Goal: Task Accomplishment & Management: Manage account settings

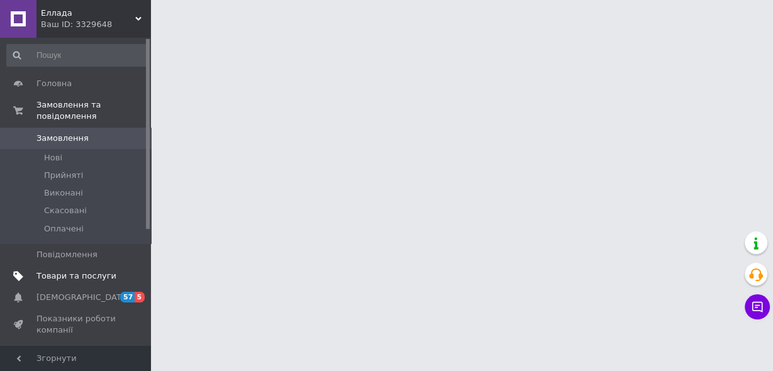
click at [96, 270] on link "Товари та послуги" at bounding box center [77, 275] width 155 height 21
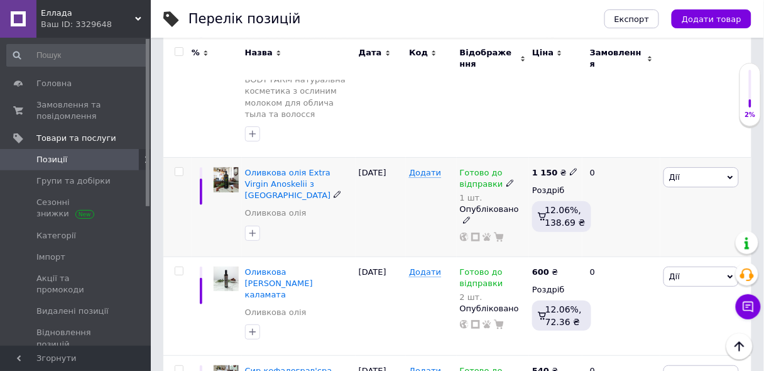
scroll to position [1358, 0]
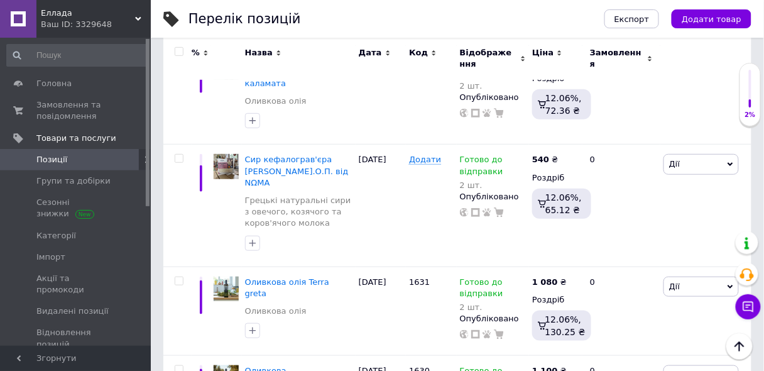
drag, startPoint x: 764, startPoint y: 235, endPoint x: 762, endPoint y: 228, distance: 8.0
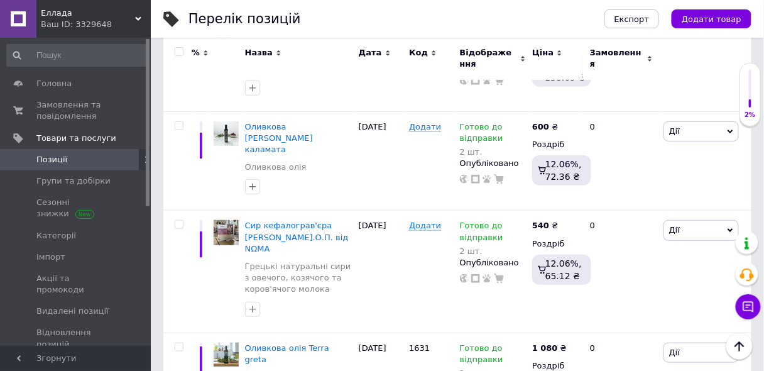
scroll to position [1328, 0]
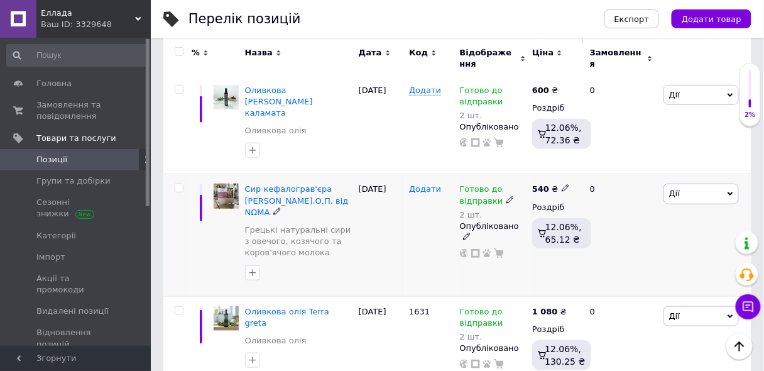
click at [433, 184] on span "Додати" at bounding box center [425, 189] width 32 height 10
type input "1632"
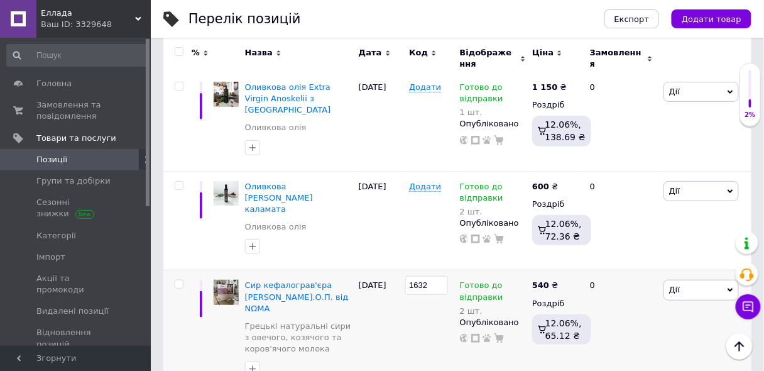
scroll to position [1221, 0]
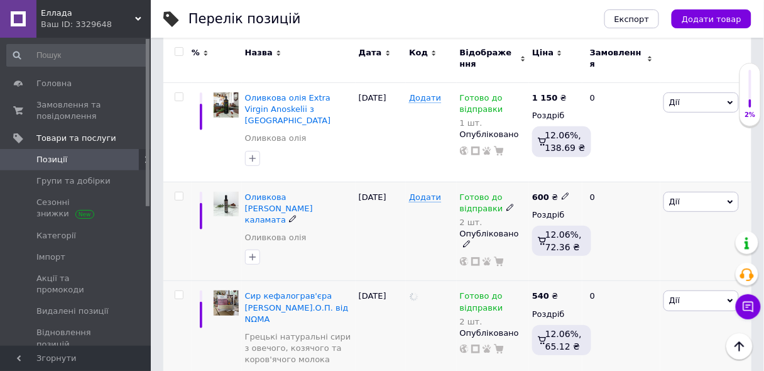
click at [437, 192] on div "Додати" at bounding box center [431, 197] width 44 height 11
click at [422, 192] on span "Додати" at bounding box center [425, 197] width 32 height 10
type input "1633"
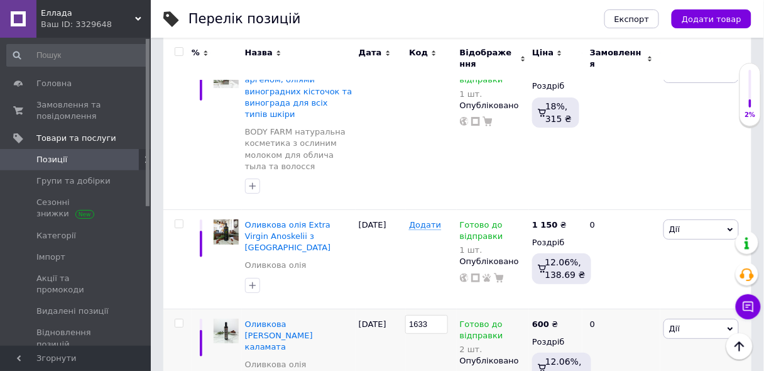
scroll to position [1027, 0]
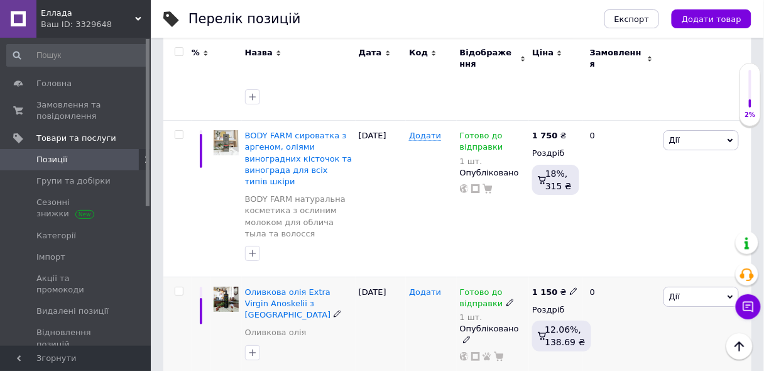
click at [427, 287] on span "Додати" at bounding box center [425, 292] width 32 height 10
type input "1634"
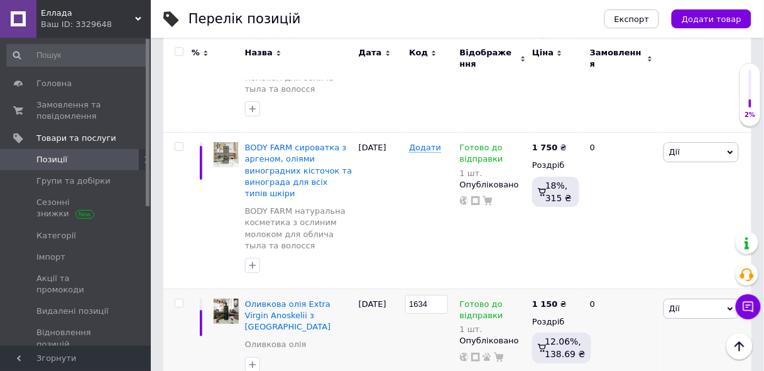
scroll to position [898, 0]
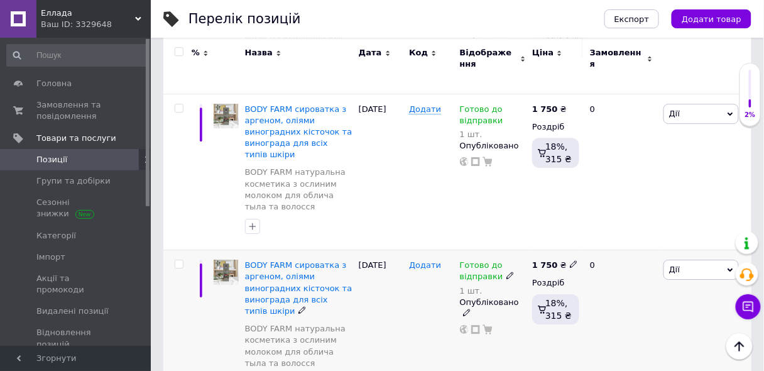
click at [426, 260] on span "Додати" at bounding box center [425, 265] width 32 height 10
type input "1635"
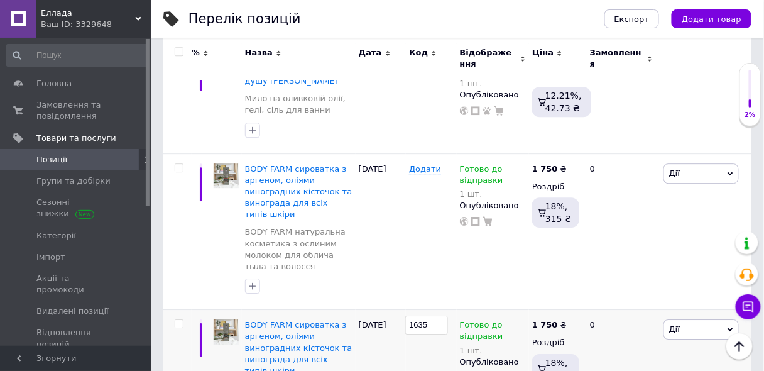
scroll to position [754, 0]
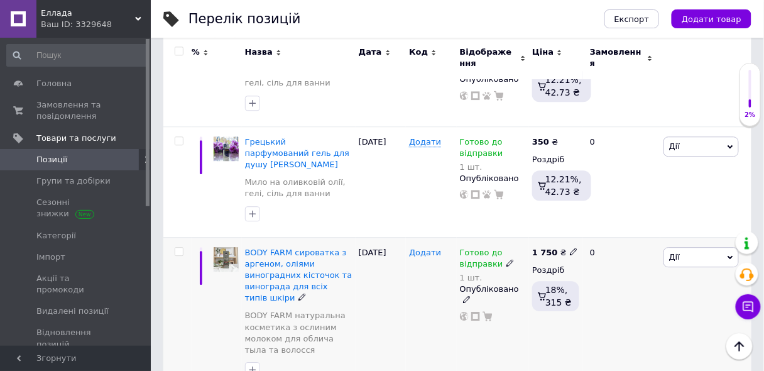
click at [411, 248] on span "Додати" at bounding box center [425, 253] width 32 height 10
type input "1636"
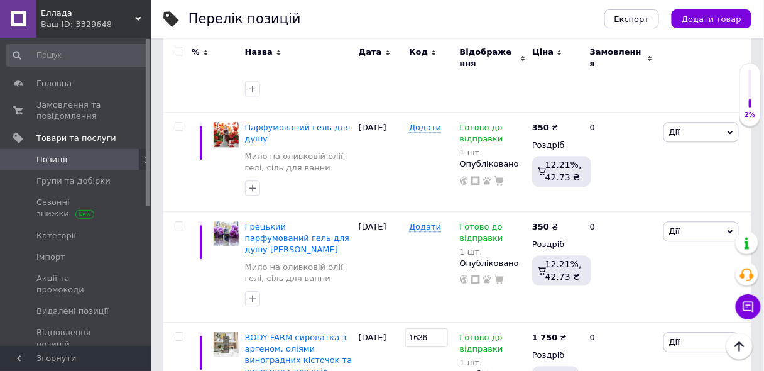
scroll to position [661, 0]
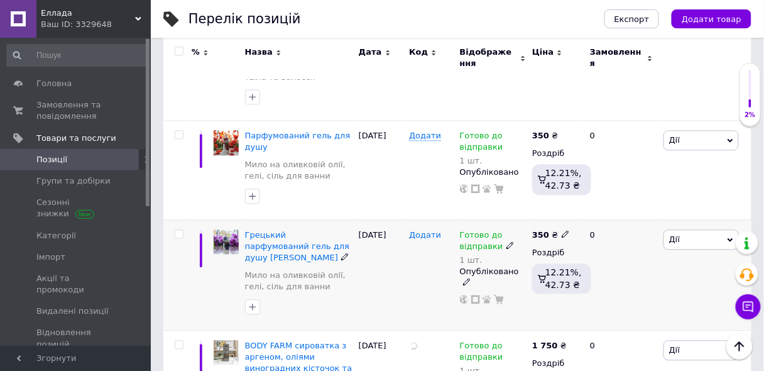
click at [420, 230] on span "Додати" at bounding box center [425, 235] width 32 height 10
type input "1637"
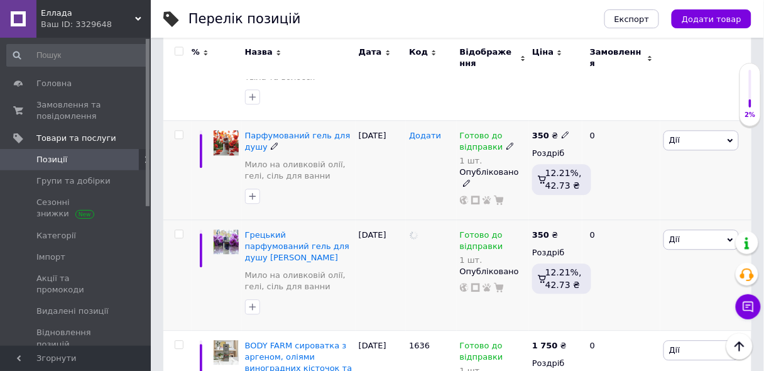
click at [434, 131] on span "Додати" at bounding box center [425, 136] width 32 height 10
type input "1638"
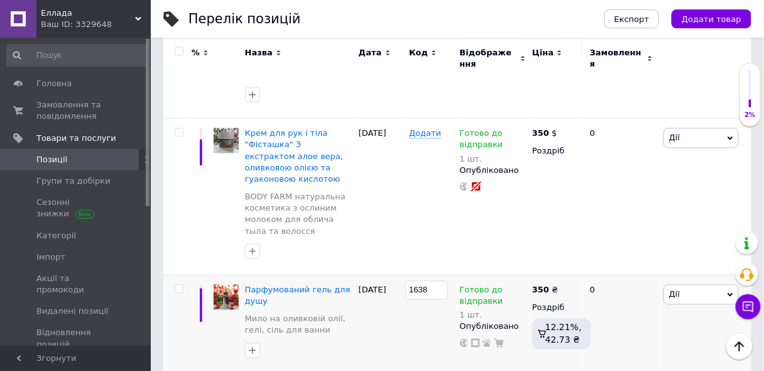
scroll to position [443, 0]
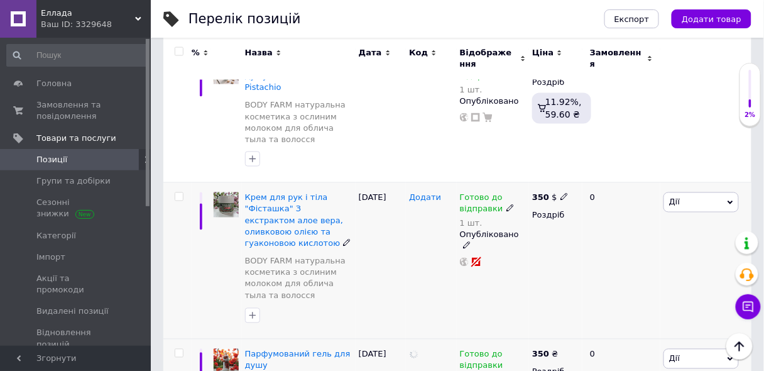
click at [426, 193] on span "Додати" at bounding box center [425, 198] width 32 height 10
type input "1639"
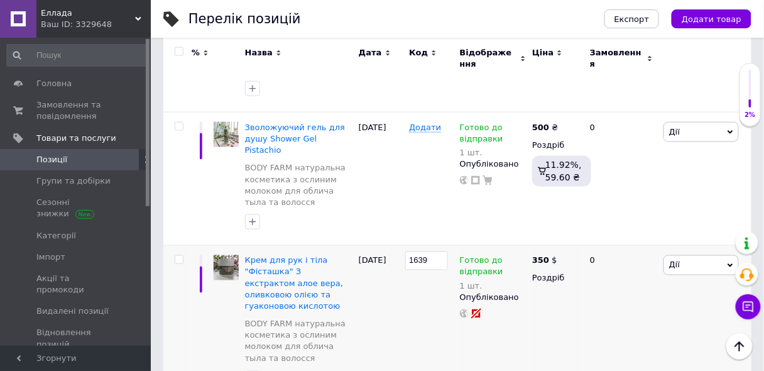
scroll to position [333, 0]
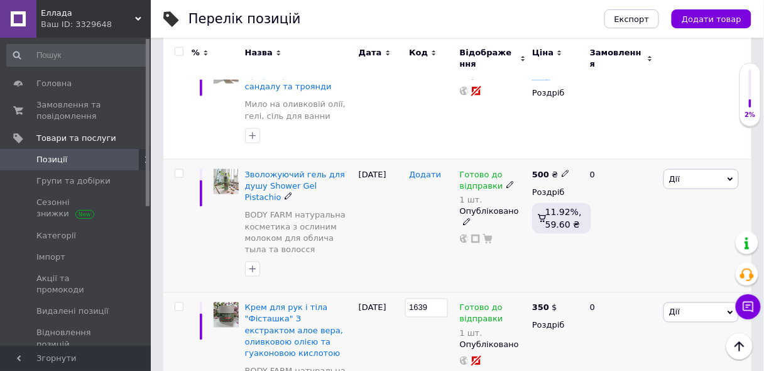
click at [416, 170] on span "Додати" at bounding box center [425, 175] width 32 height 10
type input "1640"
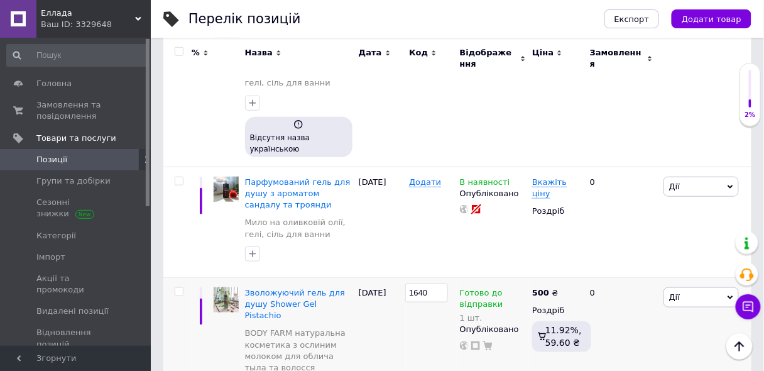
scroll to position [124, 0]
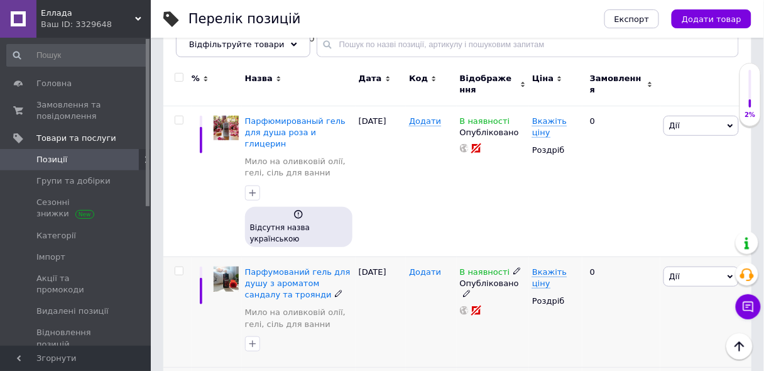
click at [417, 267] on span "Додати" at bounding box center [425, 272] width 32 height 10
type input "1641"
click at [420, 120] on span "Додати" at bounding box center [425, 121] width 32 height 10
type input "1642"
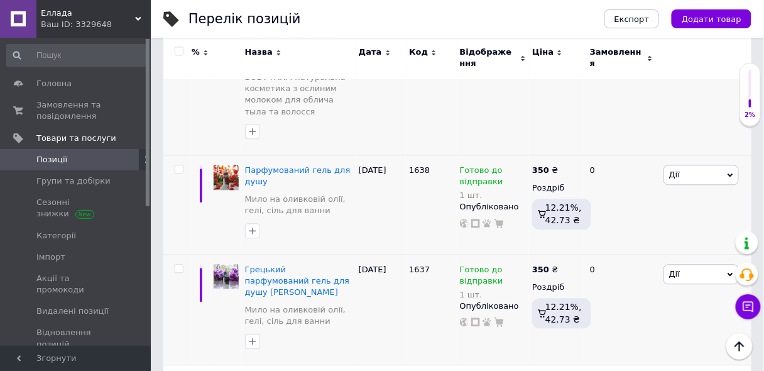
scroll to position [638, 0]
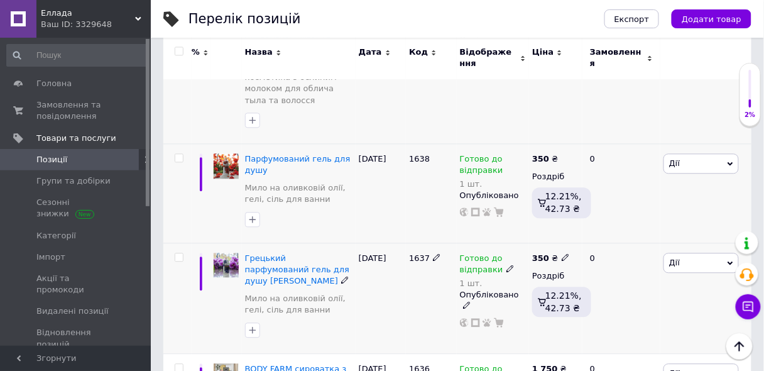
click at [219, 253] on img at bounding box center [226, 265] width 25 height 25
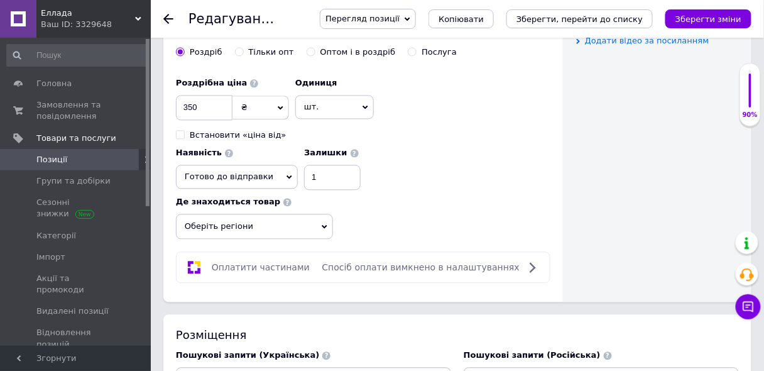
scroll to position [793, 0]
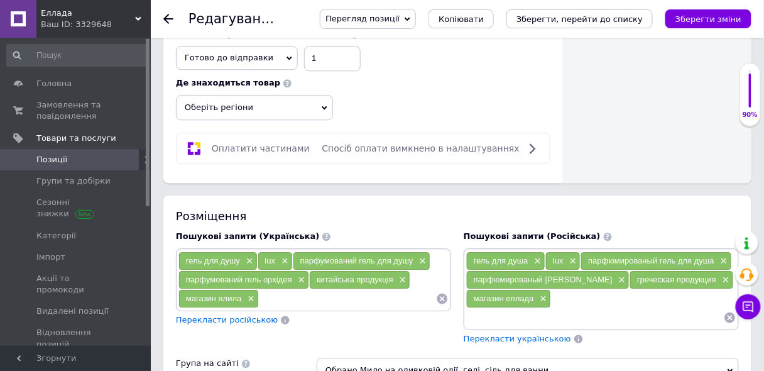
click at [324, 105] on icon at bounding box center [325, 108] width 6 height 6
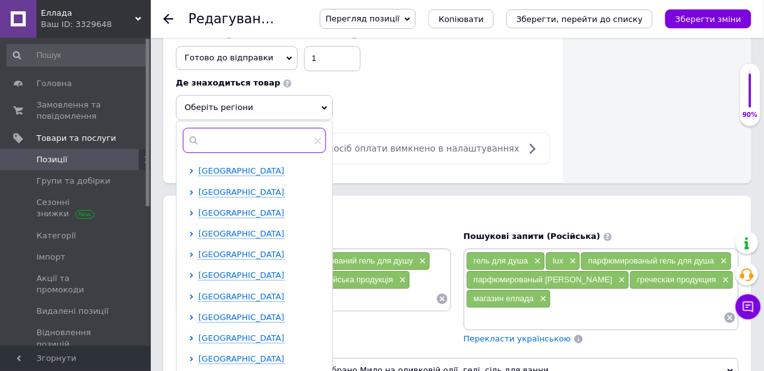
drag, startPoint x: 214, startPoint y: 126, endPoint x: 387, endPoint y: 125, distance: 172.9
click at [214, 128] on input "text" at bounding box center [254, 140] width 143 height 25
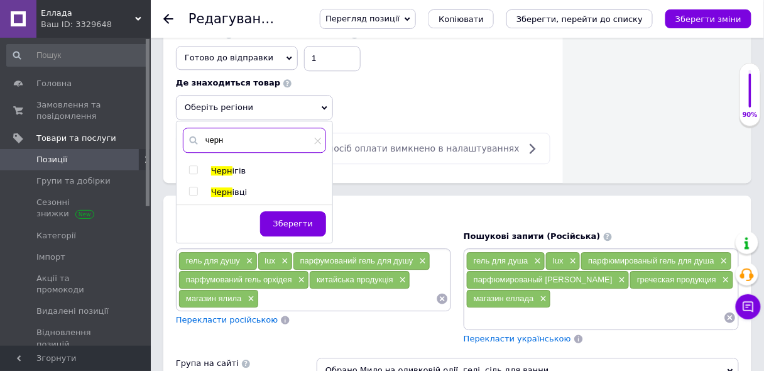
type input "черн"
click at [198, 187] on div at bounding box center [193, 191] width 9 height 9
click at [194, 187] on div at bounding box center [195, 192] width 13 height 11
click at [194, 187] on input "checkbox" at bounding box center [193, 191] width 8 height 8
checkbox input "true"
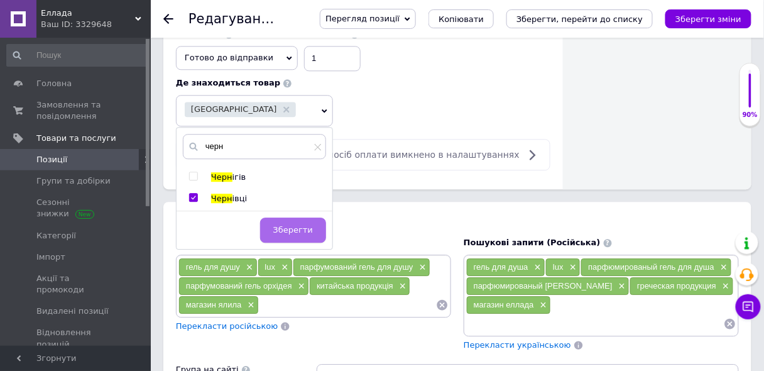
click at [292, 225] on span "Зберегти" at bounding box center [293, 229] width 40 height 9
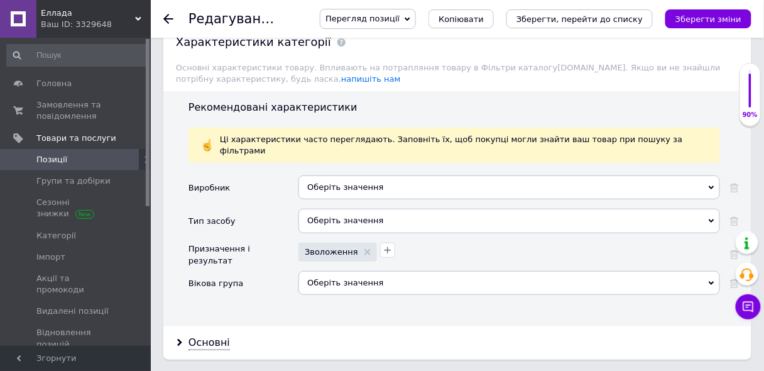
scroll to position [1279, 0]
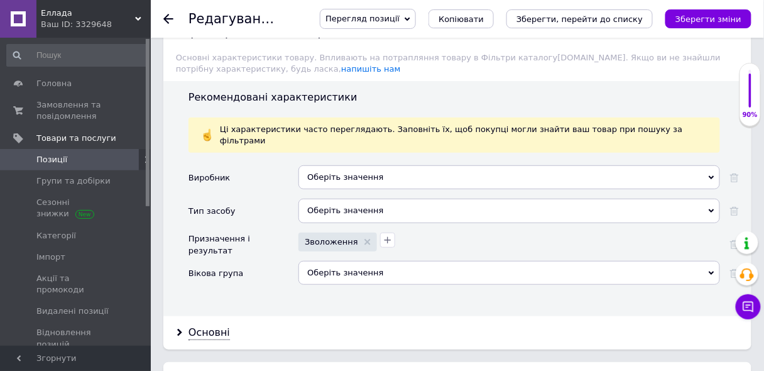
click at [358, 165] on div "Оберіть значення" at bounding box center [510, 177] width 422 height 24
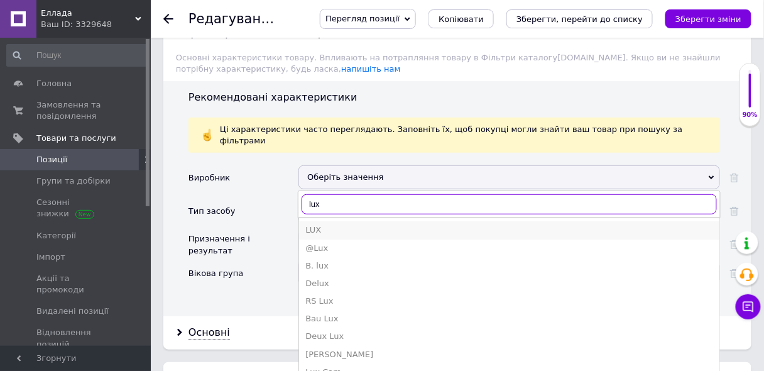
type input "lux"
click at [321, 224] on div "LUX" at bounding box center [509, 229] width 408 height 11
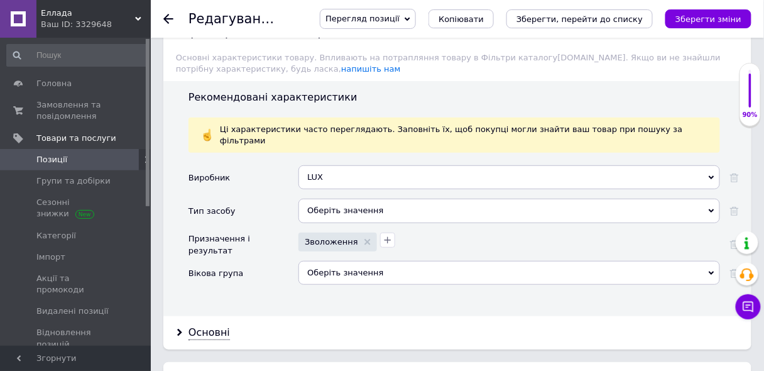
click at [334, 199] on div "Оберіть значення" at bounding box center [510, 211] width 422 height 24
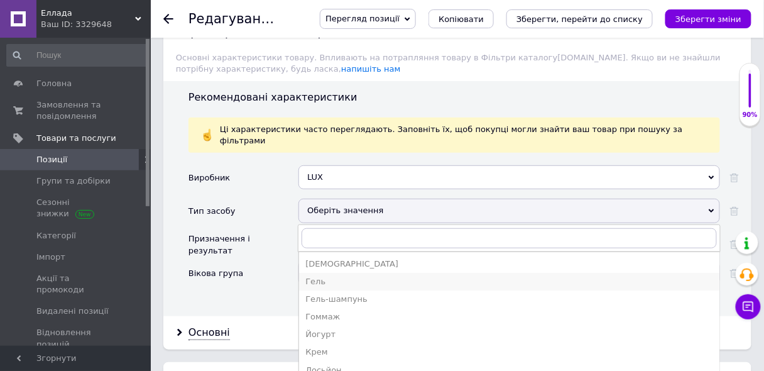
click at [318, 276] on div "Гель" at bounding box center [509, 281] width 408 height 11
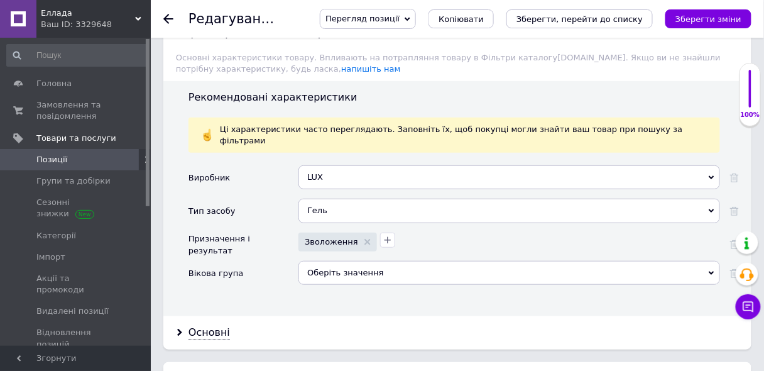
click at [310, 261] on div "Оберіть значення" at bounding box center [510, 273] width 422 height 24
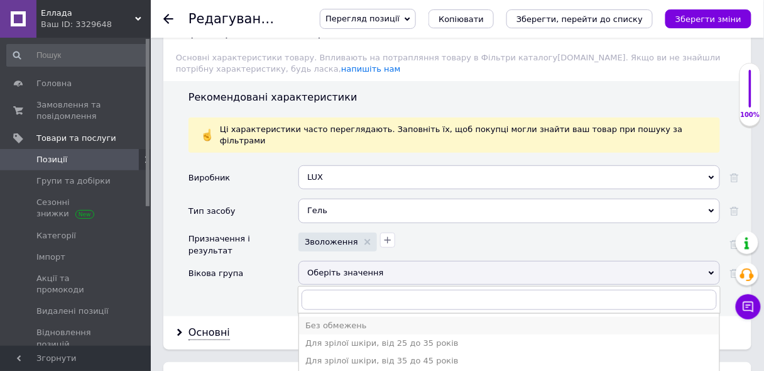
click at [339, 320] on div "Без обмежень" at bounding box center [509, 325] width 408 height 11
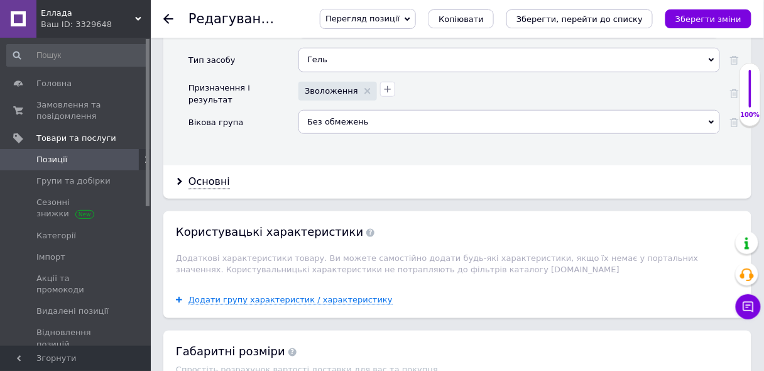
scroll to position [1329, 0]
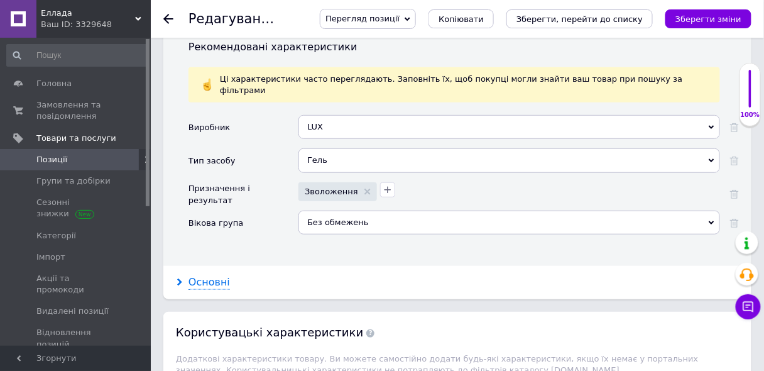
click at [200, 275] on div "Основні" at bounding box center [209, 282] width 41 height 14
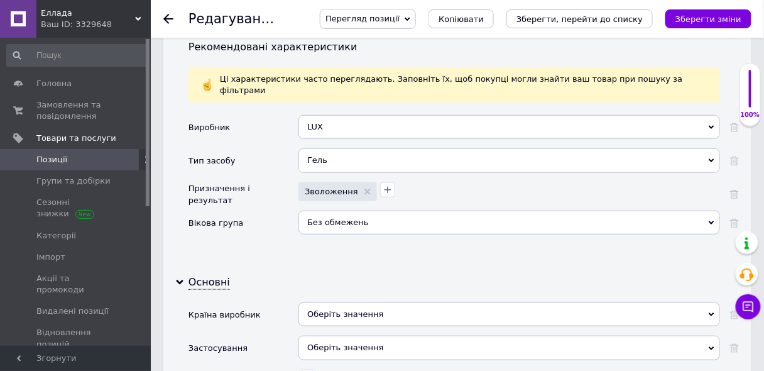
click at [316, 302] on div "Оберіть значення" at bounding box center [510, 314] width 422 height 24
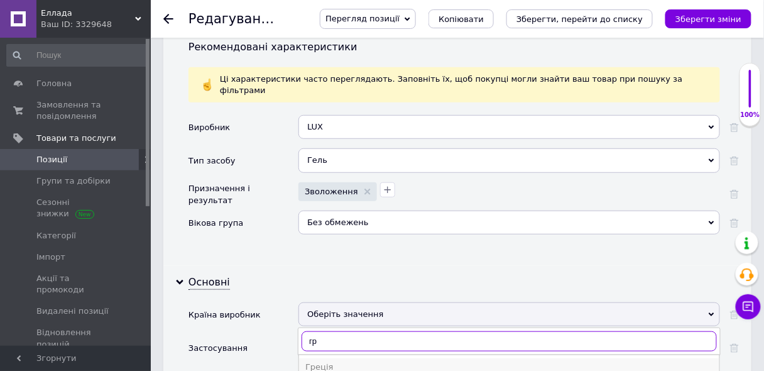
type input "гр"
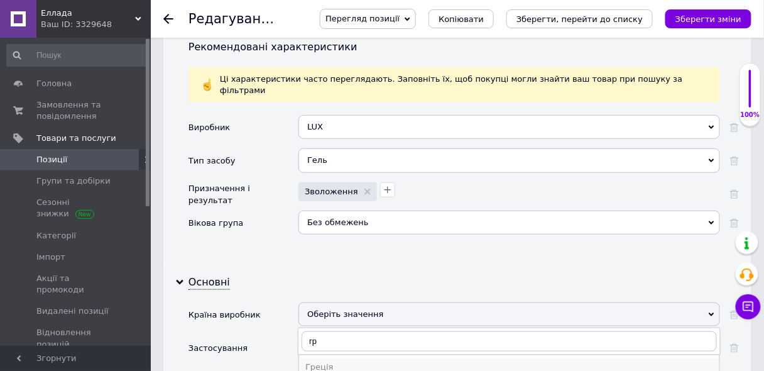
click at [316, 361] on div "Греція" at bounding box center [509, 366] width 408 height 11
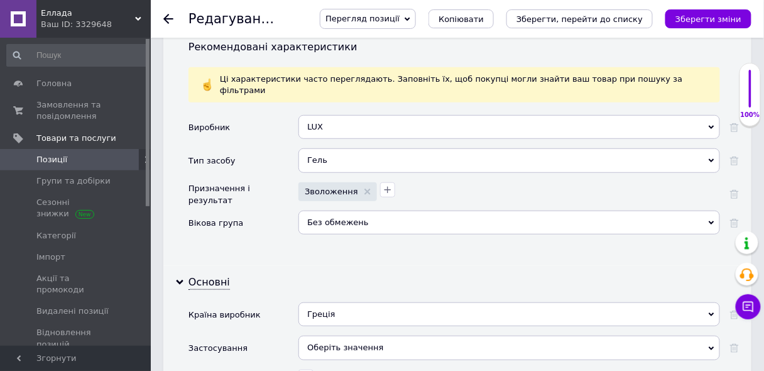
scroll to position [1371, 0]
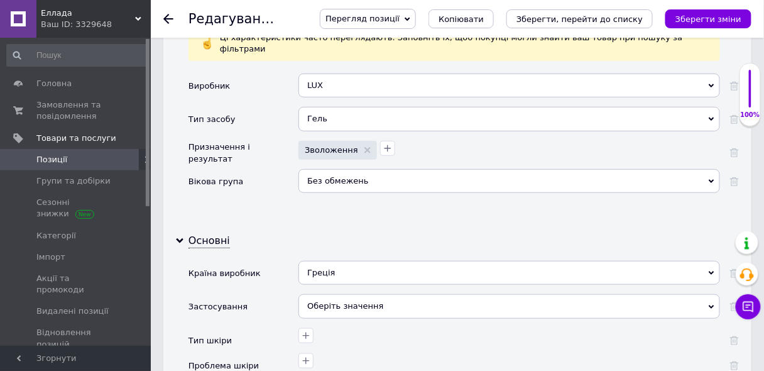
click at [307, 294] on div "Оберіть значення" at bounding box center [510, 306] width 422 height 24
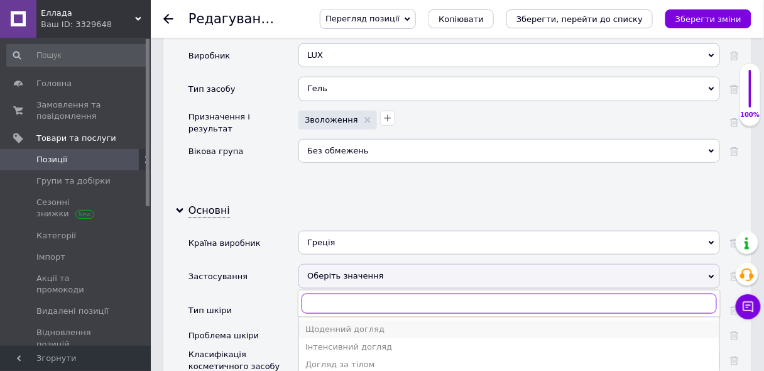
scroll to position [1421, 0]
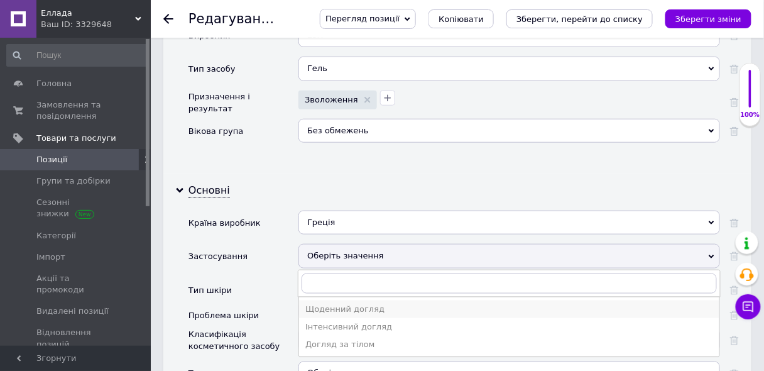
click at [334, 304] on div "Щоденний догляд" at bounding box center [509, 309] width 408 height 11
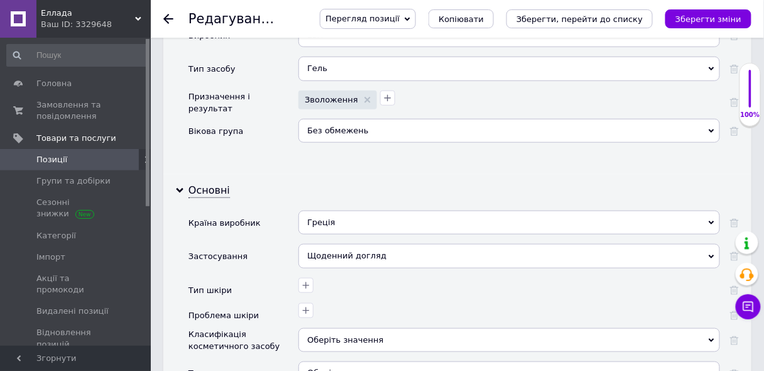
click at [325, 244] on div "Щоденний догляд" at bounding box center [510, 256] width 422 height 24
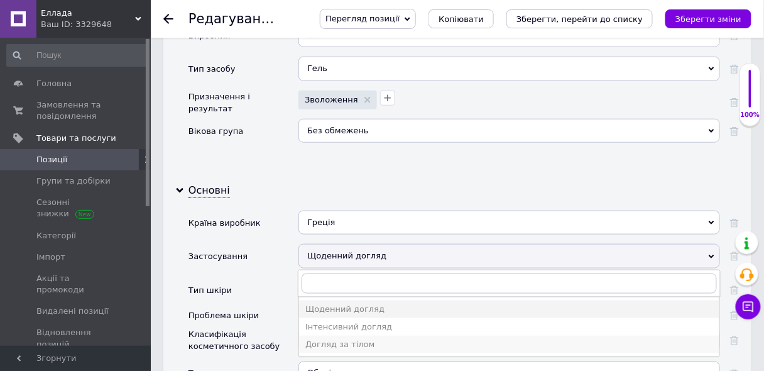
click at [356, 339] on div "Догляд за тілом" at bounding box center [509, 344] width 408 height 11
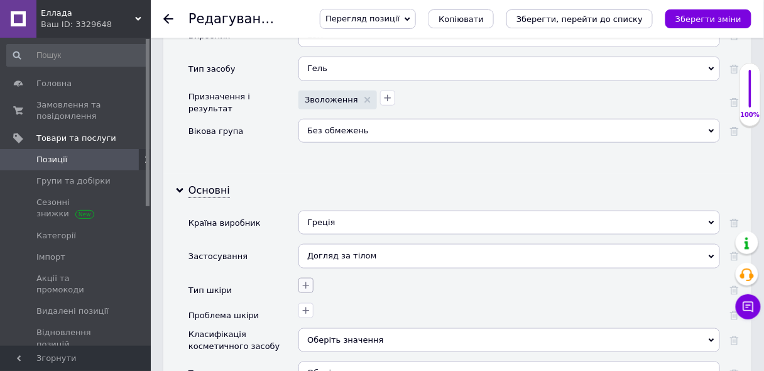
click at [302, 280] on icon "button" at bounding box center [306, 285] width 10 height 10
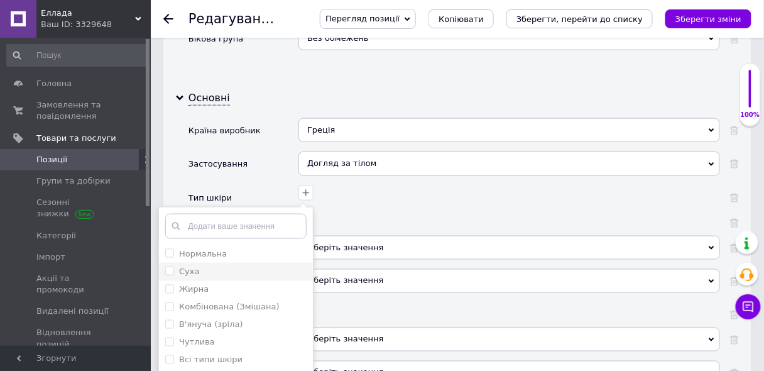
scroll to position [1522, 0]
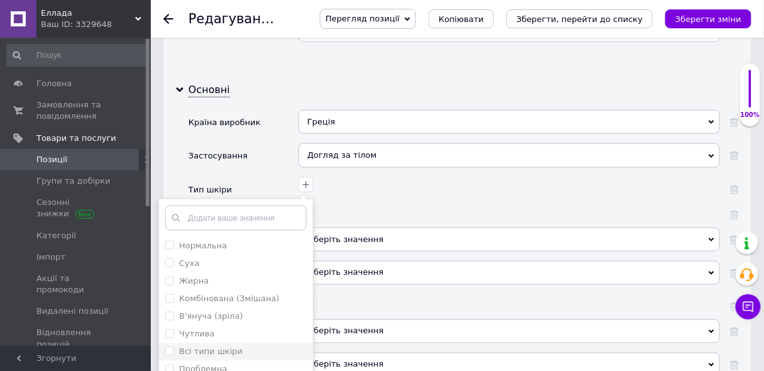
click at [166, 347] on шкіри "Всі типи шкіри" at bounding box center [169, 351] width 8 height 8
checkbox шкіри "true"
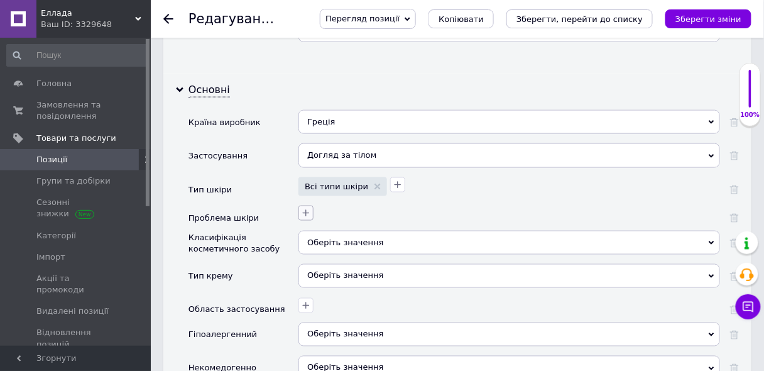
click at [304, 208] on icon "button" at bounding box center [306, 213] width 10 height 10
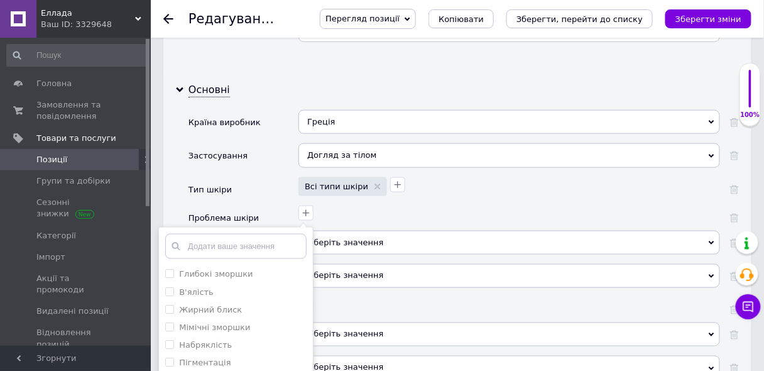
click at [439, 264] on div "Оберіть значення" at bounding box center [510, 276] width 422 height 24
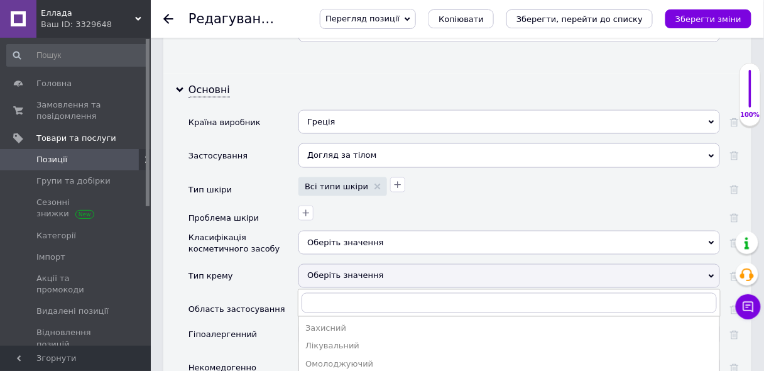
click at [326, 231] on div "Оберіть значення" at bounding box center [510, 243] width 422 height 24
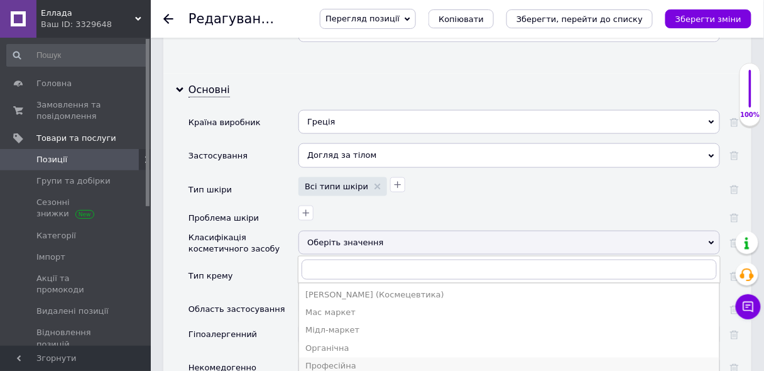
click at [331, 361] on div "Професійна" at bounding box center [509, 366] width 408 height 11
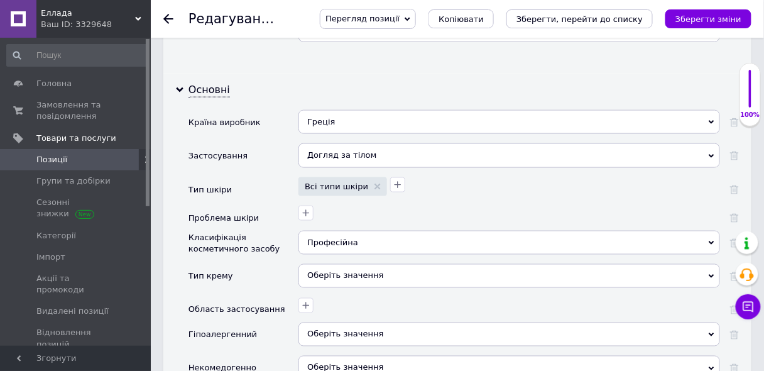
click at [318, 264] on div "Оберіть значення" at bounding box center [510, 276] width 422 height 24
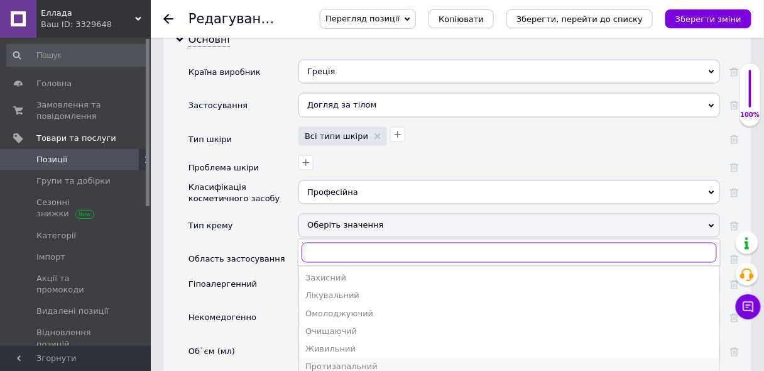
scroll to position [1622, 0]
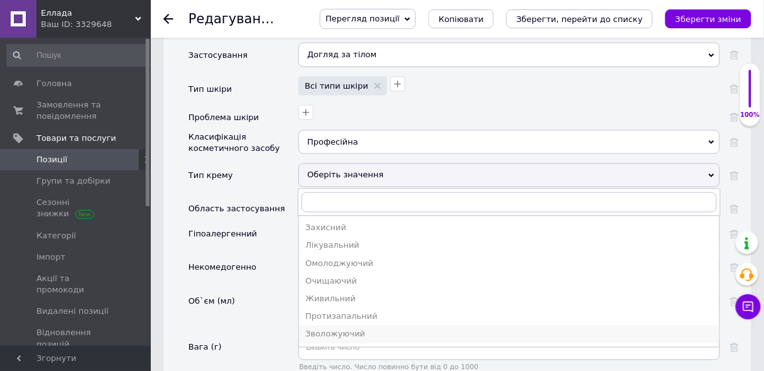
click at [335, 329] on div "Зволожуючий" at bounding box center [509, 334] width 408 height 11
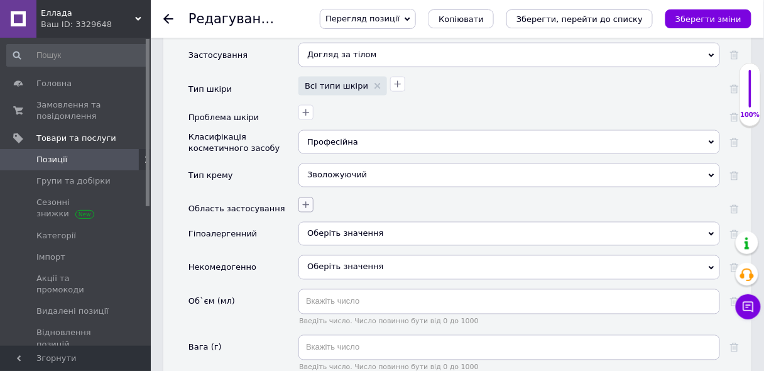
click at [307, 200] on icon "button" at bounding box center [306, 205] width 10 height 10
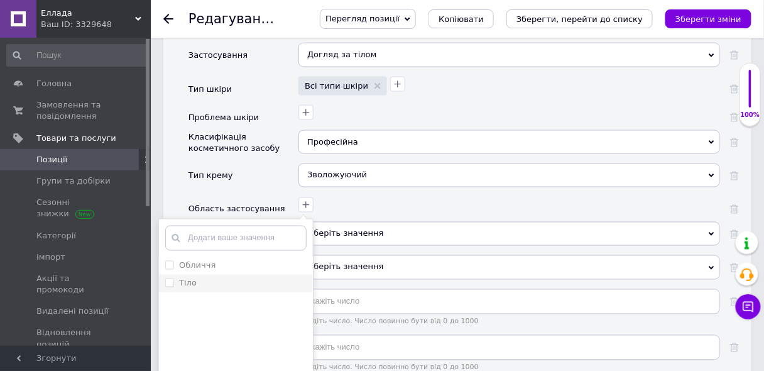
click at [170, 278] on input "Тіло" at bounding box center [169, 282] width 8 height 8
checkbox input "true"
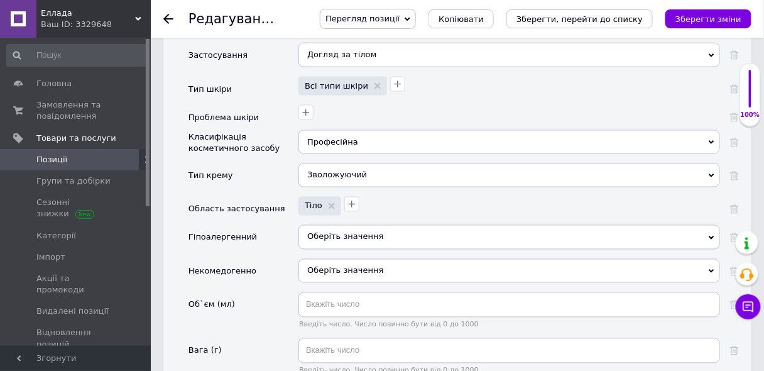
click at [333, 232] on span "Оберіть значення" at bounding box center [345, 236] width 76 height 9
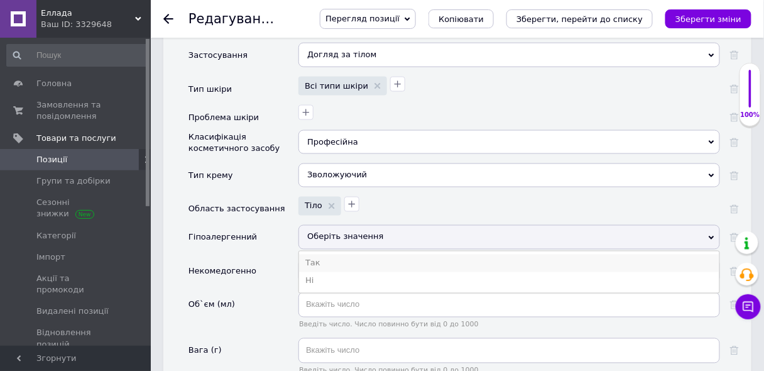
click at [311, 255] on li "Так" at bounding box center [509, 264] width 421 height 18
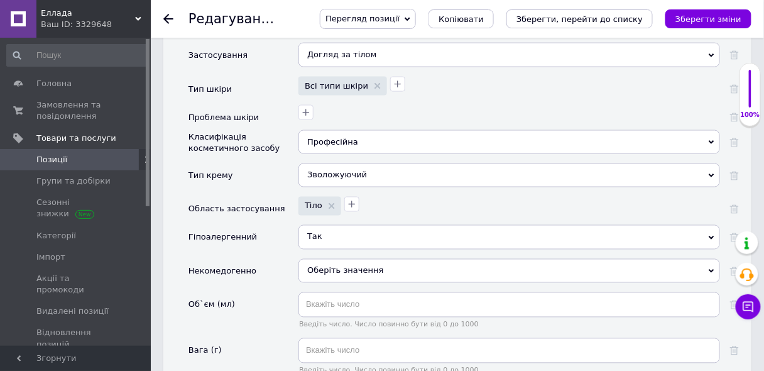
click at [331, 259] on span "Оберіть значення" at bounding box center [510, 271] width 422 height 24
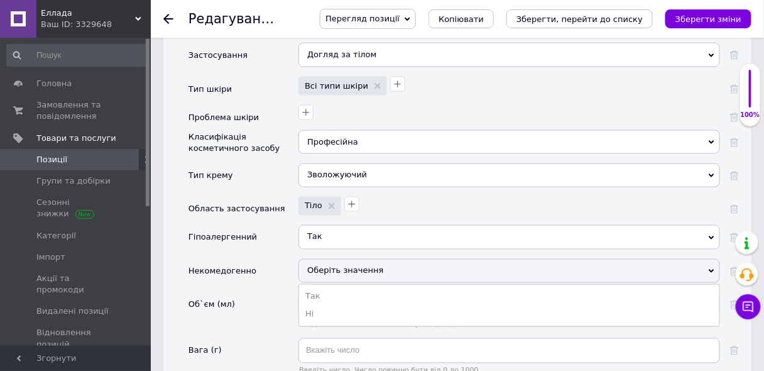
click at [278, 292] on div "Об`єм (мл)" at bounding box center [244, 315] width 110 height 46
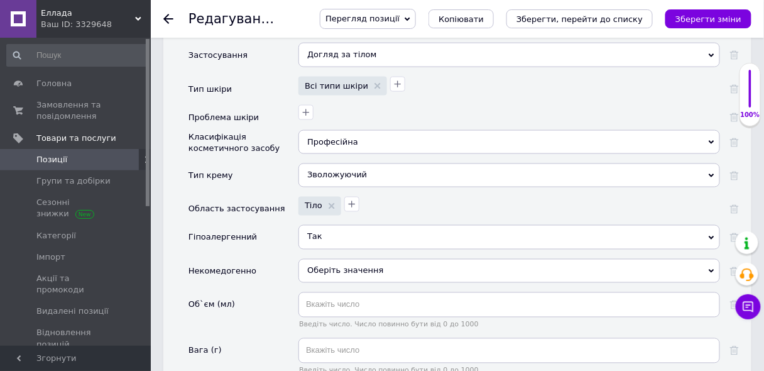
click at [324, 266] on span "Оберіть значення" at bounding box center [345, 270] width 76 height 9
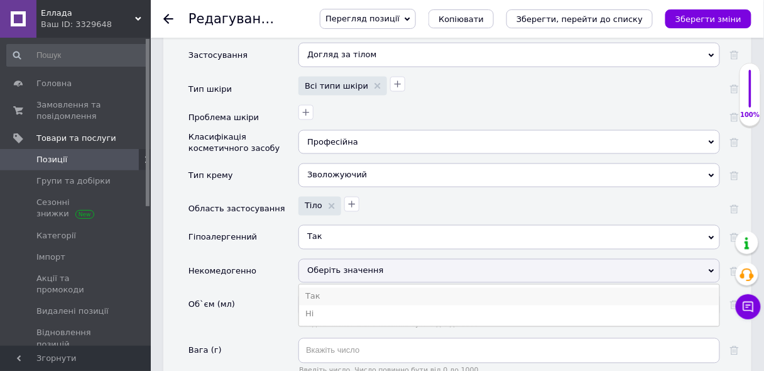
click at [309, 288] on li "Так" at bounding box center [509, 297] width 421 height 18
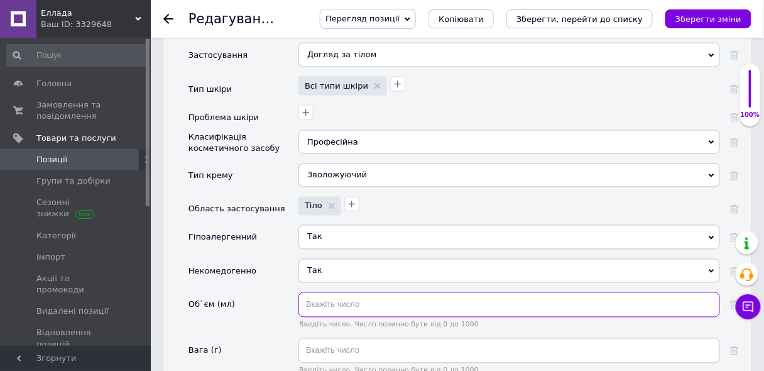
click at [317, 292] on input "text" at bounding box center [510, 304] width 422 height 25
type input "6"
type input "0.600"
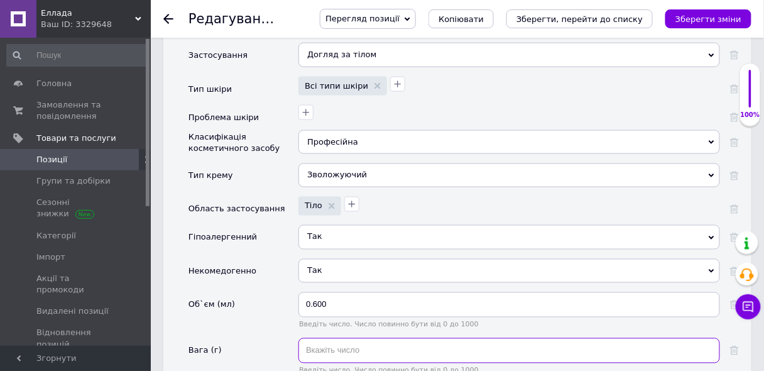
click at [327, 338] on input "text" at bounding box center [510, 350] width 422 height 25
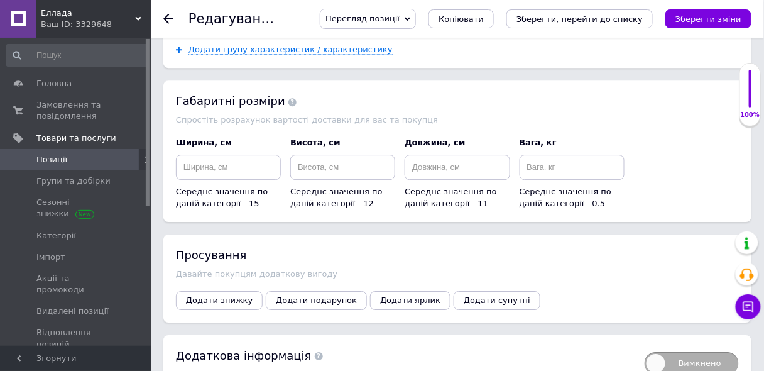
scroll to position [2117, 0]
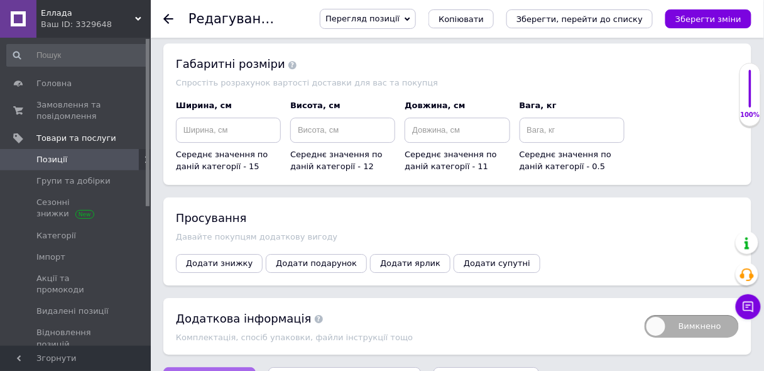
type input "0.682"
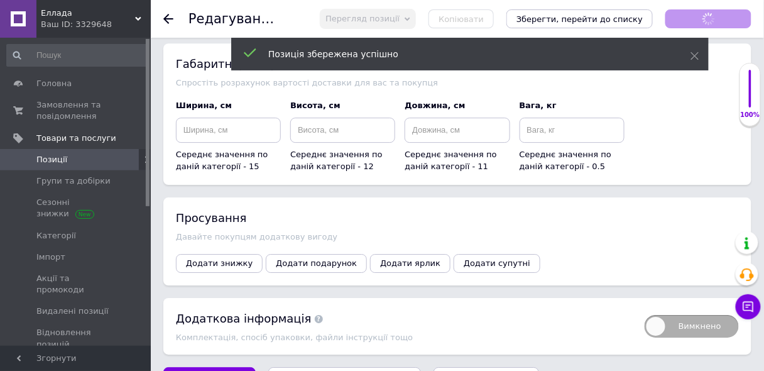
type input "0.6"
click at [714, 17] on icon "Зберегти зміни" at bounding box center [709, 18] width 66 height 9
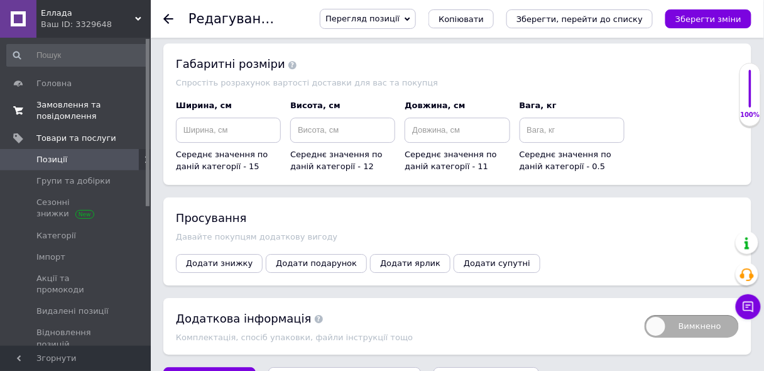
click at [63, 107] on span "Замовлення та повідомлення" at bounding box center [76, 110] width 80 height 23
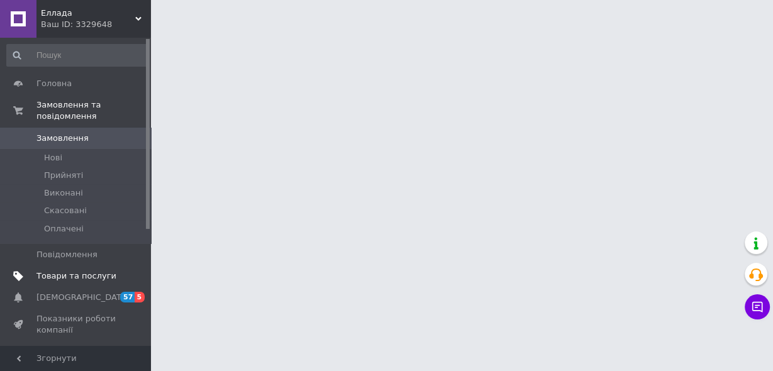
click at [58, 270] on span "Товари та послуги" at bounding box center [76, 275] width 80 height 11
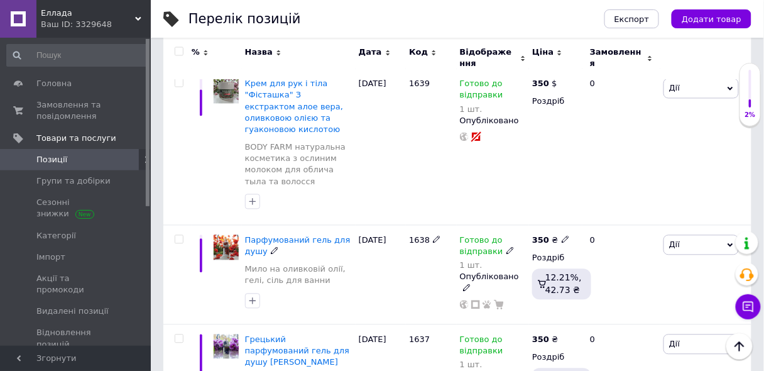
scroll to position [603, 0]
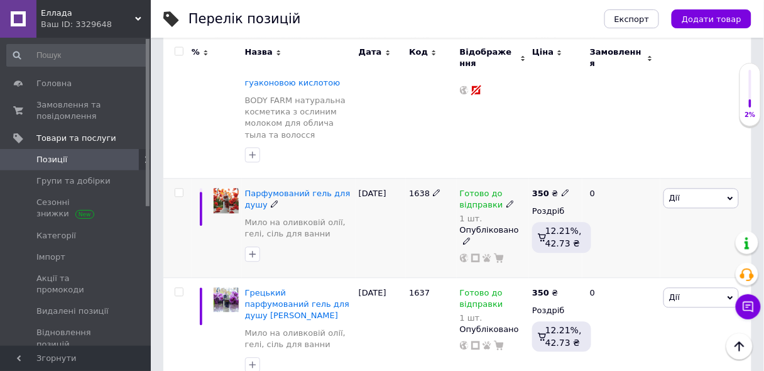
click at [223, 188] on img at bounding box center [226, 200] width 25 height 25
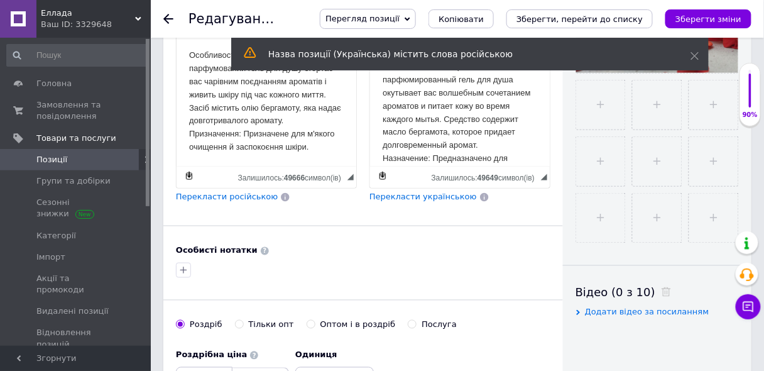
scroll to position [654, 0]
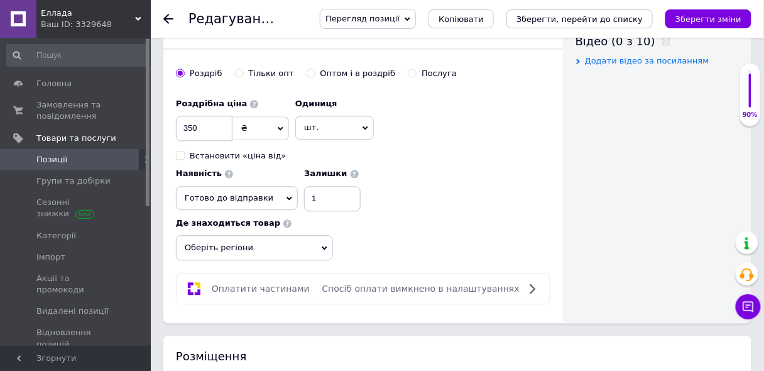
click at [322, 245] on icon at bounding box center [325, 248] width 6 height 6
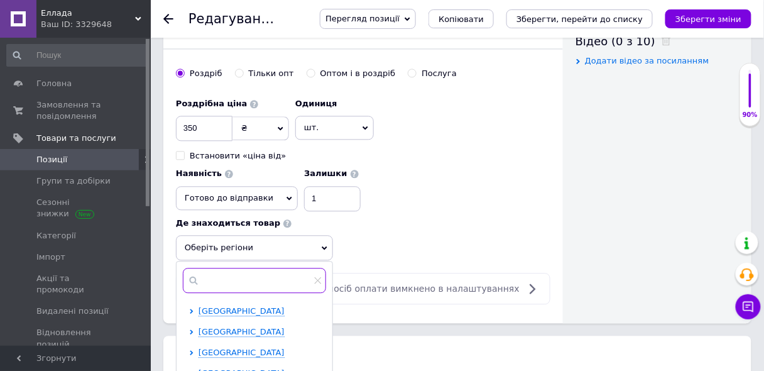
click at [233, 268] on input "text" at bounding box center [254, 280] width 143 height 25
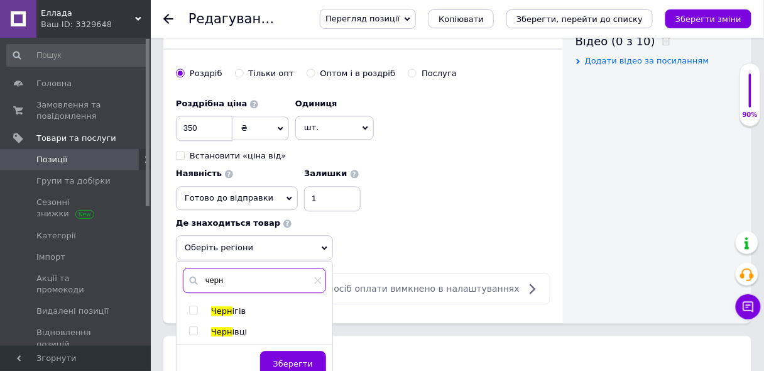
type input "черн"
click at [196, 327] on input "checkbox" at bounding box center [193, 331] width 8 height 8
checkbox input "true"
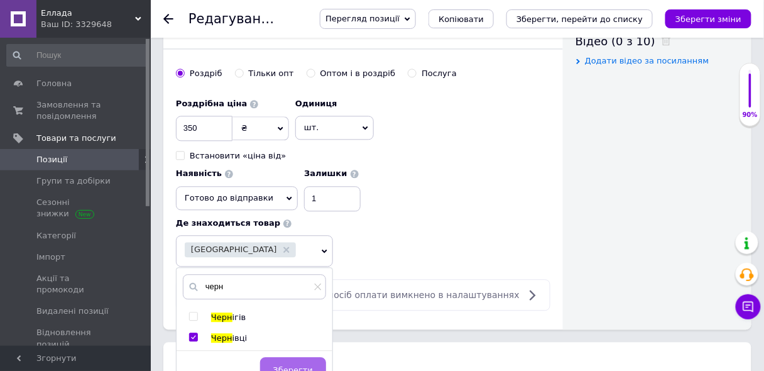
click at [283, 365] on span "Зберегти" at bounding box center [293, 369] width 40 height 9
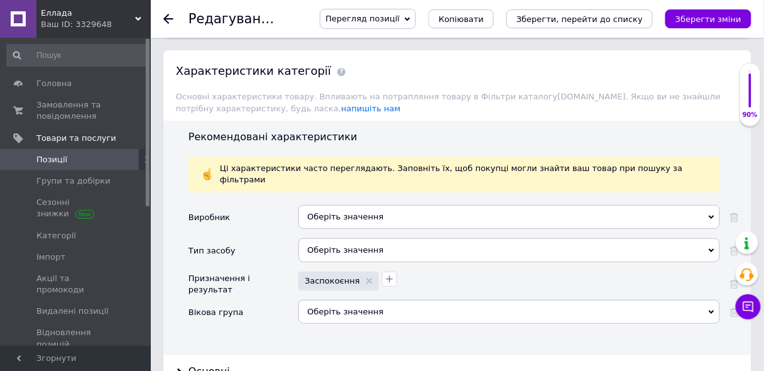
scroll to position [1319, 0]
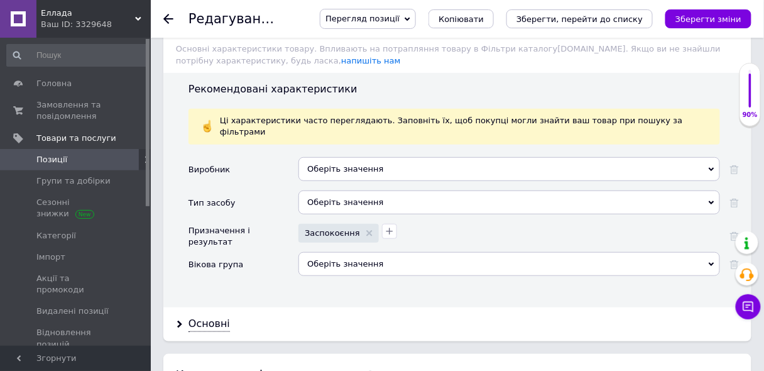
click at [319, 157] on div "Оберіть значення" at bounding box center [510, 169] width 422 height 24
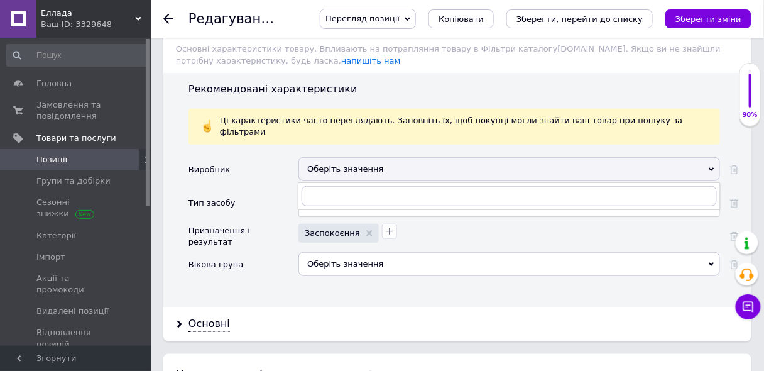
click at [312, 157] on div "Оберіть значення" at bounding box center [510, 169] width 422 height 24
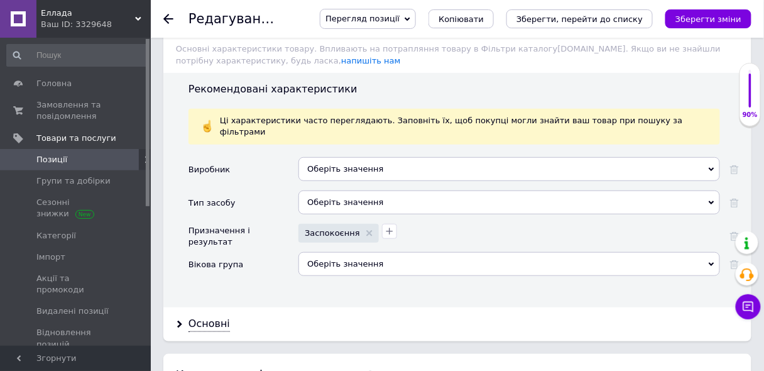
click at [332, 157] on div "Оберіть значення" at bounding box center [510, 169] width 422 height 24
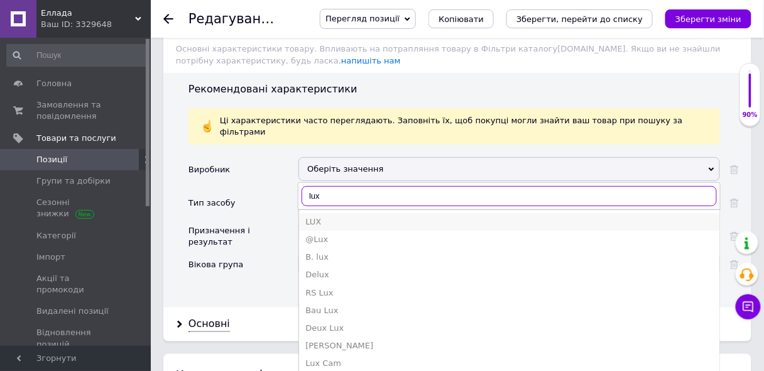
type input "lux"
click at [311, 216] on div "LUX" at bounding box center [509, 221] width 408 height 11
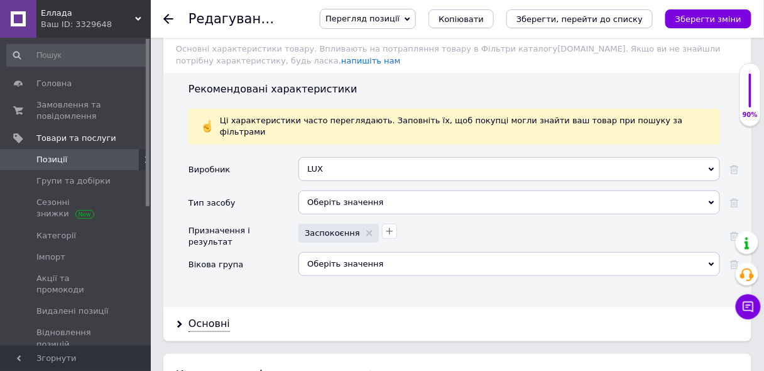
click at [333, 190] on div "Оберіть значення" at bounding box center [510, 202] width 422 height 24
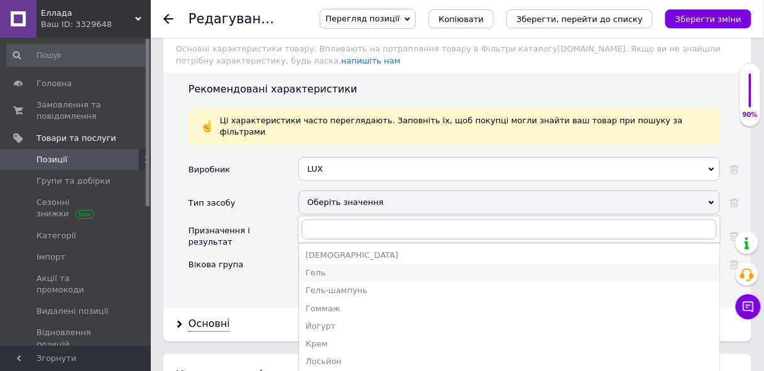
click at [315, 267] on div "Гель" at bounding box center [509, 272] width 408 height 11
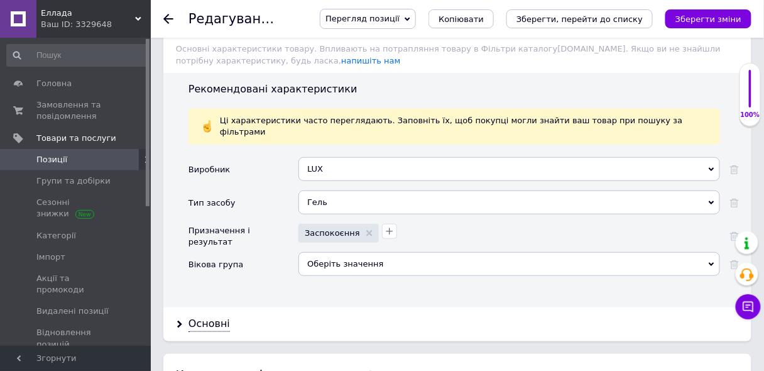
click at [366, 224] on div "Заспокоєння" at bounding box center [339, 233] width 80 height 19
click at [385, 226] on icon "button" at bounding box center [390, 231] width 10 height 10
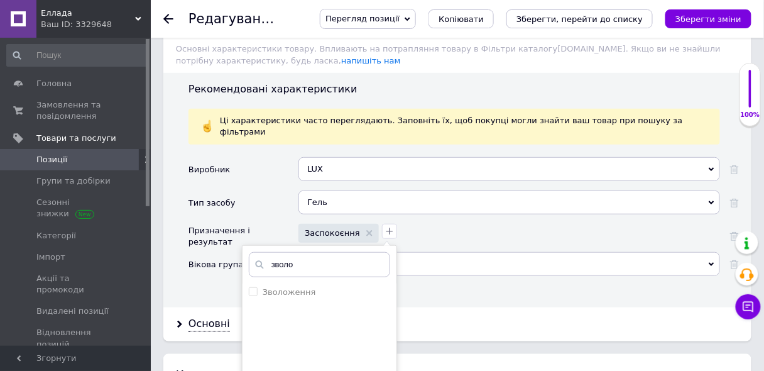
type input "зволо"
click at [444, 307] on div "Основні" at bounding box center [457, 323] width 588 height 33
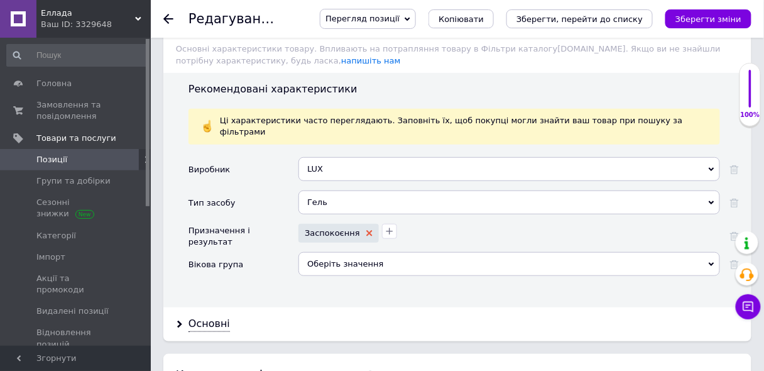
click at [366, 230] on icon at bounding box center [369, 233] width 6 height 6
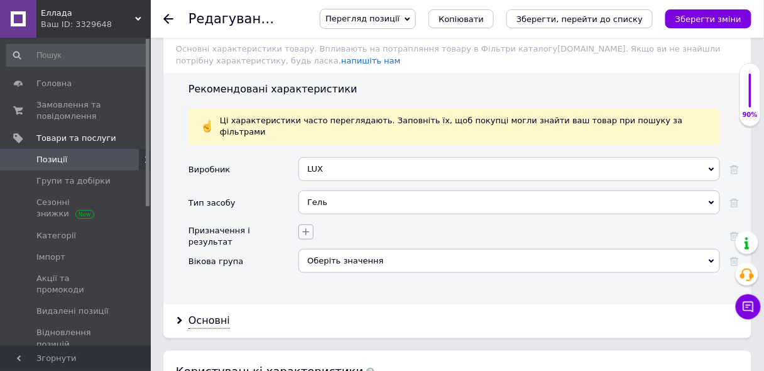
click at [307, 227] on icon "button" at bounding box center [306, 232] width 10 height 10
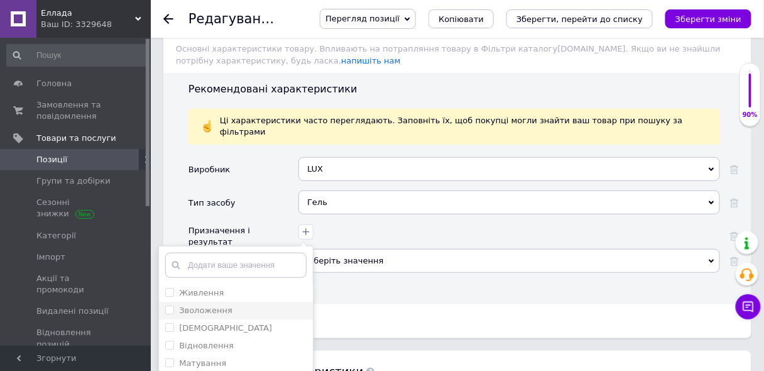
click at [197, 305] on label "Зволоження" at bounding box center [205, 309] width 53 height 9
checkbox input "true"
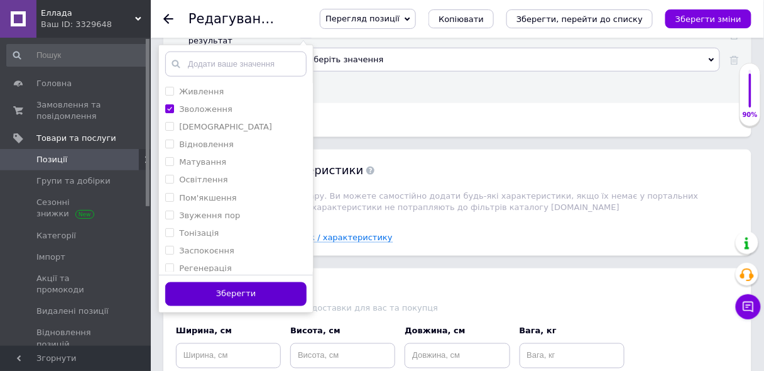
click at [250, 282] on button "Зберегти" at bounding box center [235, 294] width 141 height 25
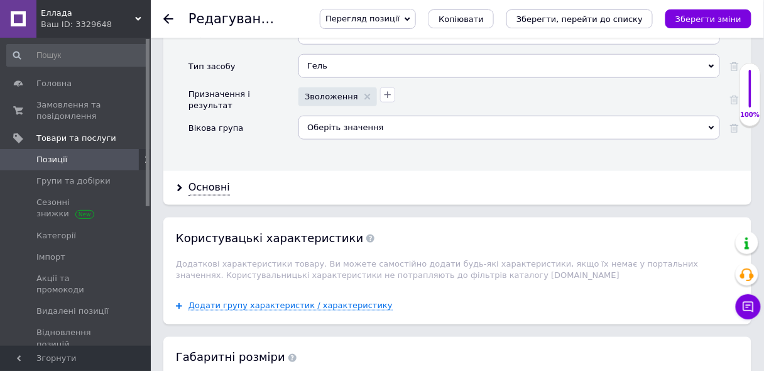
scroll to position [1434, 0]
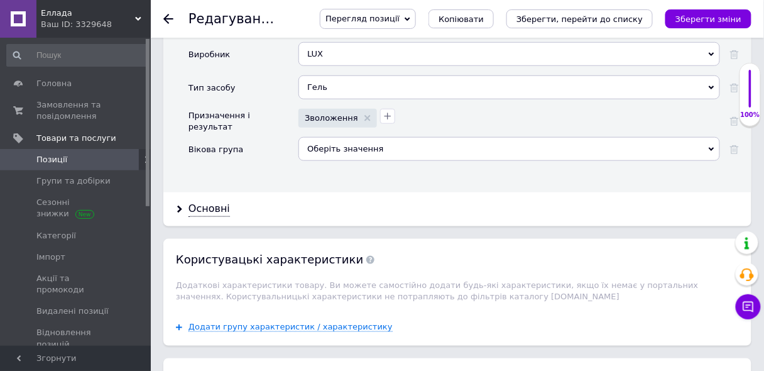
click at [359, 137] on div "Оберіть значення" at bounding box center [510, 149] width 422 height 24
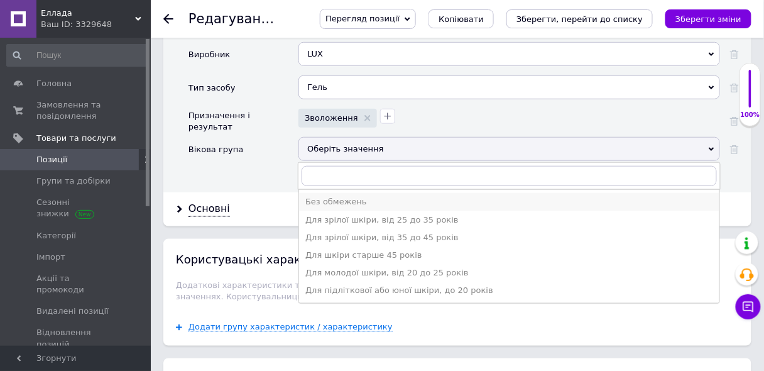
click at [326, 196] on div "Без обмежень" at bounding box center [509, 201] width 408 height 11
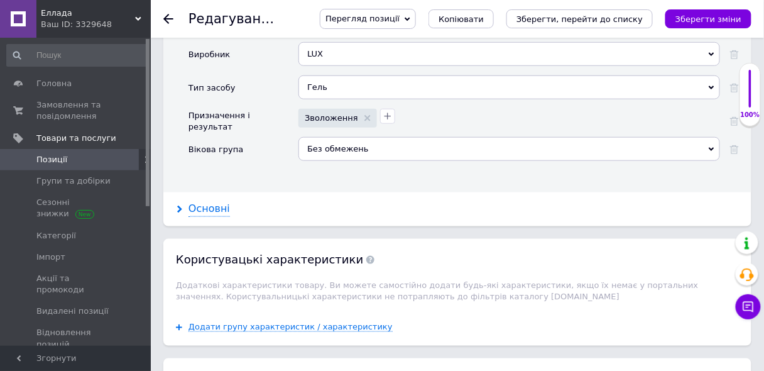
click at [206, 202] on div "Основні" at bounding box center [209, 209] width 41 height 14
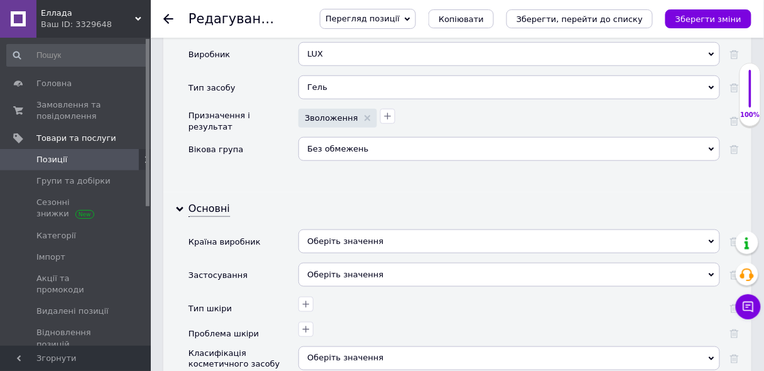
click at [344, 229] on div "Оберіть значення" at bounding box center [510, 241] width 422 height 24
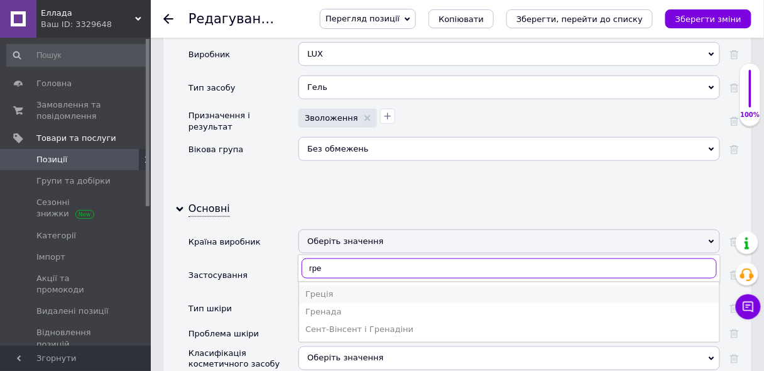
type input "гре"
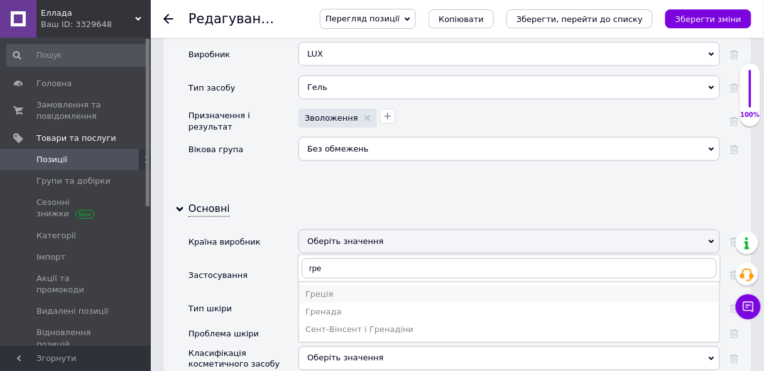
click at [317, 289] on div "Греція" at bounding box center [509, 294] width 408 height 11
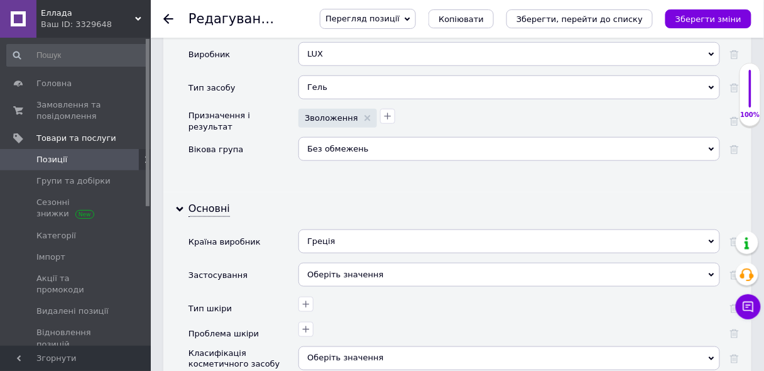
click at [338, 263] on div "Оберіть значення" at bounding box center [510, 275] width 422 height 24
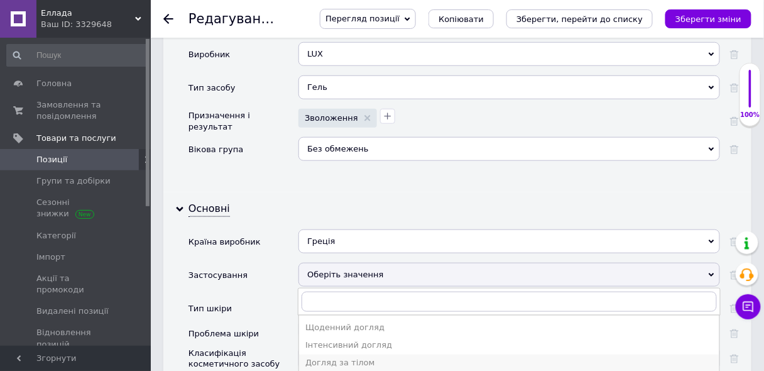
click at [362, 358] on div "Догляд за тілом" at bounding box center [509, 363] width 408 height 11
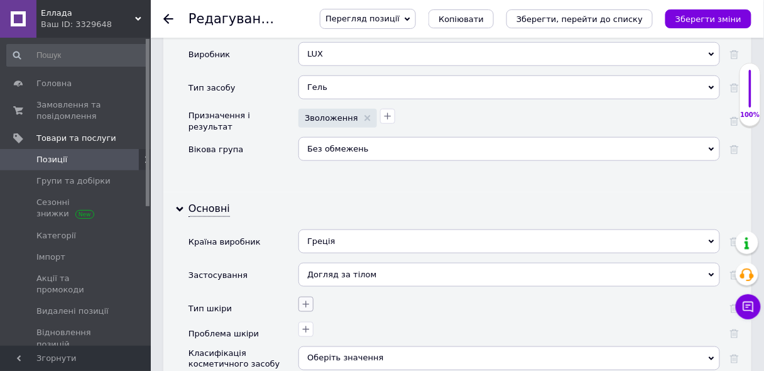
click at [302, 299] on icon "button" at bounding box center [306, 304] width 10 height 10
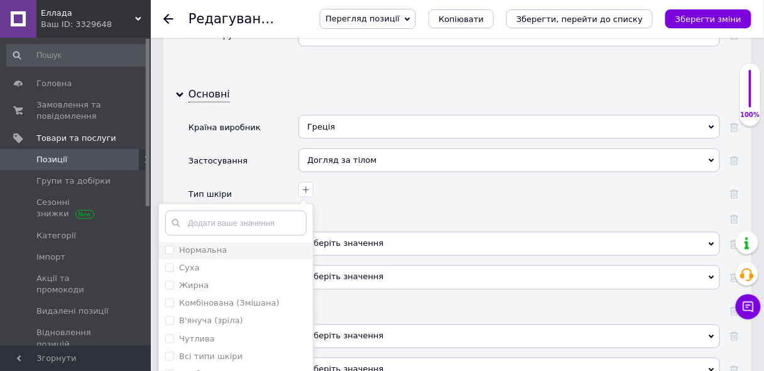
scroll to position [1636, 0]
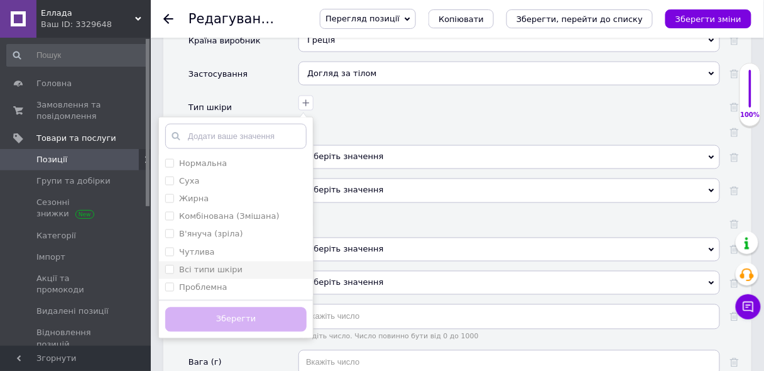
click at [170, 265] on шкіри "Всі типи шкіри" at bounding box center [169, 269] width 8 height 8
checkbox шкіри "true"
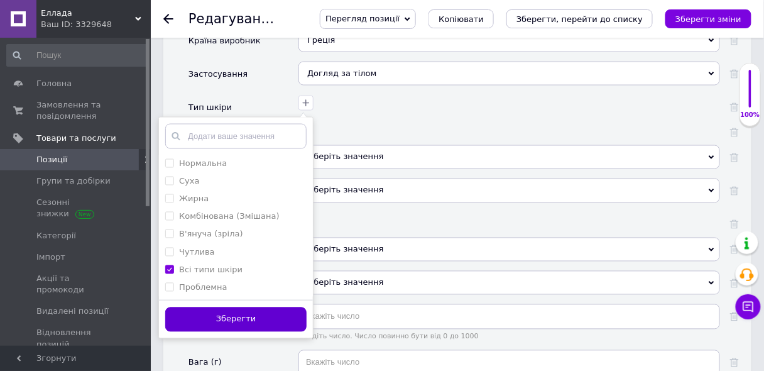
click at [215, 307] on button "Зберегти" at bounding box center [235, 319] width 141 height 25
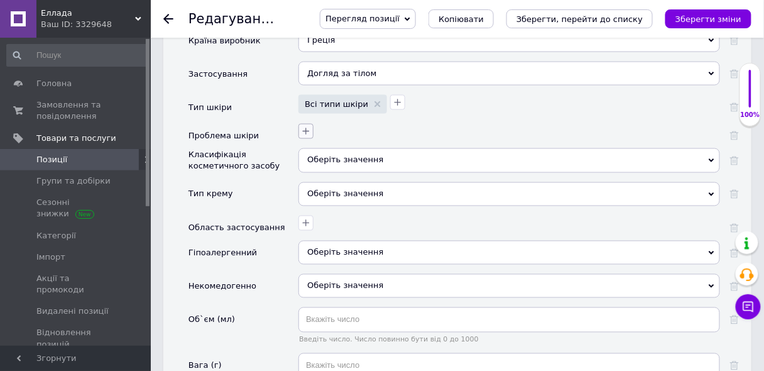
click at [306, 128] on icon "button" at bounding box center [306, 131] width 7 height 7
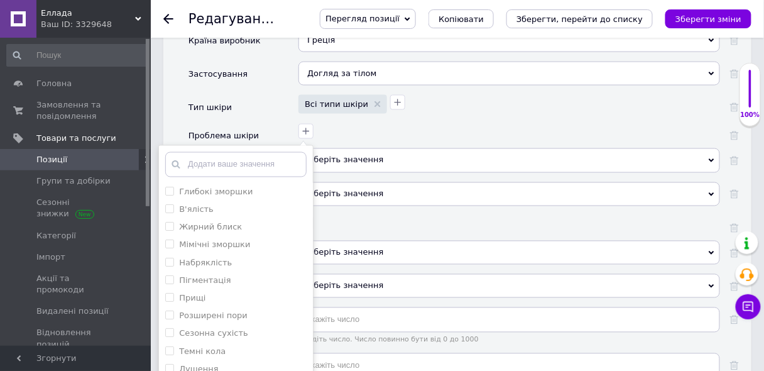
click at [507, 216] on div at bounding box center [510, 228] width 422 height 25
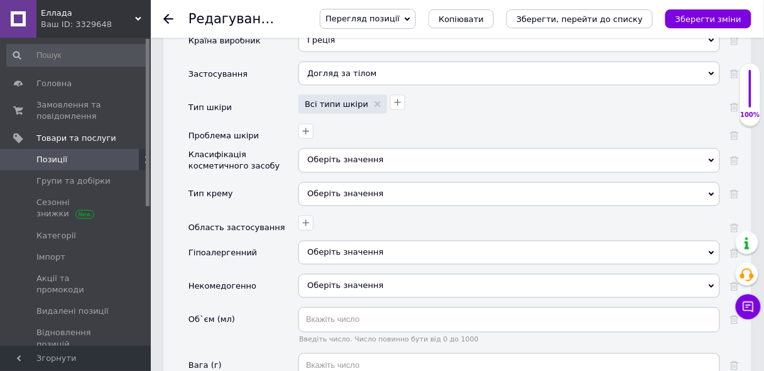
click at [331, 148] on div "Оберіть значення" at bounding box center [510, 160] width 422 height 24
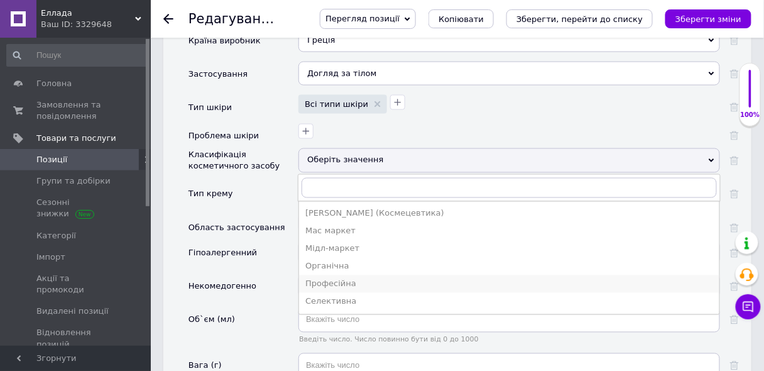
click at [340, 278] on div "Професійна" at bounding box center [509, 283] width 408 height 11
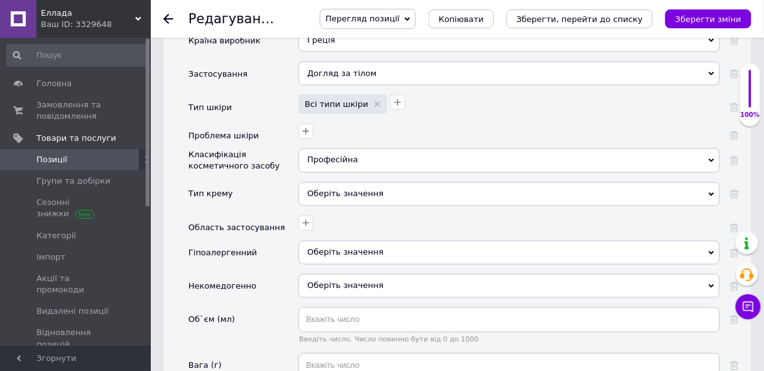
click at [325, 182] on div "Оберіть значення" at bounding box center [510, 194] width 422 height 24
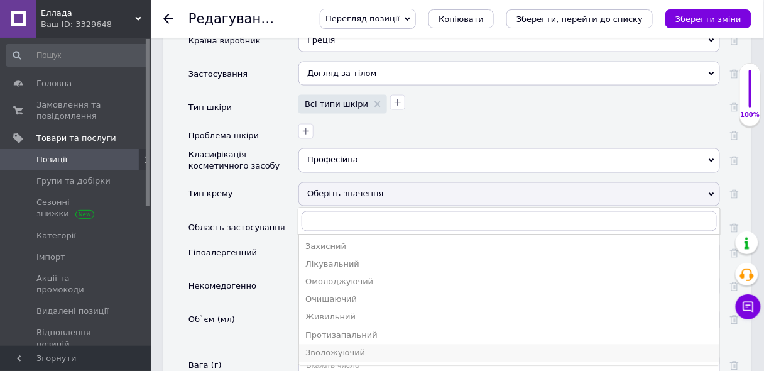
click at [335, 348] on div "Зволожуючий" at bounding box center [509, 353] width 408 height 11
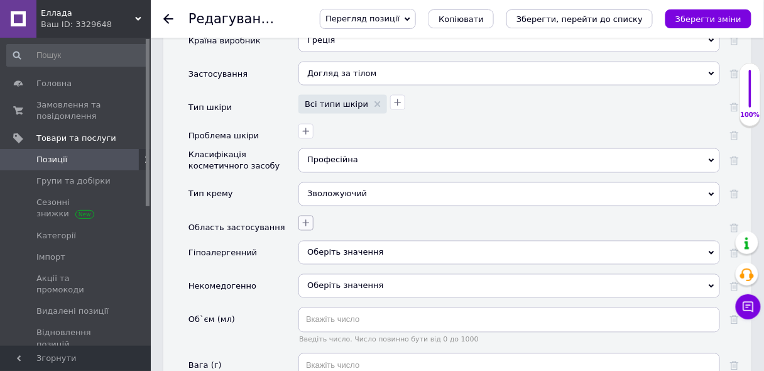
click at [304, 218] on icon "button" at bounding box center [306, 223] width 10 height 10
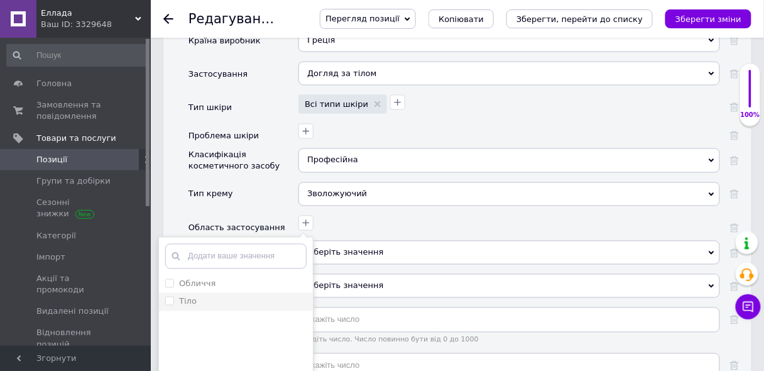
click at [175, 296] on label "Тіло" at bounding box center [180, 301] width 31 height 11
click at [173, 297] on input "Тіло" at bounding box center [169, 301] width 8 height 8
click at [172, 297] on input "Тіло" at bounding box center [169, 301] width 8 height 8
checkbox input "true"
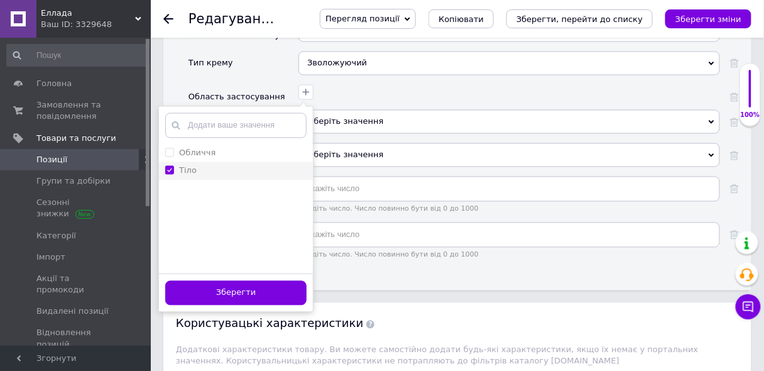
scroll to position [1736, 0]
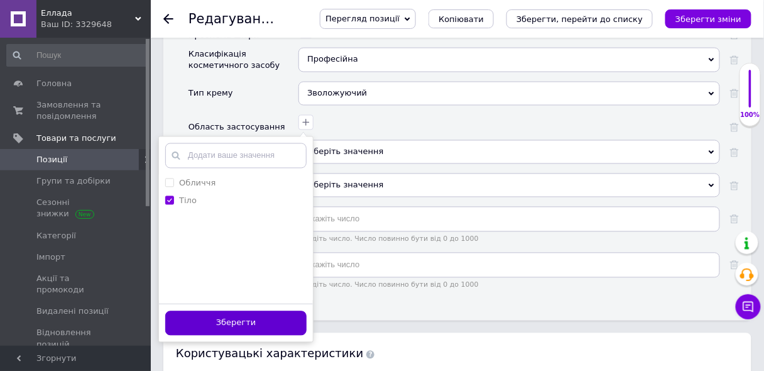
click at [249, 311] on button "Зберегти" at bounding box center [235, 323] width 141 height 25
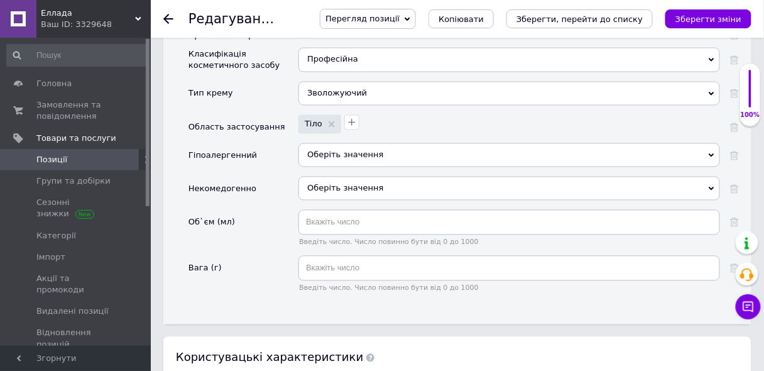
click at [336, 150] on span "Оберіть значення" at bounding box center [345, 154] width 76 height 9
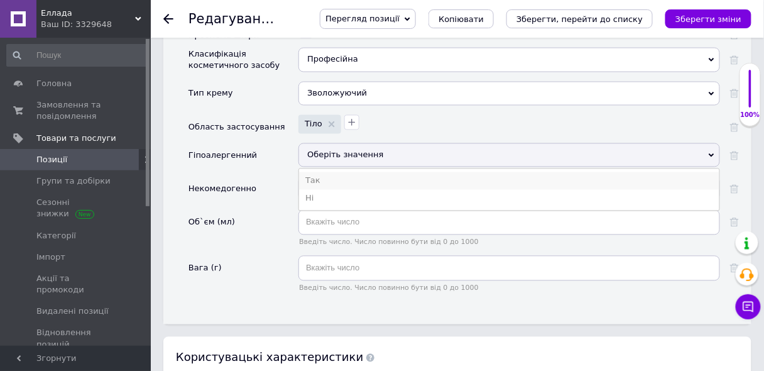
click at [312, 172] on li "Так" at bounding box center [509, 181] width 421 height 18
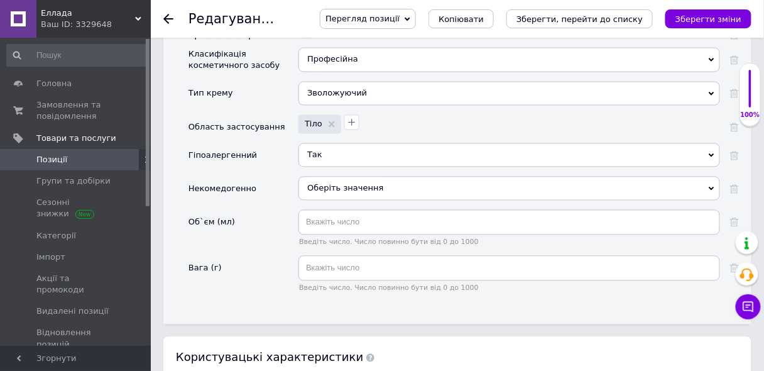
click at [328, 184] on span "Оберіть значення" at bounding box center [345, 188] width 76 height 9
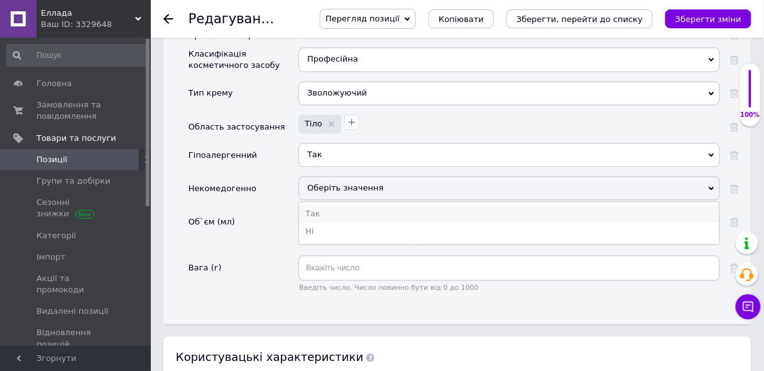
click at [316, 206] on li "Так" at bounding box center [509, 215] width 421 height 18
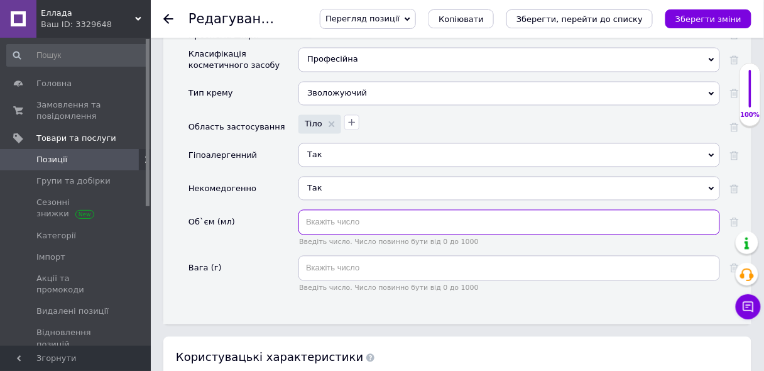
click at [339, 210] on input "text" at bounding box center [510, 222] width 422 height 25
type input "0.600"
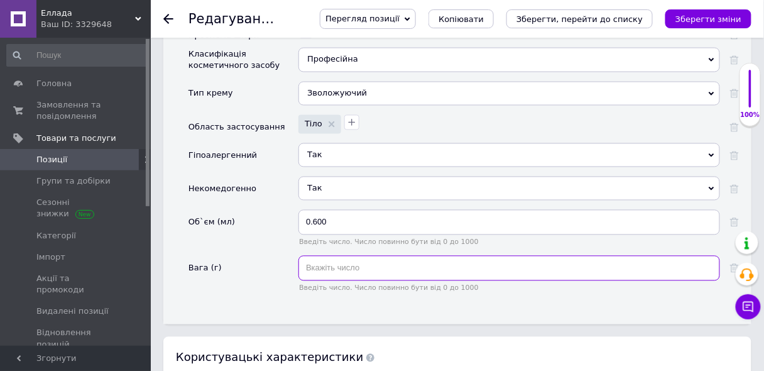
click at [338, 256] on input "text" at bounding box center [510, 268] width 422 height 25
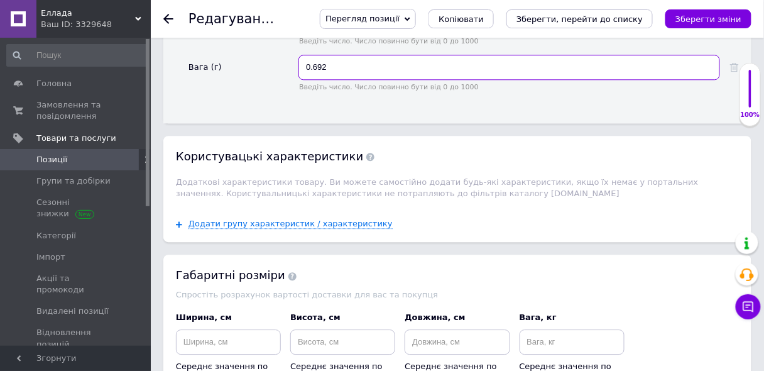
scroll to position [2149, 0]
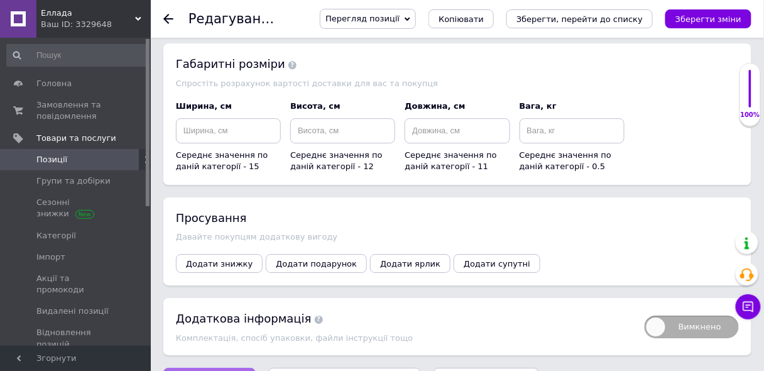
type input "0.692"
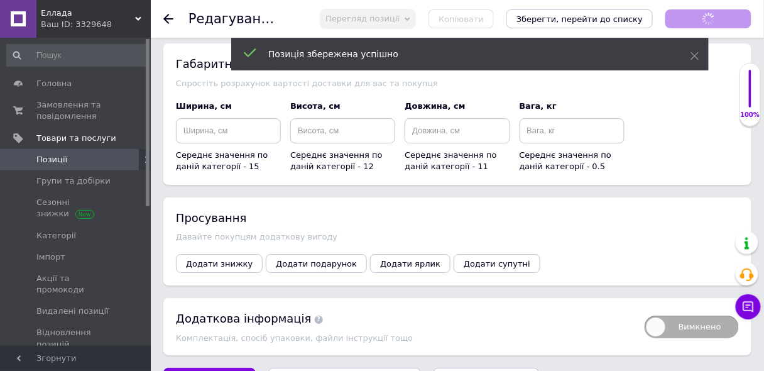
scroll to position [0, 0]
type input "0.6"
click at [704, 16] on icon "Зберегти зміни" at bounding box center [709, 18] width 66 height 9
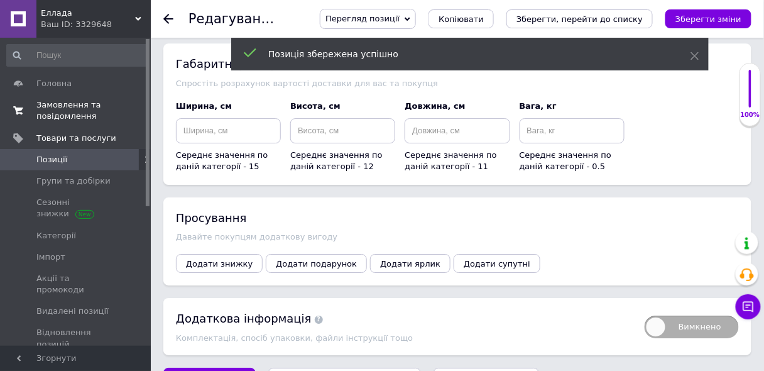
click at [62, 116] on span "Замовлення та повідомлення" at bounding box center [76, 110] width 80 height 23
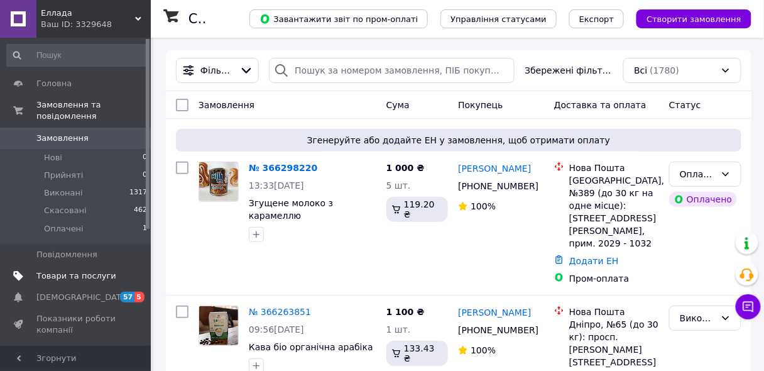
click at [94, 270] on span "Товари та послуги" at bounding box center [76, 275] width 80 height 11
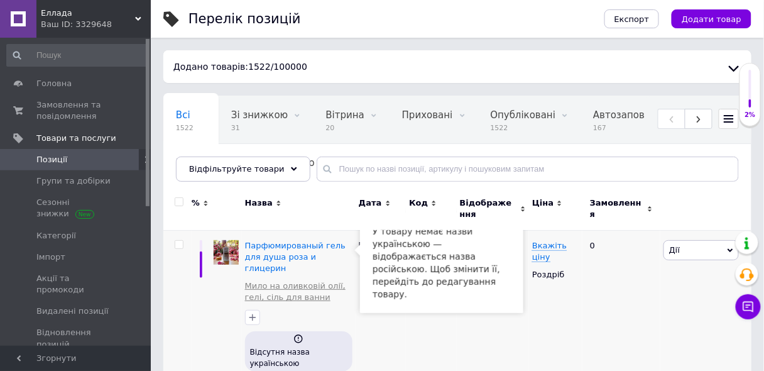
scroll to position [101, 0]
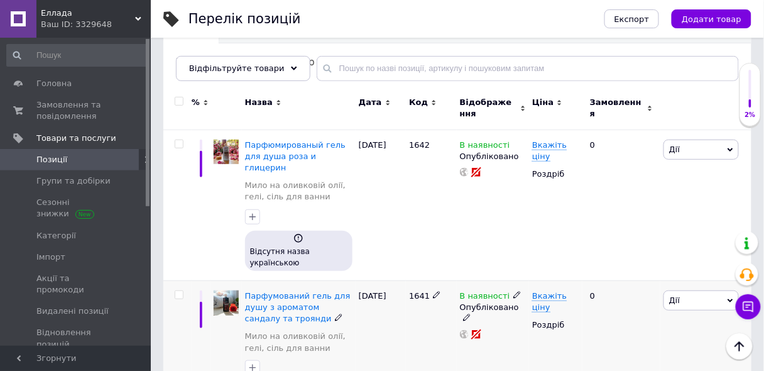
click at [230, 290] on img at bounding box center [226, 302] width 25 height 25
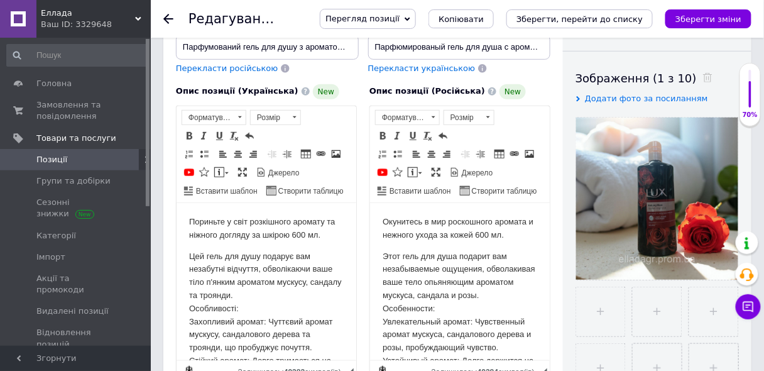
scroll to position [201, 0]
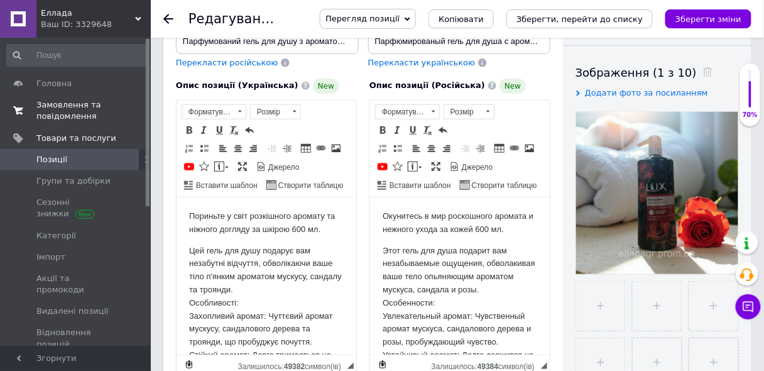
click at [73, 105] on span "Замовлення та повідомлення" at bounding box center [76, 110] width 80 height 23
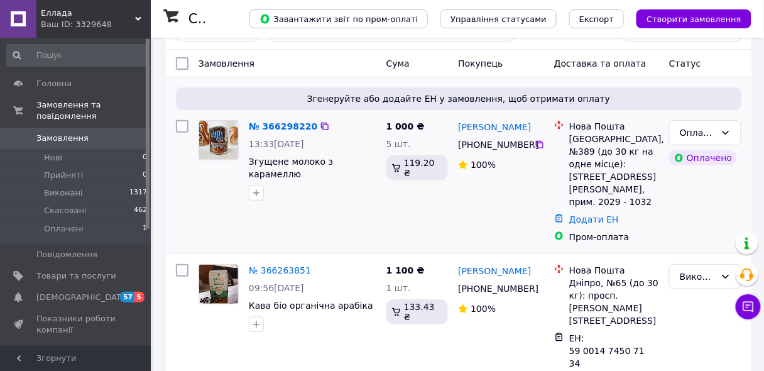
scroll to position [50, 0]
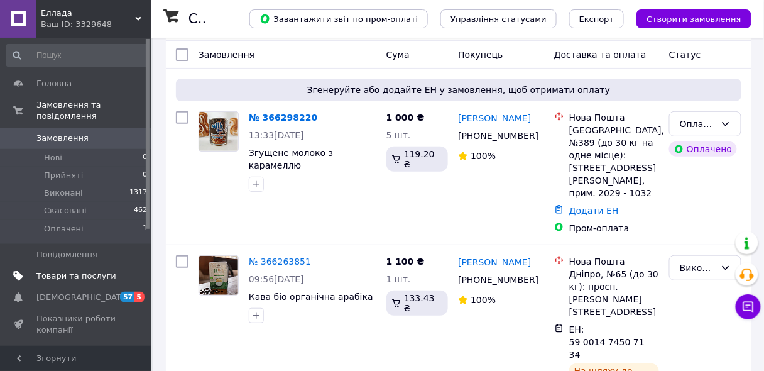
click at [61, 270] on span "Товари та послуги" at bounding box center [76, 275] width 80 height 11
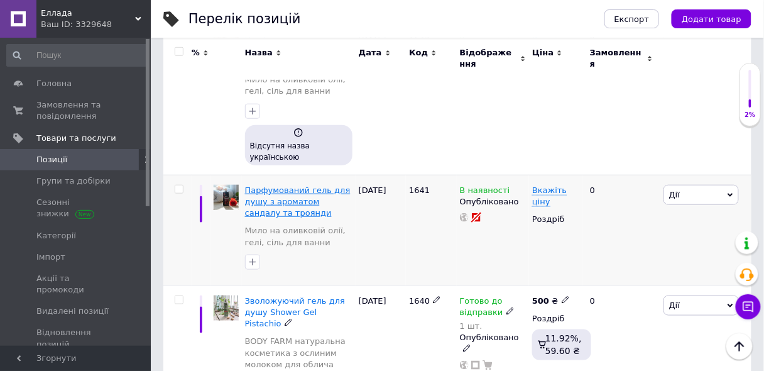
scroll to position [201, 0]
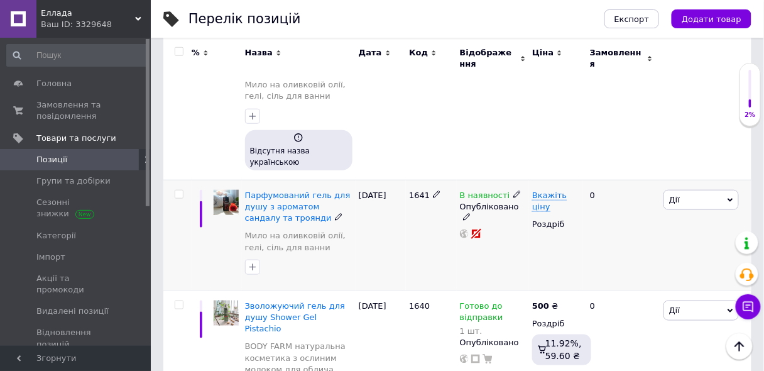
click at [238, 190] on img at bounding box center [226, 202] width 25 height 25
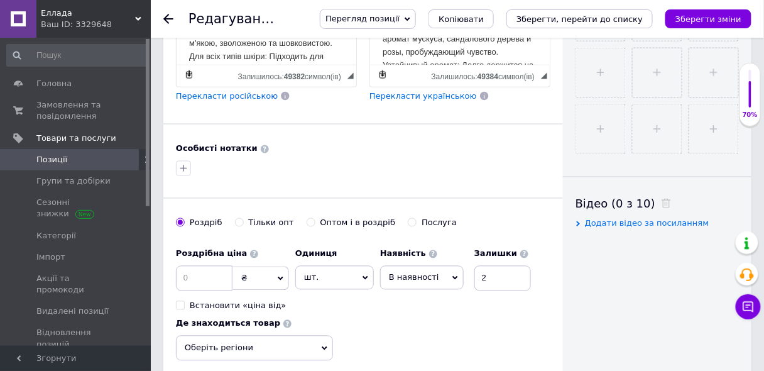
scroll to position [503, 0]
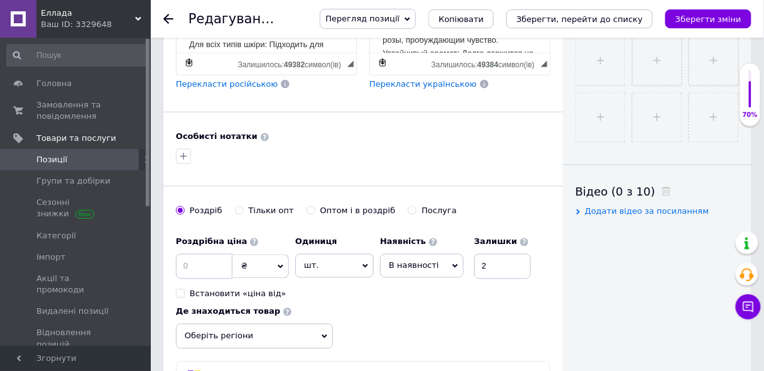
click at [320, 324] on span "Оберіть регіони" at bounding box center [254, 336] width 157 height 25
click at [216, 356] on input "text" at bounding box center [254, 368] width 143 height 25
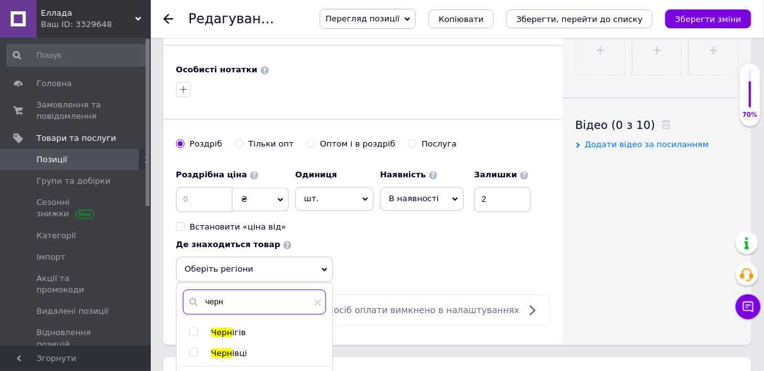
scroll to position [607, 0]
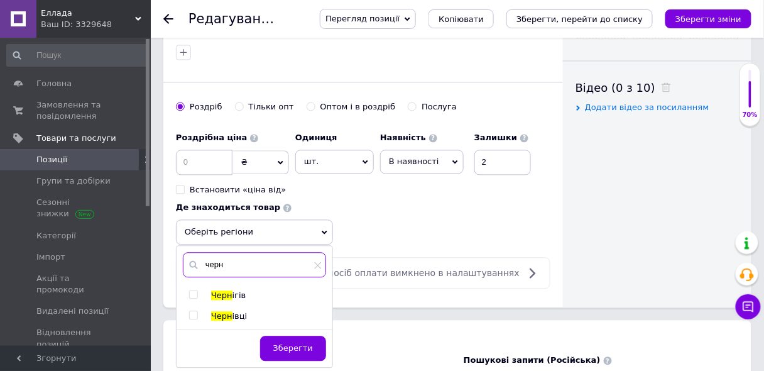
type input "черн"
click at [194, 311] on input "checkbox" at bounding box center [193, 315] width 8 height 8
checkbox input "true"
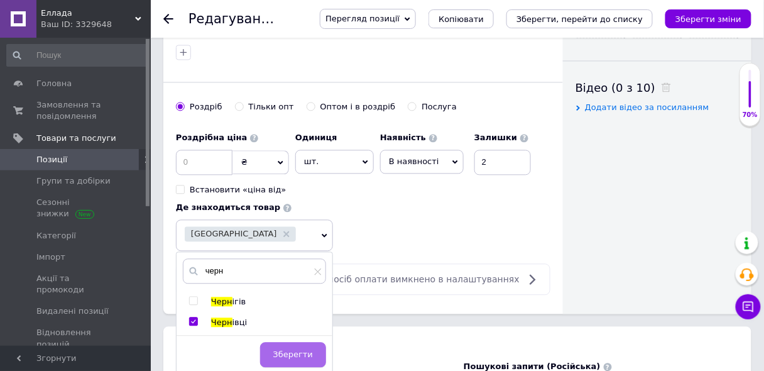
click at [290, 350] on span "Зберегти" at bounding box center [293, 354] width 40 height 9
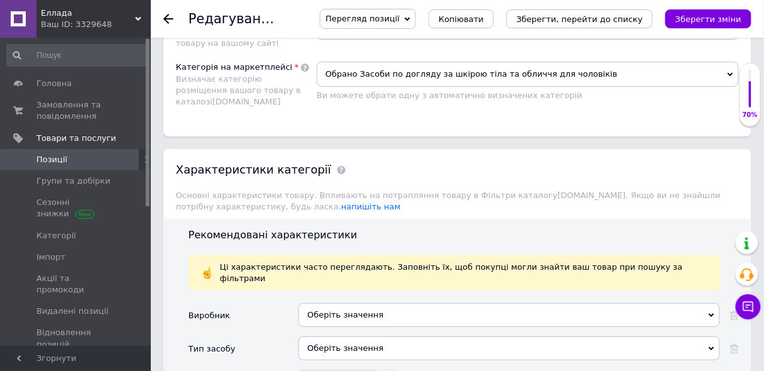
scroll to position [1212, 0]
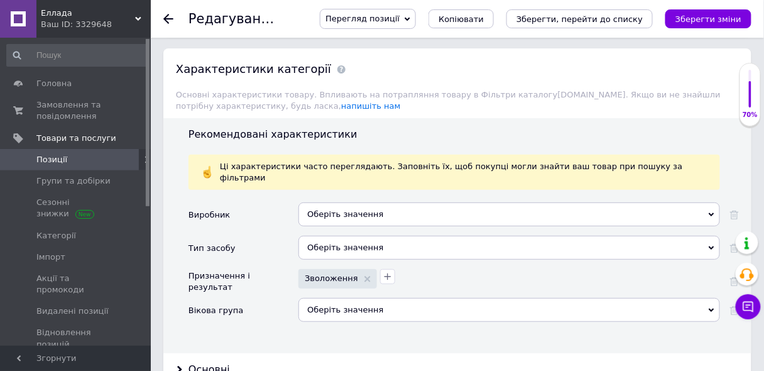
click at [355, 202] on div "Оберіть значення" at bounding box center [510, 214] width 422 height 24
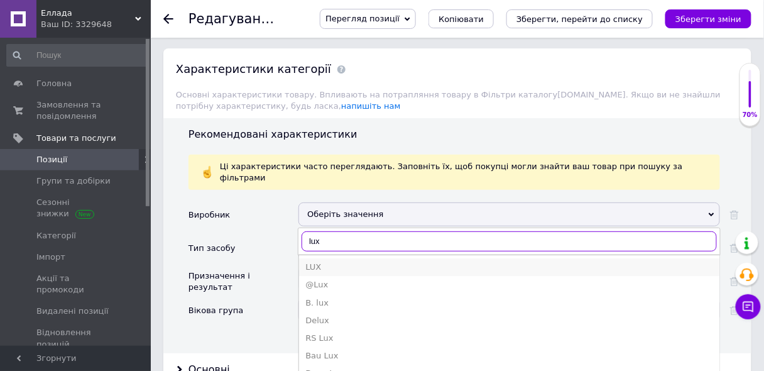
type input "lux"
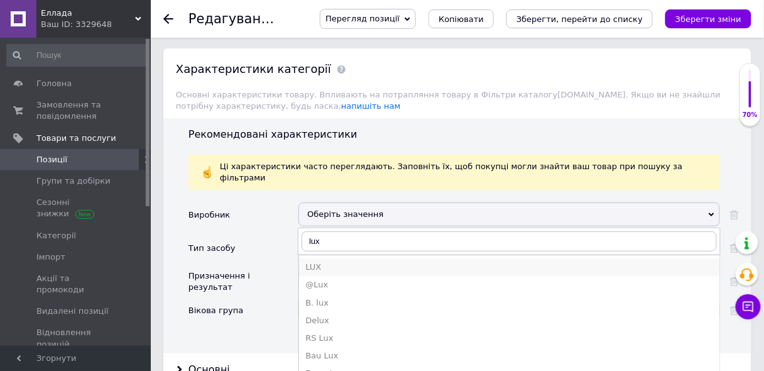
click at [314, 261] on div "LUX" at bounding box center [509, 266] width 408 height 11
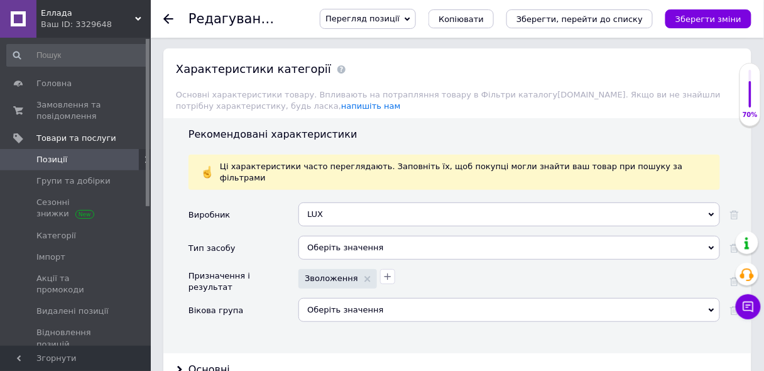
click at [304, 236] on div "Оберіть значення" at bounding box center [510, 248] width 422 height 24
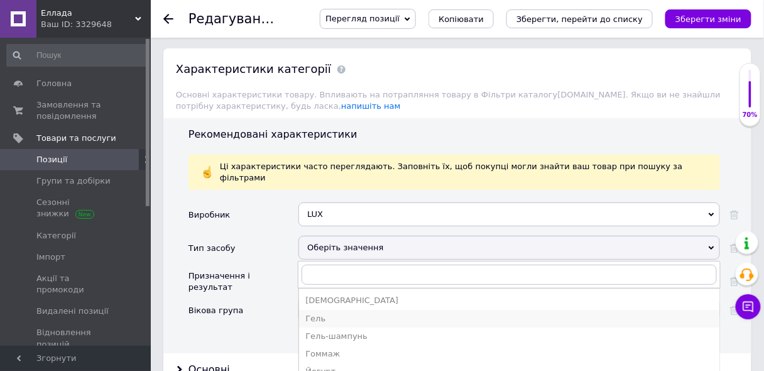
click at [309, 313] on div "Гель" at bounding box center [509, 318] width 408 height 11
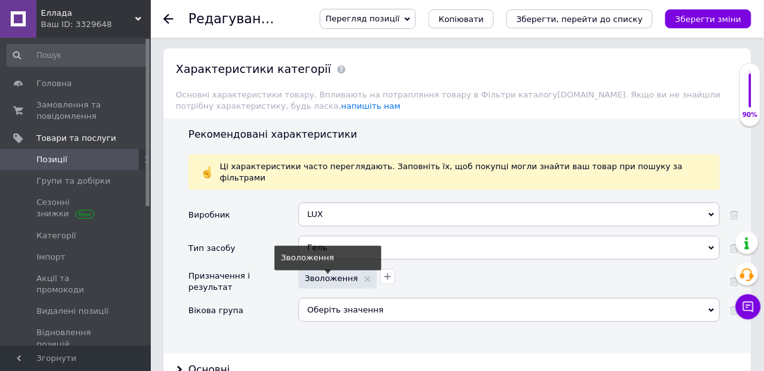
click at [325, 274] on span "Зволоження" at bounding box center [331, 278] width 53 height 8
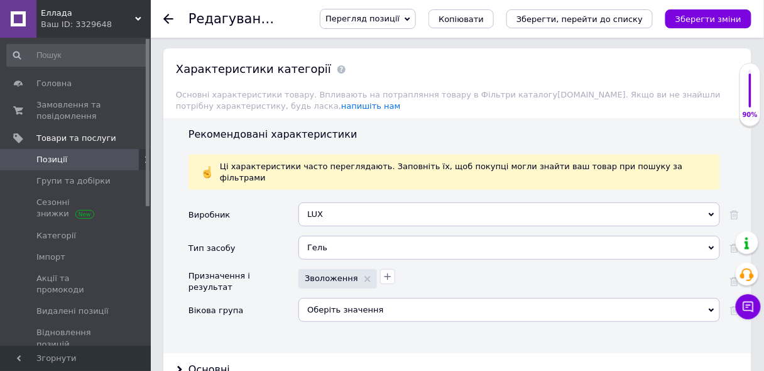
click at [319, 298] on div "Оберіть значення" at bounding box center [510, 310] width 422 height 24
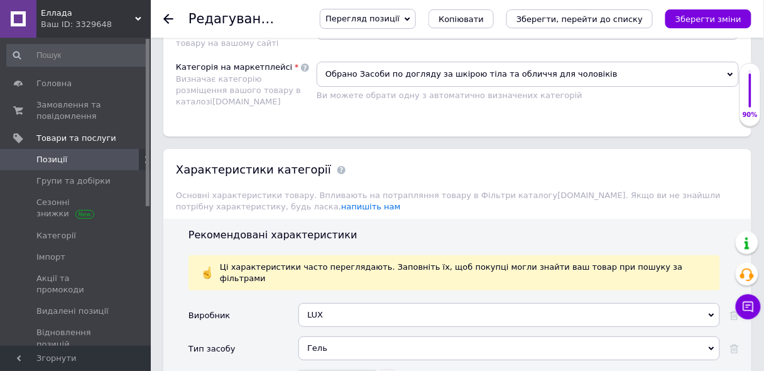
scroll to position [1262, 0]
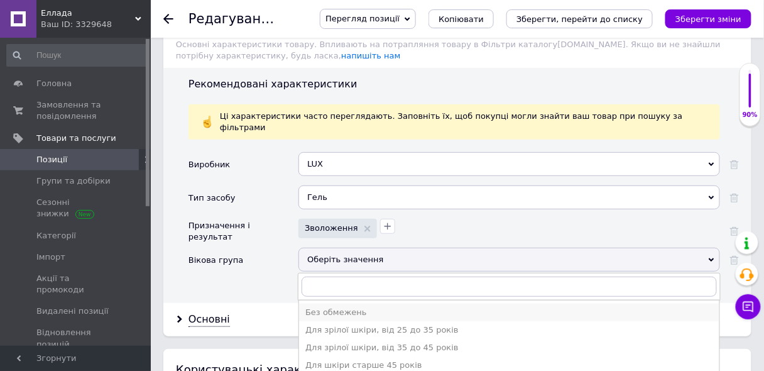
click at [324, 307] on div "Без обмежень" at bounding box center [509, 312] width 408 height 11
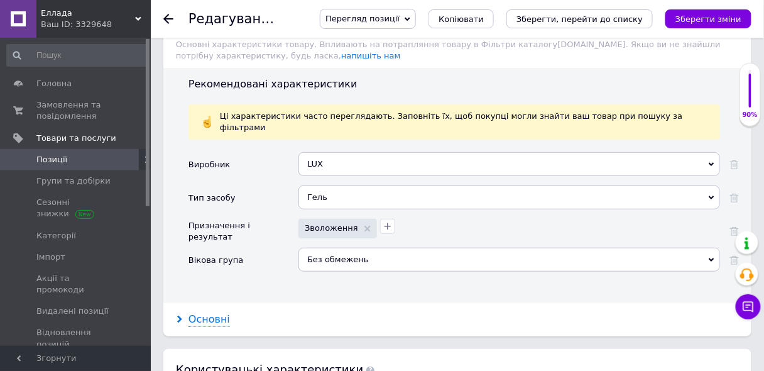
click at [219, 312] on div "Основні" at bounding box center [209, 319] width 41 height 14
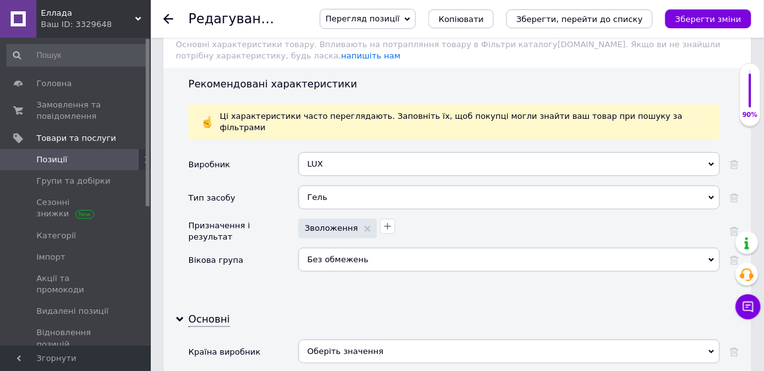
click at [328, 339] on div "Оберіть значення" at bounding box center [510, 351] width 422 height 24
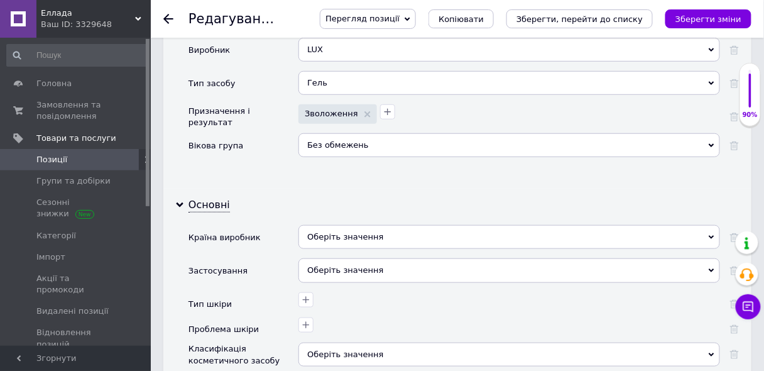
scroll to position [1391, 0]
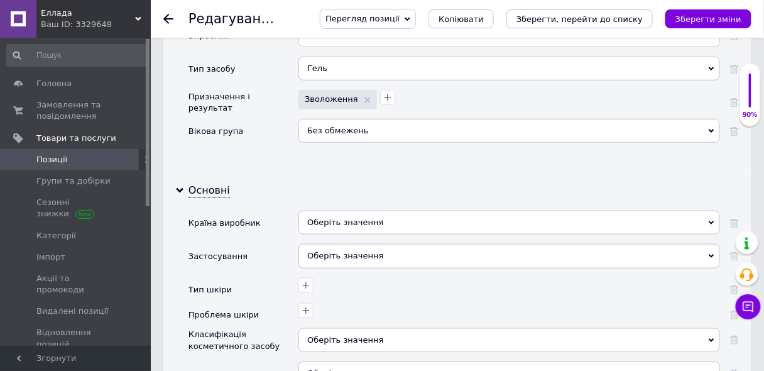
click at [351, 211] on div "Оберіть значення" at bounding box center [510, 223] width 422 height 24
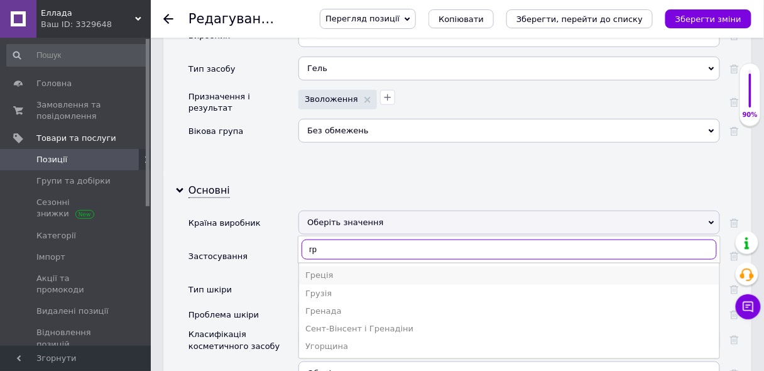
type input "гр"
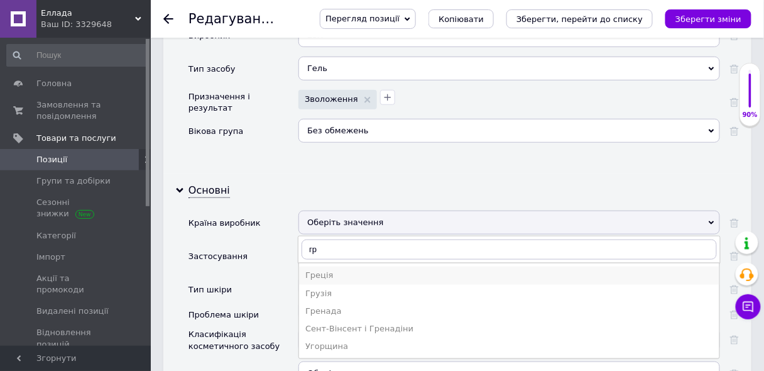
click at [311, 270] on div "Греція" at bounding box center [509, 275] width 408 height 11
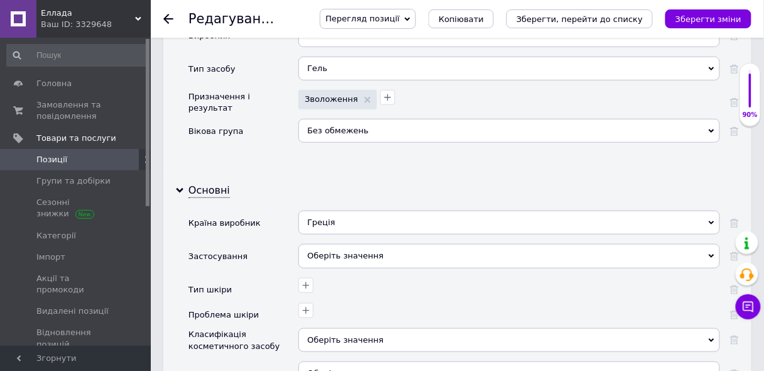
click at [326, 244] on div "Оберіть значення" at bounding box center [510, 256] width 422 height 24
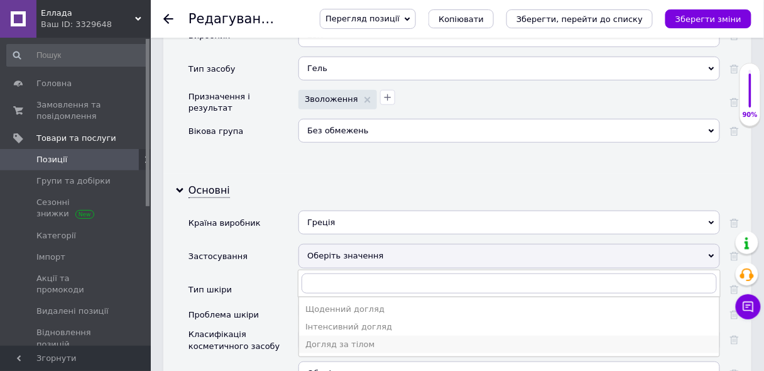
click at [335, 339] on div "Догляд за тілом" at bounding box center [509, 344] width 408 height 11
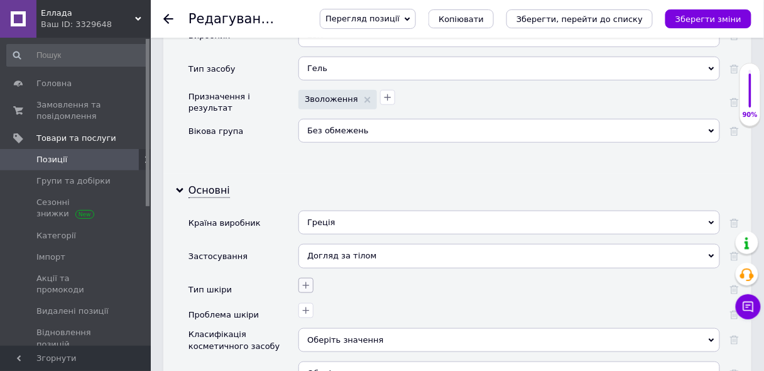
click at [304, 280] on icon "button" at bounding box center [306, 285] width 10 height 10
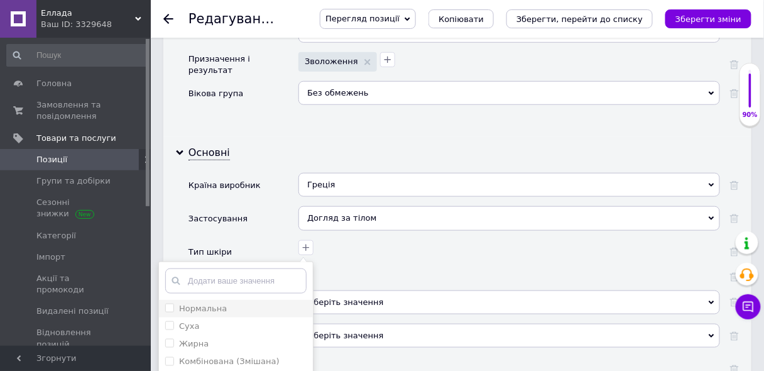
scroll to position [1492, 0]
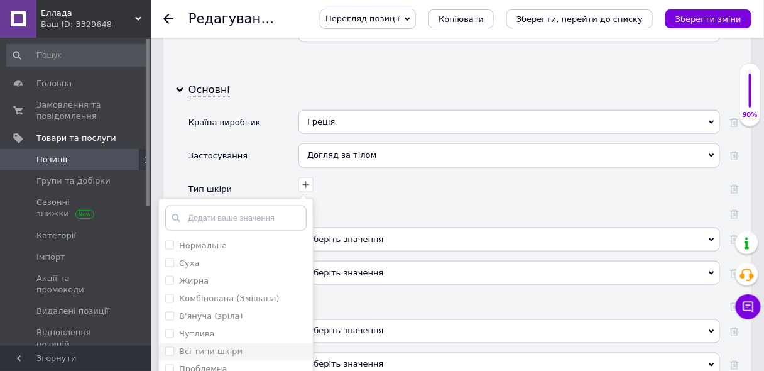
click at [170, 347] on шкіри "Всі типи шкіри" at bounding box center [169, 351] width 8 height 8
checkbox шкіри "true"
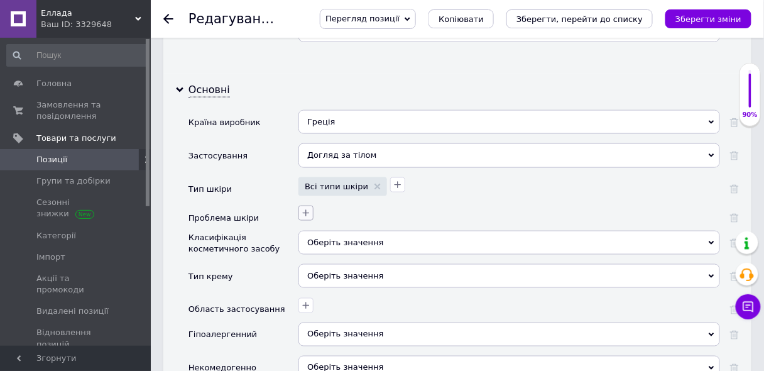
click at [307, 210] on icon "button" at bounding box center [306, 213] width 7 height 7
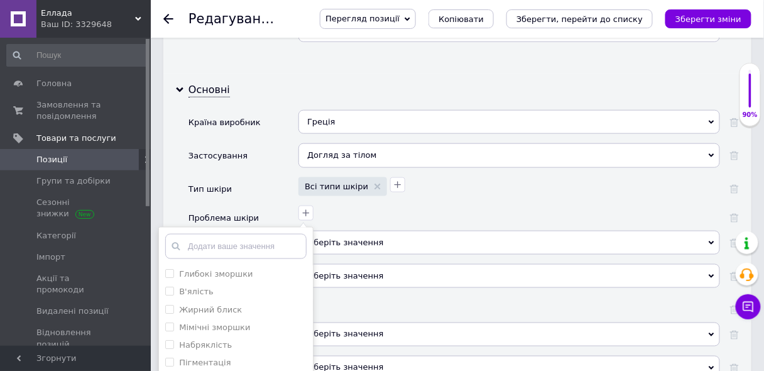
click at [480, 231] on div "Оберіть значення" at bounding box center [510, 243] width 422 height 24
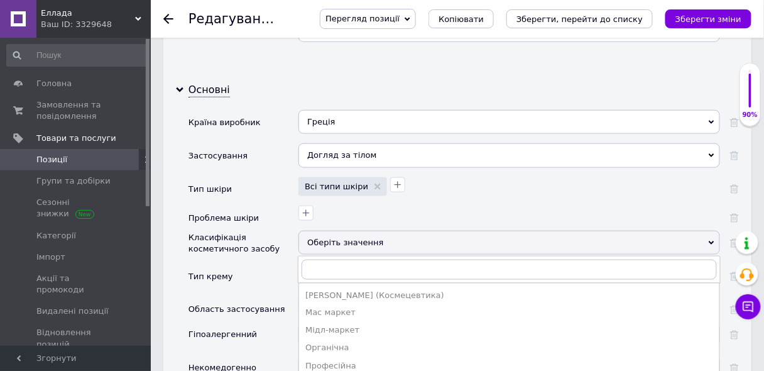
click at [260, 264] on div "Тип крему" at bounding box center [244, 280] width 110 height 33
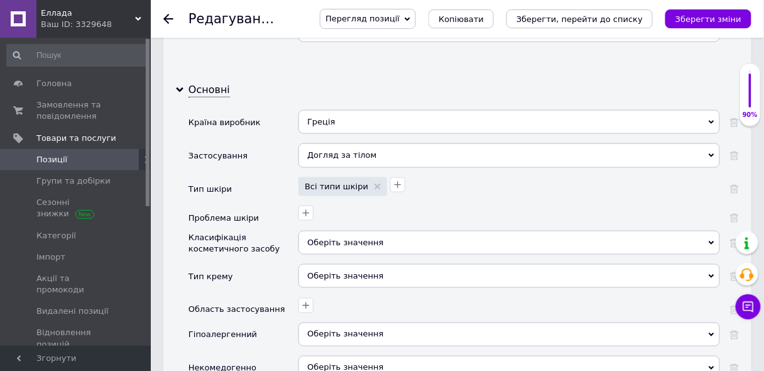
click at [344, 231] on div "Оберіть значення" at bounding box center [510, 243] width 422 height 24
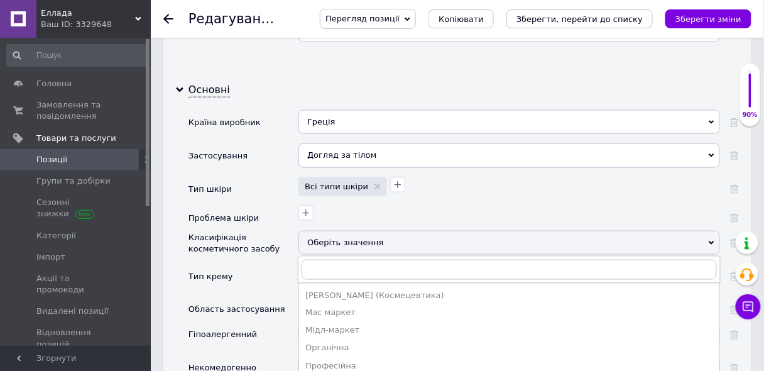
click at [334, 361] on div "Професійна" at bounding box center [509, 366] width 408 height 11
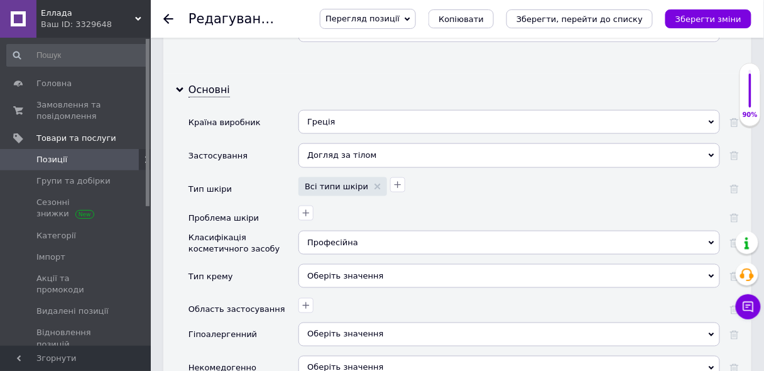
click at [324, 264] on div "Оберіть значення" at bounding box center [510, 276] width 422 height 24
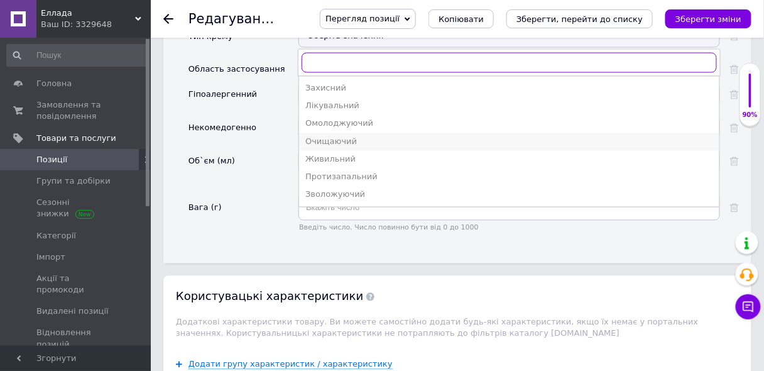
scroll to position [1693, 0]
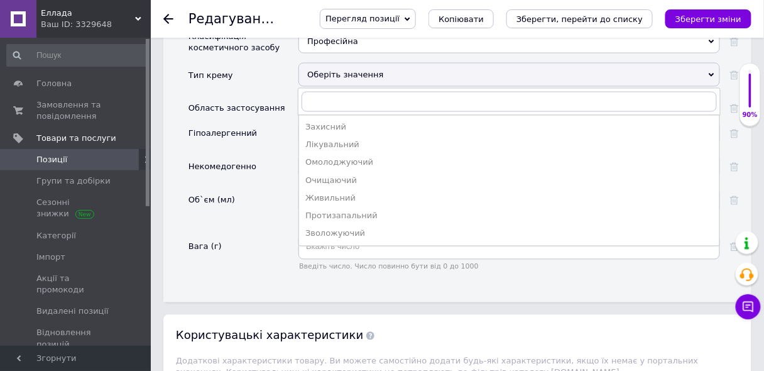
click at [275, 188] on div "Об`єм (мл)" at bounding box center [244, 211] width 110 height 46
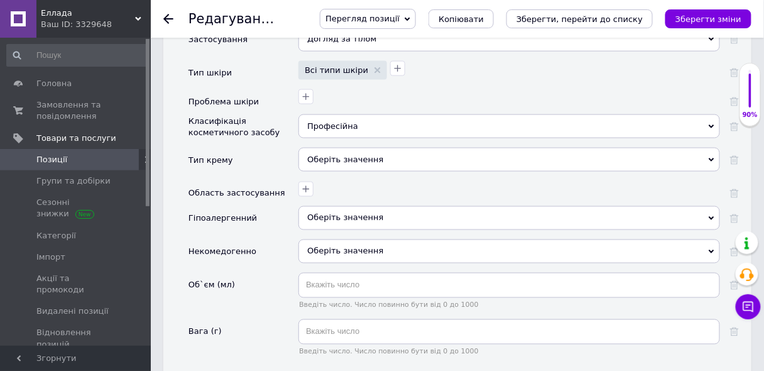
scroll to position [1597, 0]
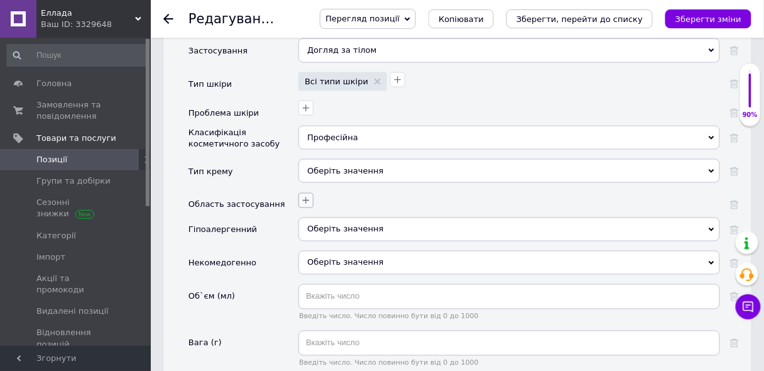
click at [307, 193] on button "button" at bounding box center [306, 200] width 15 height 15
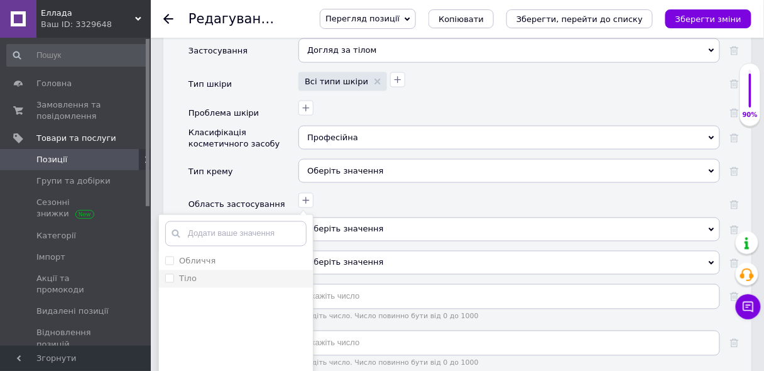
click at [168, 274] on input "Тіло" at bounding box center [169, 278] width 8 height 8
checkbox input "true"
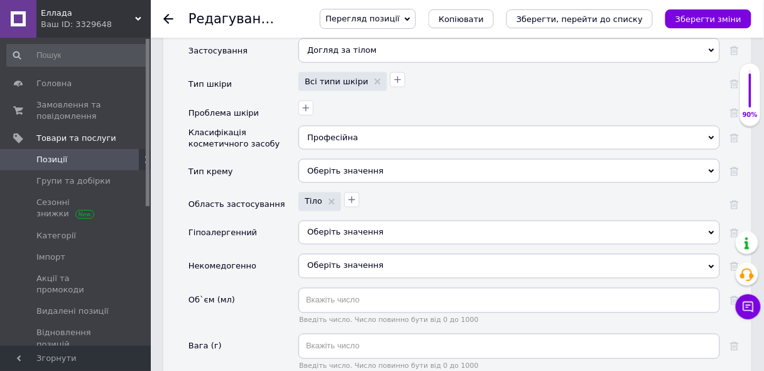
click at [322, 228] on span "Оберіть значення" at bounding box center [345, 232] width 76 height 9
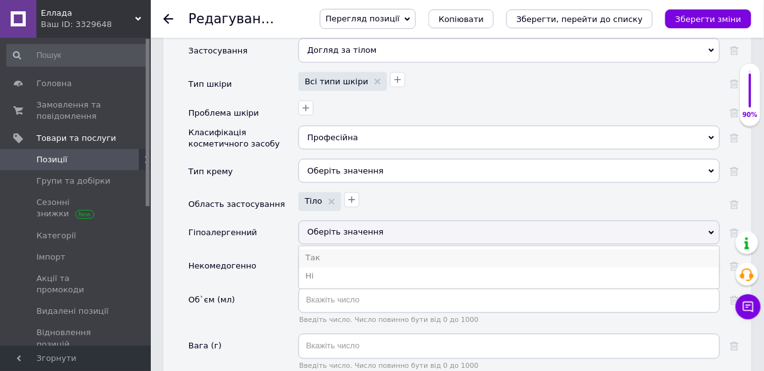
click at [312, 250] on li "Так" at bounding box center [509, 259] width 421 height 18
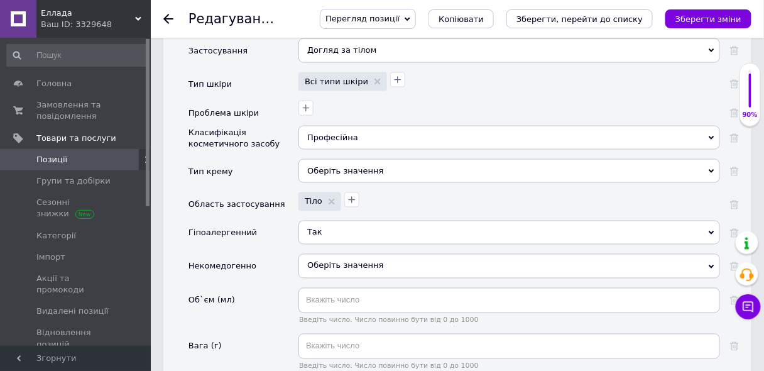
click at [327, 254] on span "Оберіть значення" at bounding box center [510, 266] width 422 height 24
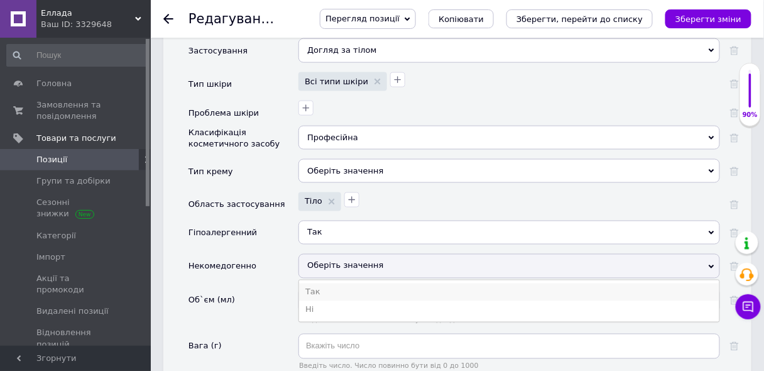
click at [312, 283] on li "Так" at bounding box center [509, 292] width 421 height 18
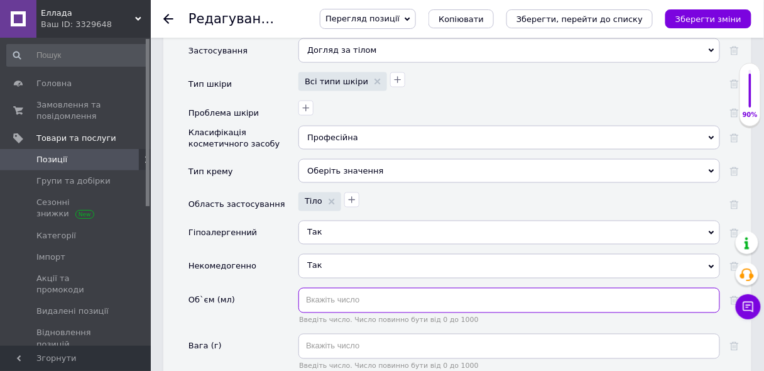
click at [332, 288] on input "text" at bounding box center [510, 300] width 422 height 25
type input "0.560"
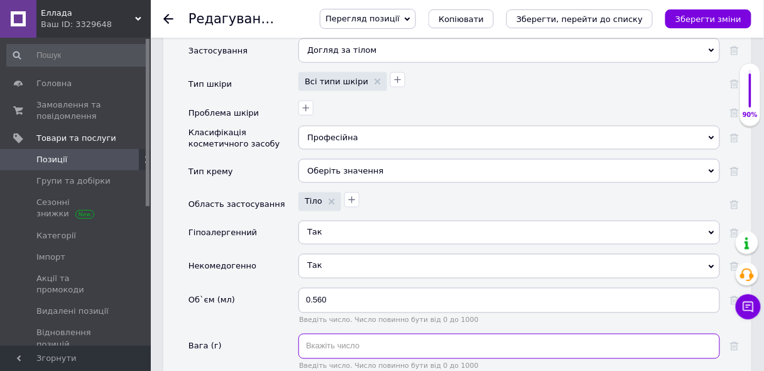
click at [329, 334] on input "text" at bounding box center [510, 346] width 422 height 25
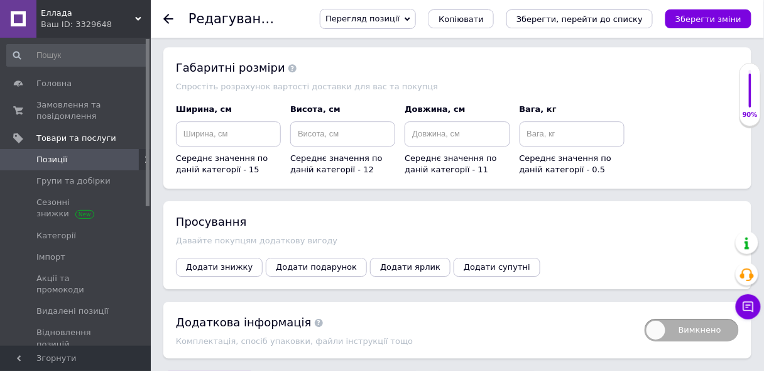
scroll to position [2087, 0]
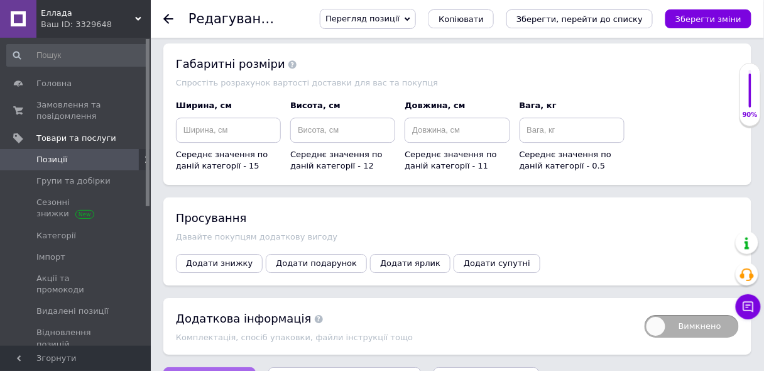
type input "0.654"
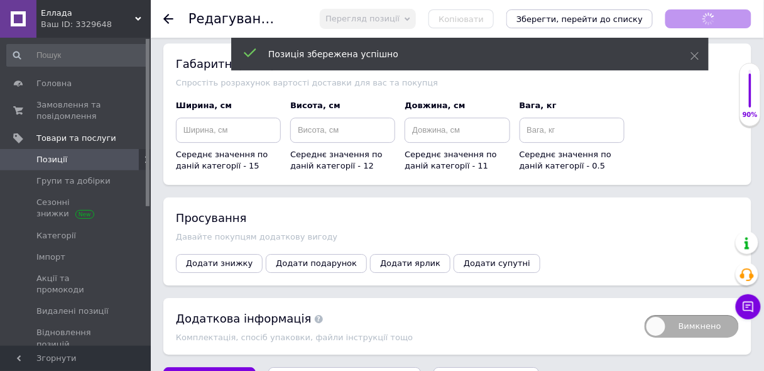
scroll to position [55, 0]
type input "0.56"
click at [710, 14] on icon "Зберегти зміни" at bounding box center [709, 18] width 66 height 9
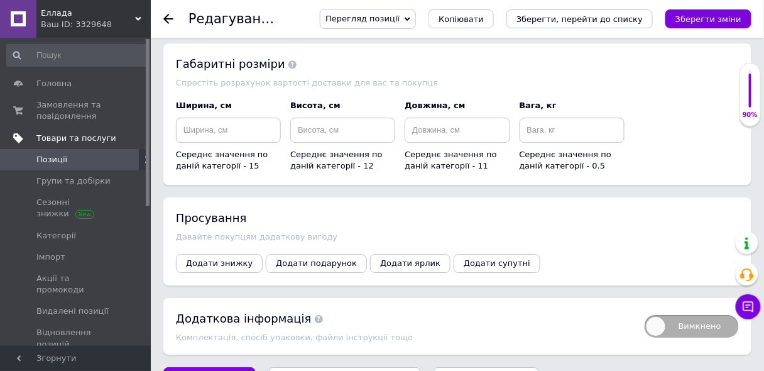
click at [75, 142] on span "Товари та послуги" at bounding box center [76, 138] width 80 height 11
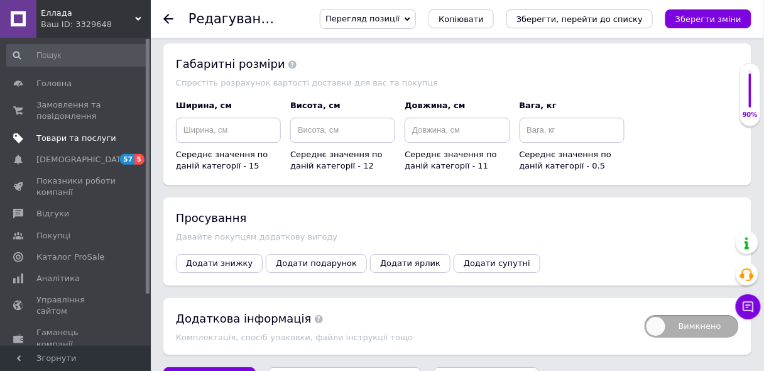
click at [75, 139] on span "Товари та послуги" at bounding box center [76, 138] width 80 height 11
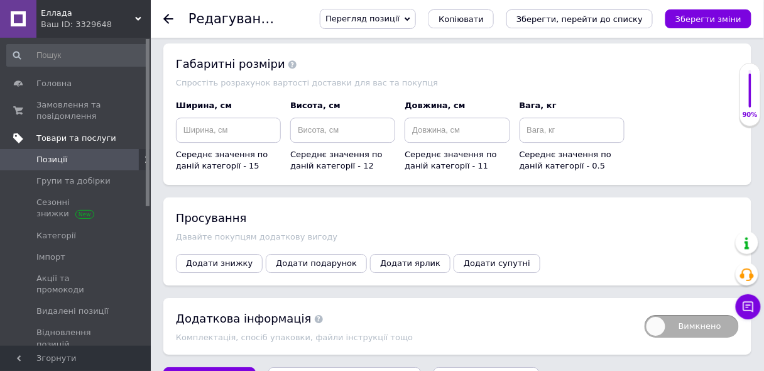
click at [77, 136] on span "Товари та послуги" at bounding box center [76, 138] width 80 height 11
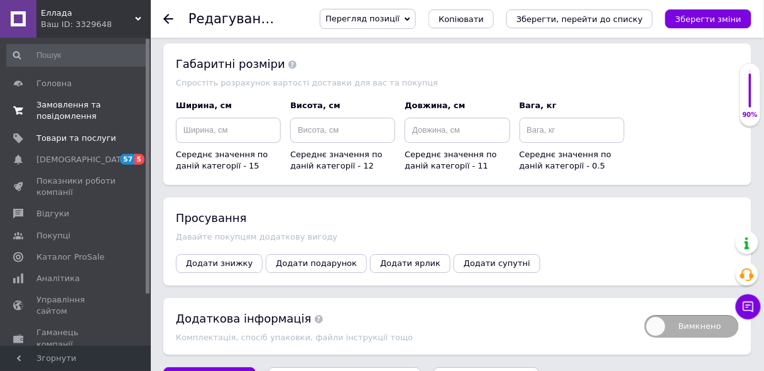
click at [70, 111] on span "Замовлення та повідомлення" at bounding box center [76, 110] width 80 height 23
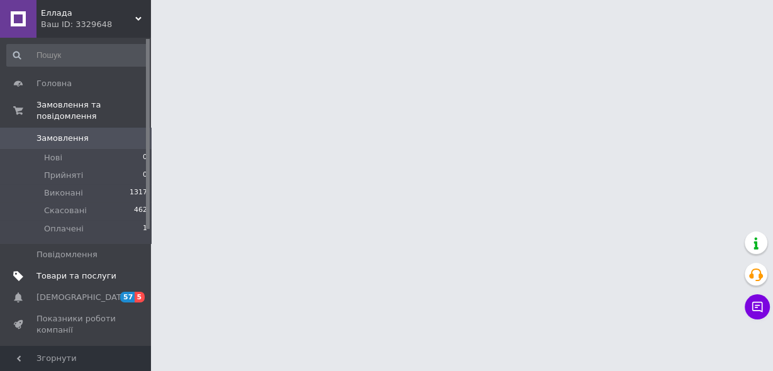
click at [58, 270] on span "Товари та послуги" at bounding box center [76, 275] width 80 height 11
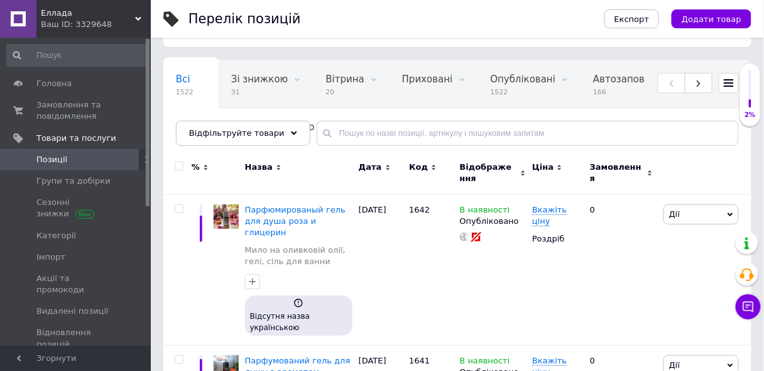
scroll to position [16, 0]
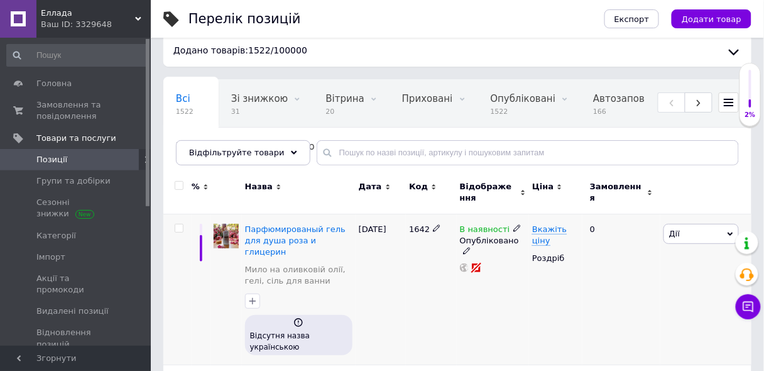
click at [231, 236] on img at bounding box center [226, 236] width 25 height 25
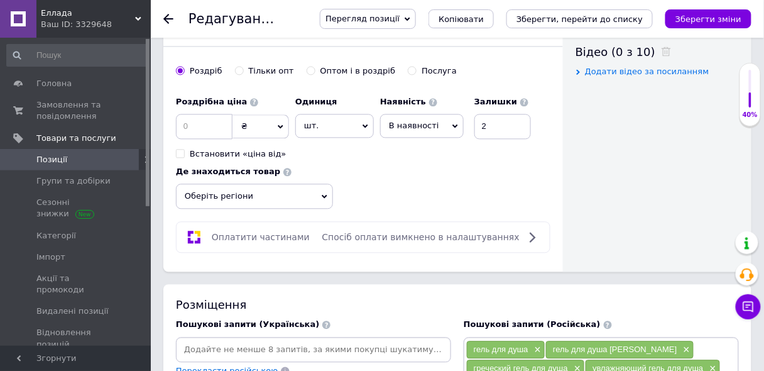
scroll to position [654, 0]
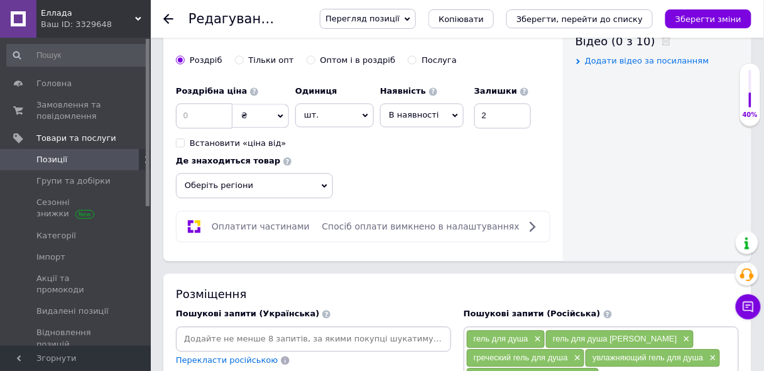
click at [324, 183] on icon at bounding box center [325, 186] width 6 height 6
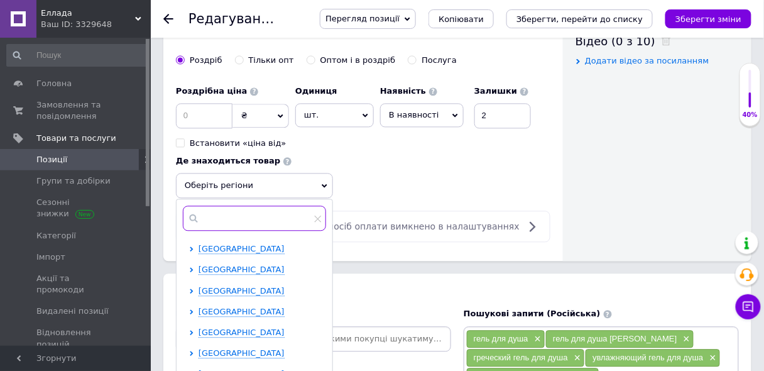
click at [253, 206] on input "text" at bounding box center [254, 218] width 143 height 25
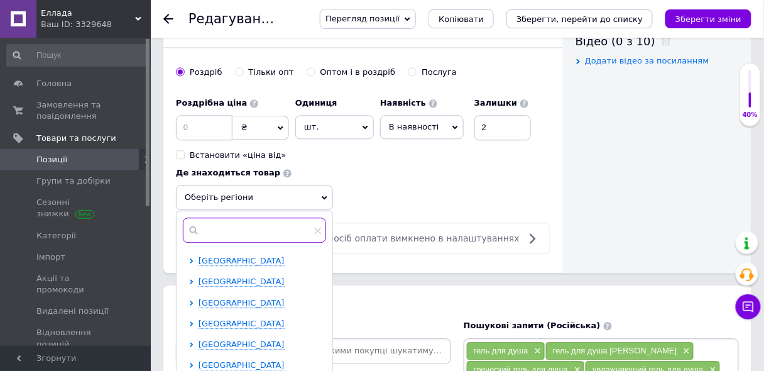
scroll to position [666, 0]
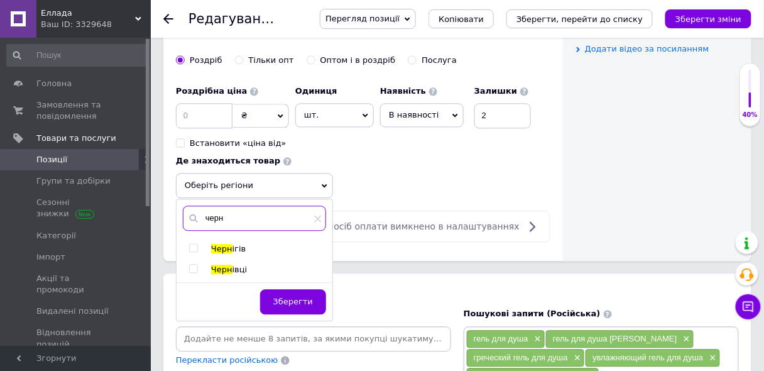
type input "черн"
click at [195, 265] on input "checkbox" at bounding box center [193, 269] width 8 height 8
checkbox input "true"
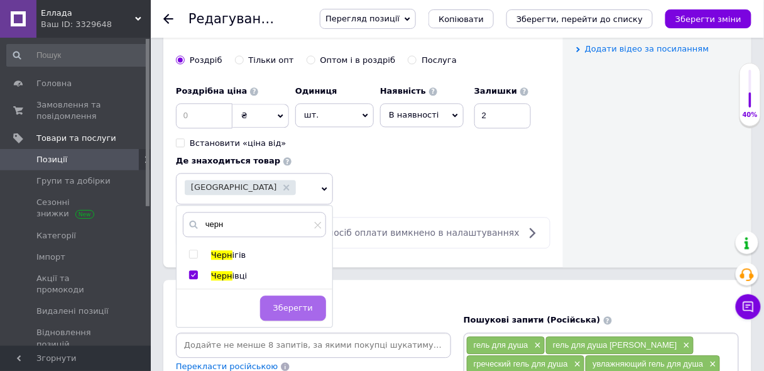
click at [300, 303] on span "Зберегти" at bounding box center [293, 307] width 40 height 9
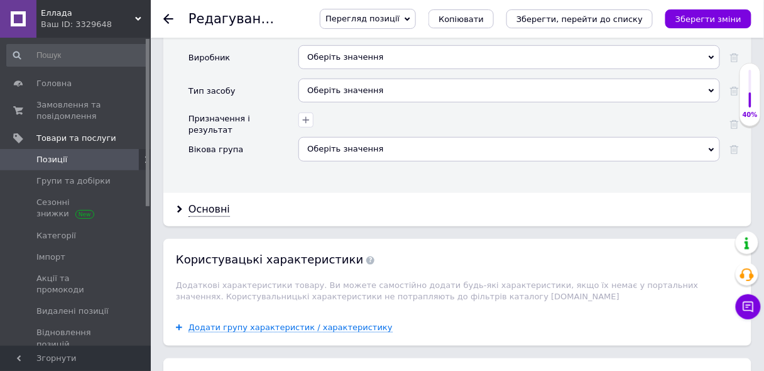
scroll to position [1331, 0]
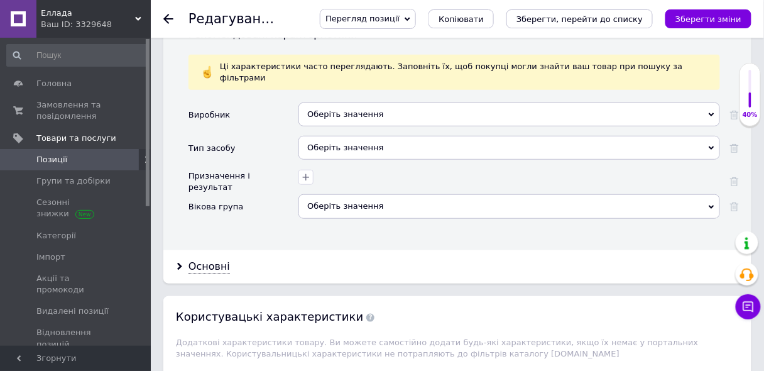
click at [357, 102] on div "Оберіть значення" at bounding box center [510, 114] width 422 height 24
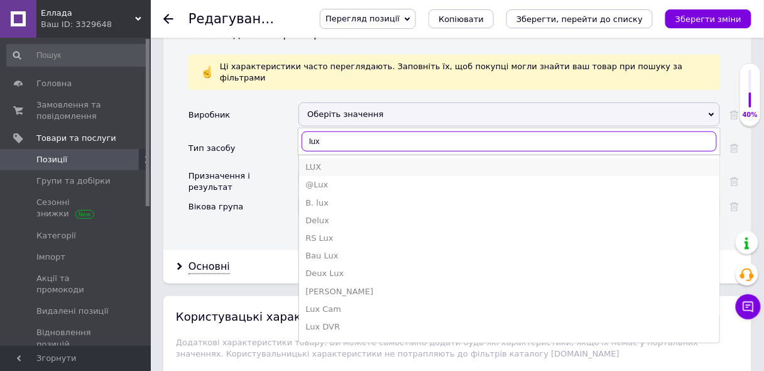
type input "lux"
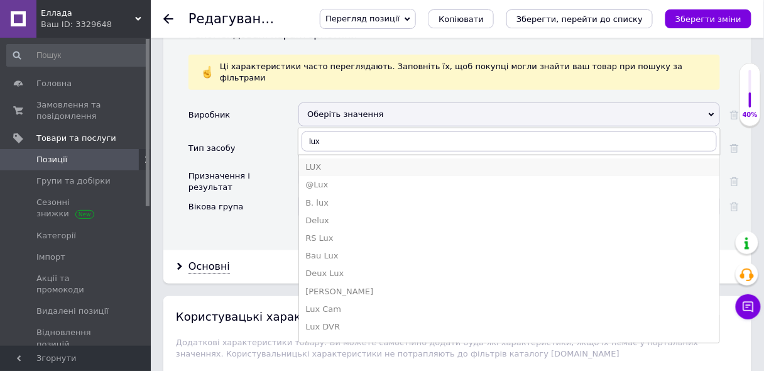
click at [316, 162] on div "LUX" at bounding box center [509, 167] width 408 height 11
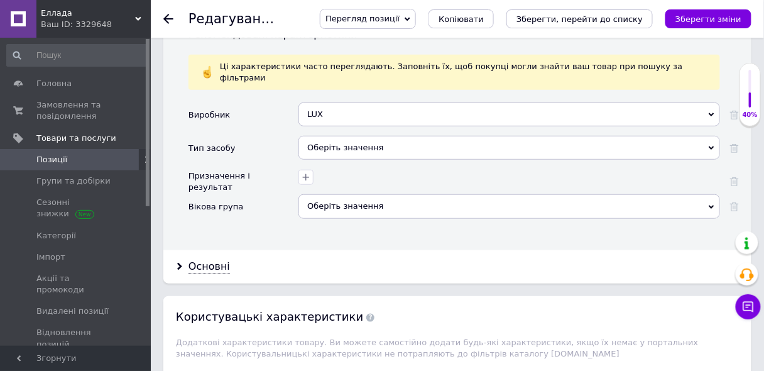
click at [335, 136] on div "Оберіть значення" at bounding box center [510, 148] width 422 height 24
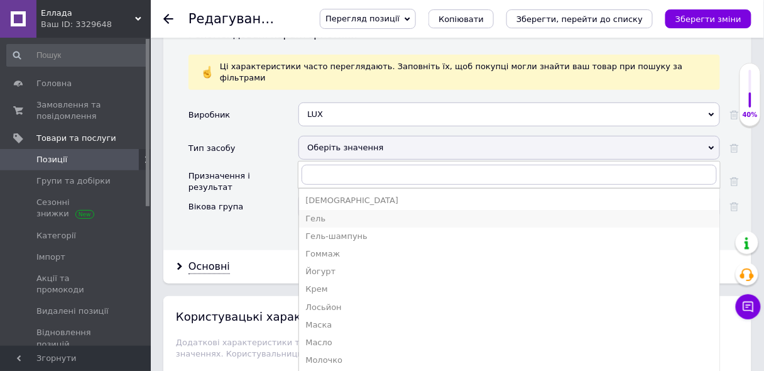
click at [308, 213] on div "Гель" at bounding box center [509, 218] width 408 height 11
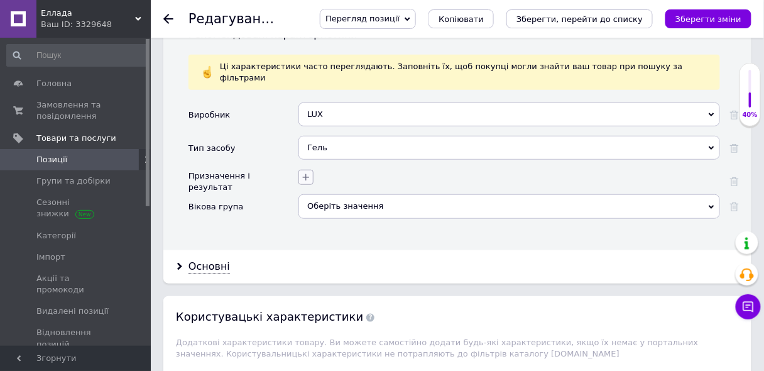
click at [304, 172] on icon "button" at bounding box center [306, 177] width 10 height 10
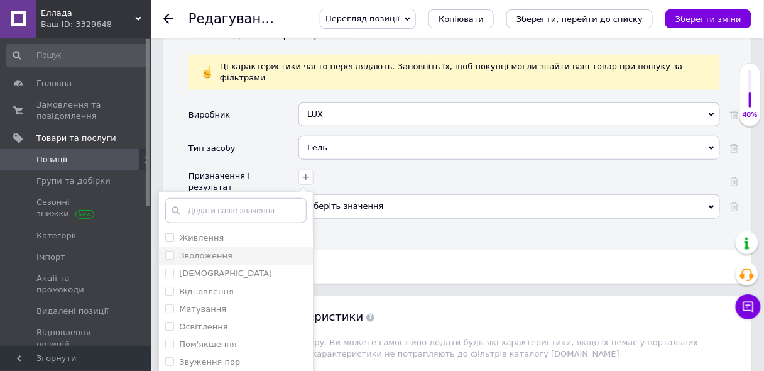
click at [168, 251] on input "Зволоження" at bounding box center [169, 255] width 8 height 8
checkbox input "true"
click at [167, 289] on input "Пом'якшення" at bounding box center [169, 293] width 8 height 8
checkbox input "true"
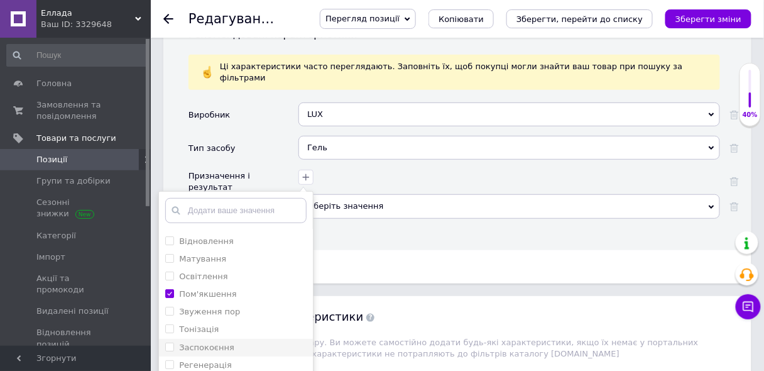
click at [167, 343] on input "Заспокоєння" at bounding box center [169, 347] width 8 height 8
checkbox input "true"
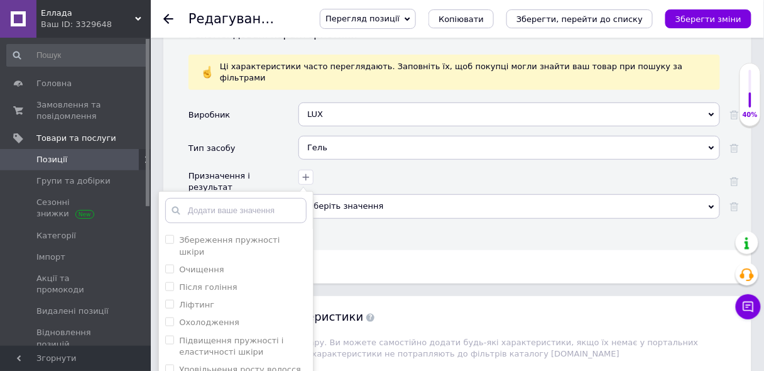
scroll to position [412, 0]
click at [342, 250] on div "Основні" at bounding box center [457, 266] width 588 height 33
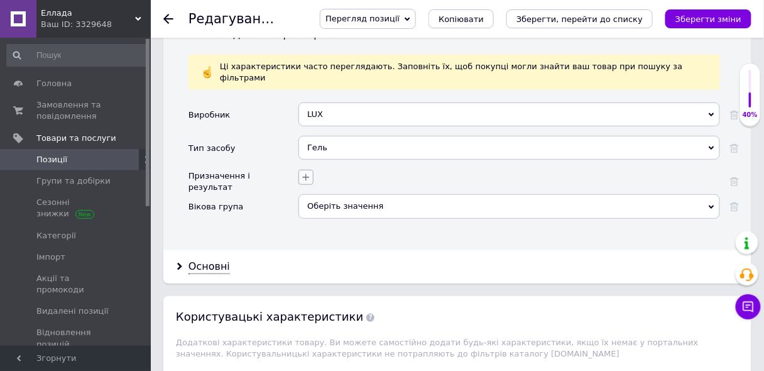
click at [308, 172] on icon "button" at bounding box center [306, 177] width 10 height 10
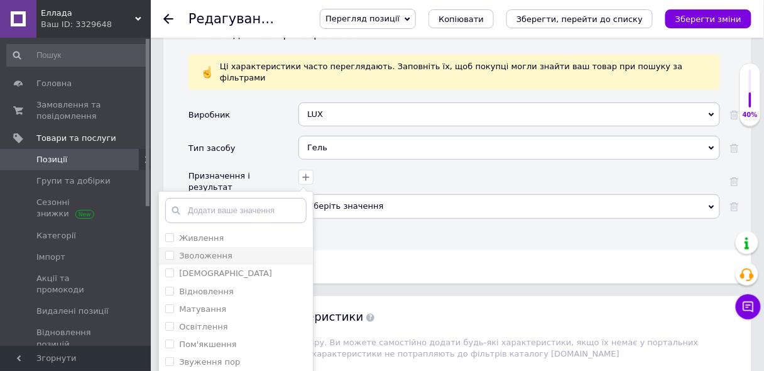
click at [167, 251] on input "Зволоження" at bounding box center [169, 255] width 8 height 8
checkbox input "true"
click at [386, 250] on div "Основні" at bounding box center [457, 266] width 588 height 33
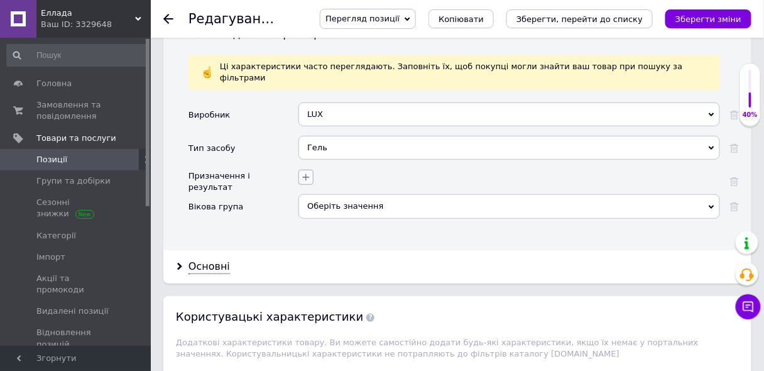
click at [307, 172] on icon "button" at bounding box center [306, 177] width 10 height 10
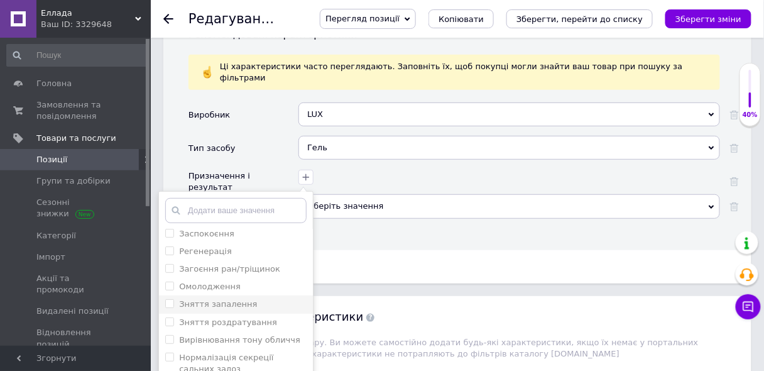
scroll to position [162, 0]
drag, startPoint x: 659, startPoint y: 184, endPoint x: 655, endPoint y: 201, distance: 18.0
click at [655, 201] on div "Виробник LUX L&L E&L G&L L&D L&H L&K L&M L&P L&T L.Z M&L O&L P&L S&L T&L V. L. …" at bounding box center [464, 171] width 551 height 138
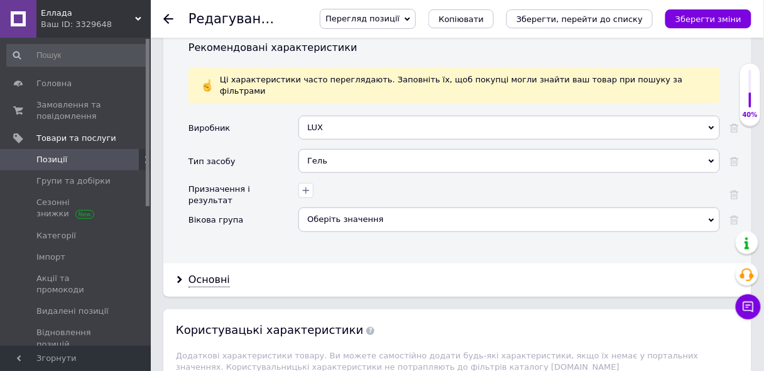
scroll to position [1353, 0]
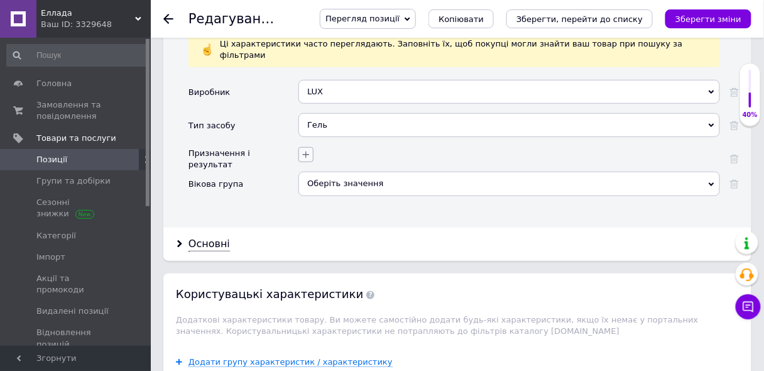
click at [306, 151] on icon "button" at bounding box center [306, 154] width 7 height 7
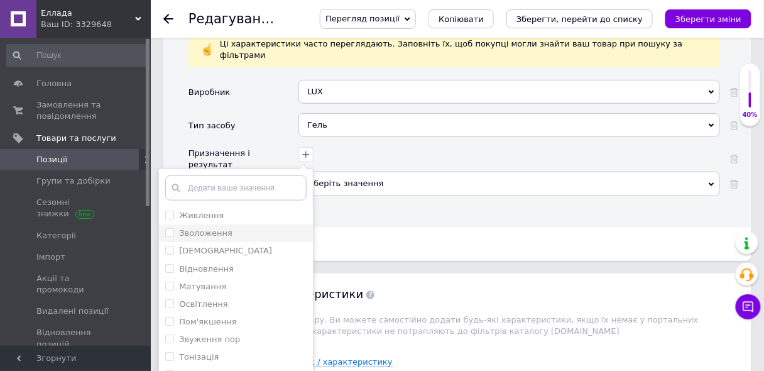
click at [170, 228] on input "Зволоження" at bounding box center [169, 232] width 8 height 8
checkbox input "true"
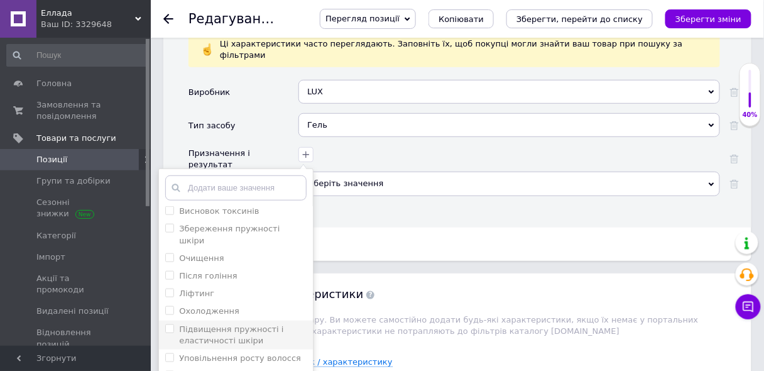
scroll to position [412, 0]
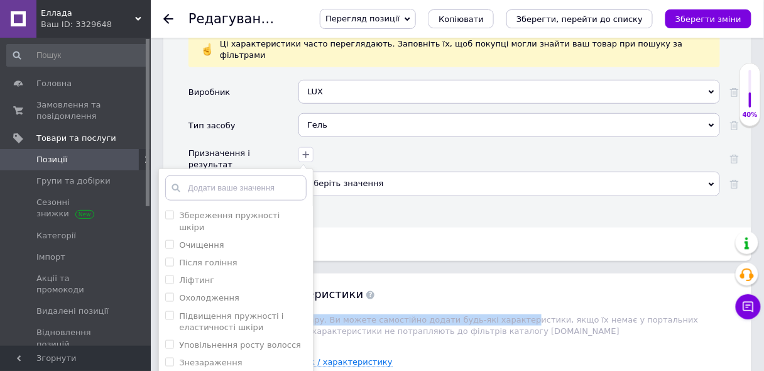
drag, startPoint x: 487, startPoint y: 257, endPoint x: 485, endPoint y: 280, distance: 23.4
click at [485, 280] on div "Користувацькi характеристики Додаткові характеристики товару. Ви можете самості…" at bounding box center [457, 308] width 588 height 70
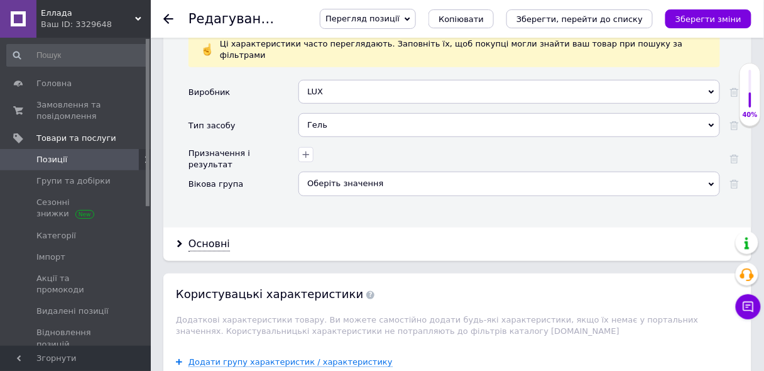
click at [485, 273] on div "Користувацькi характеристики Додаткові характеристики товару. Ви можете самості…" at bounding box center [457, 308] width 588 height 70
click at [332, 172] on div "Оберіть значення" at bounding box center [510, 184] width 422 height 24
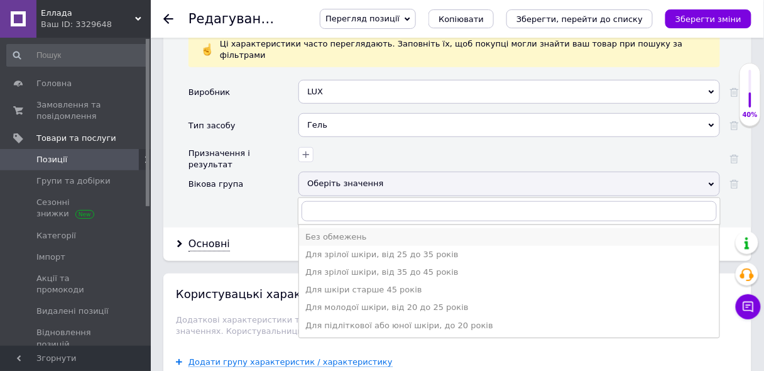
click at [315, 231] on div "Без обмежень" at bounding box center [509, 236] width 408 height 11
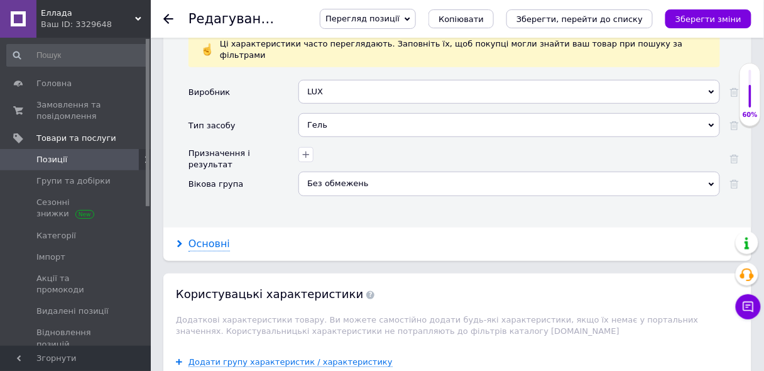
click at [194, 237] on div "Основні" at bounding box center [209, 244] width 41 height 14
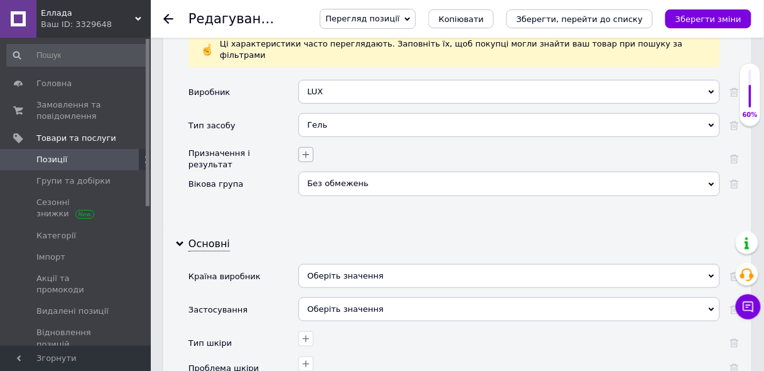
click at [309, 150] on icon "button" at bounding box center [306, 155] width 10 height 10
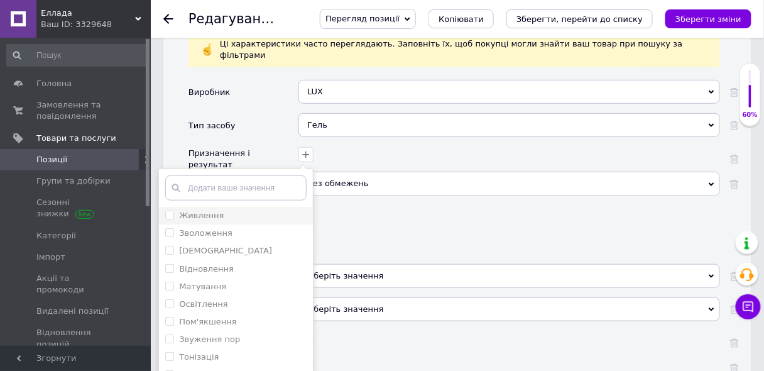
click at [209, 211] on label "Живлення" at bounding box center [201, 215] width 45 height 9
checkbox input "true"
click at [282, 224] on li "Зволоження" at bounding box center [236, 233] width 154 height 18
checkbox input "true"
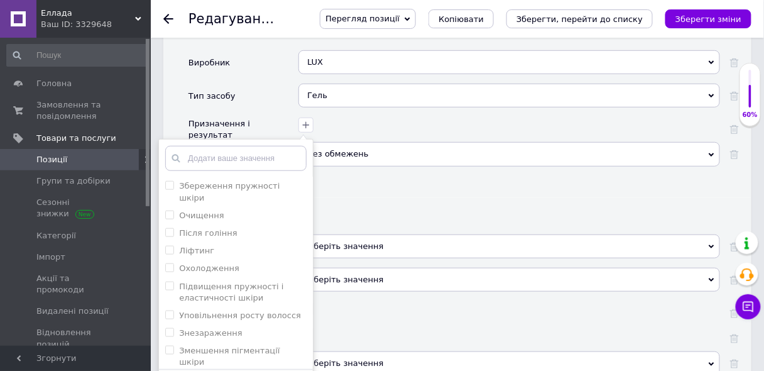
scroll to position [1404, 0]
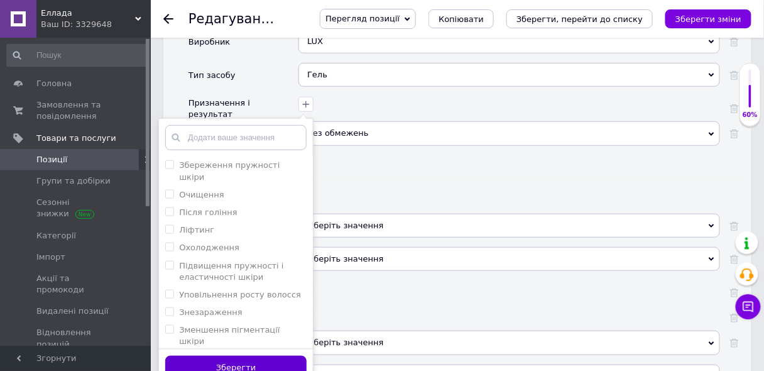
click at [251, 356] on button "Зберегти" at bounding box center [235, 368] width 141 height 25
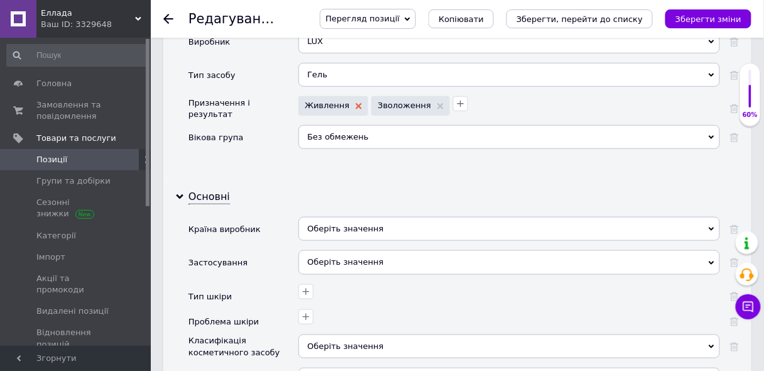
click at [356, 103] on use at bounding box center [359, 106] width 6 height 6
click at [336, 217] on div "Оберіть значення" at bounding box center [510, 229] width 422 height 24
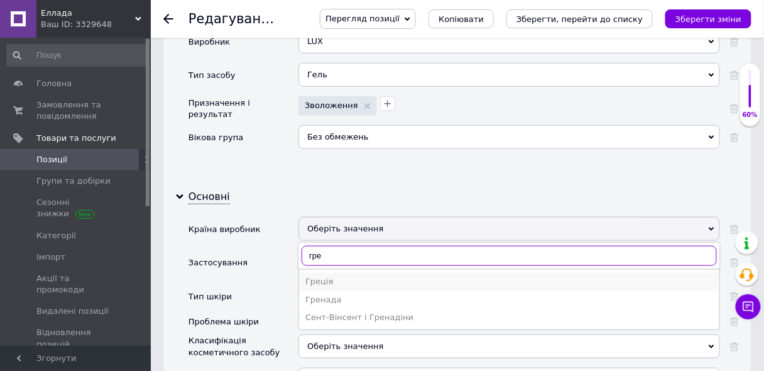
type input "гре"
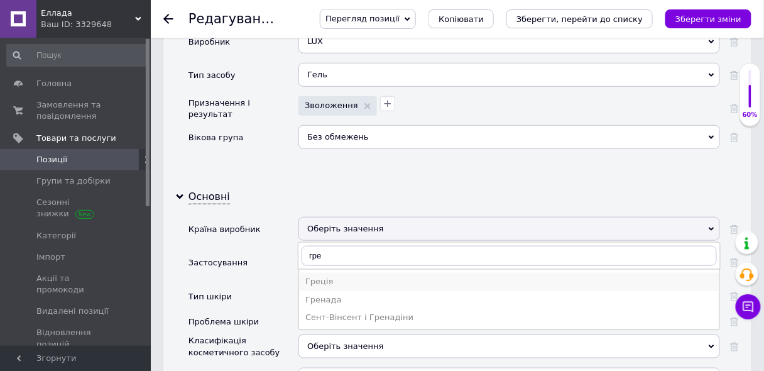
click at [307, 276] on div "Греція" at bounding box center [509, 281] width 408 height 11
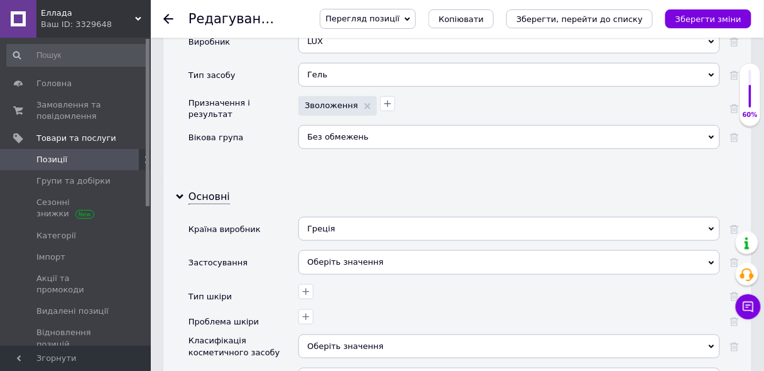
click at [326, 250] on div "Оберіть значення" at bounding box center [510, 262] width 422 height 24
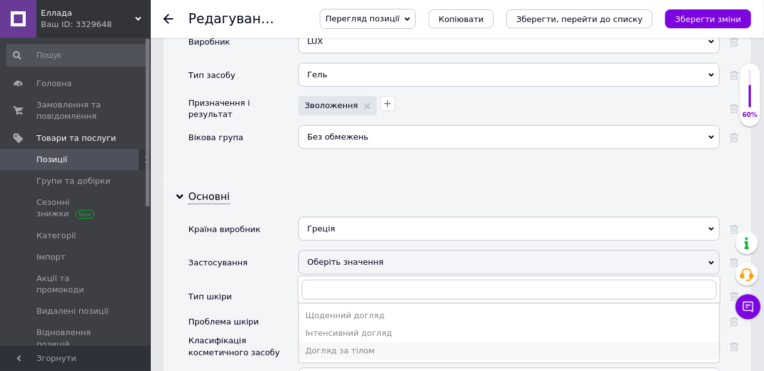
click at [340, 345] on div "Догляд за тілом" at bounding box center [509, 350] width 408 height 11
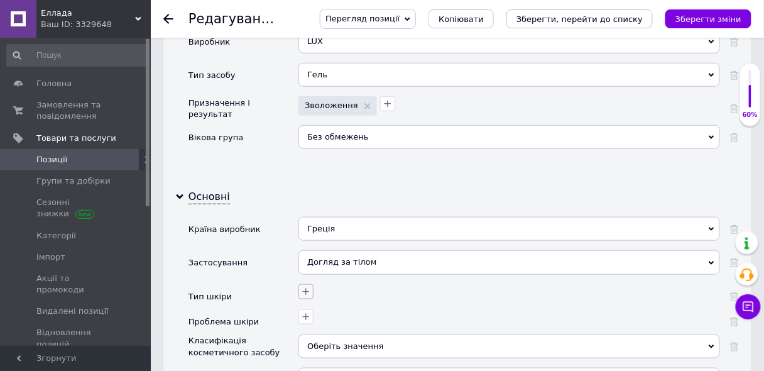
click at [307, 287] on icon "button" at bounding box center [306, 292] width 10 height 10
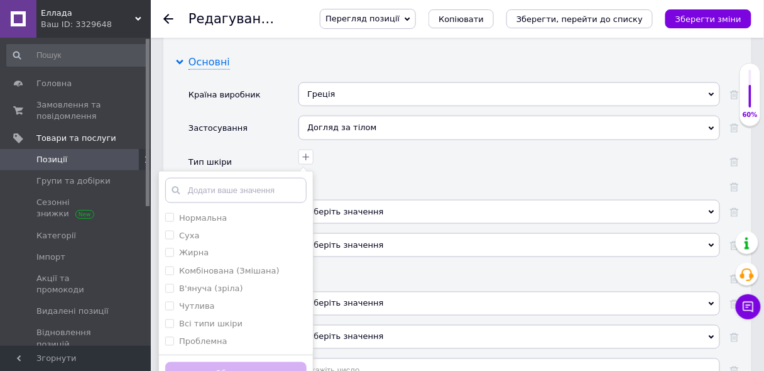
scroll to position [1555, 0]
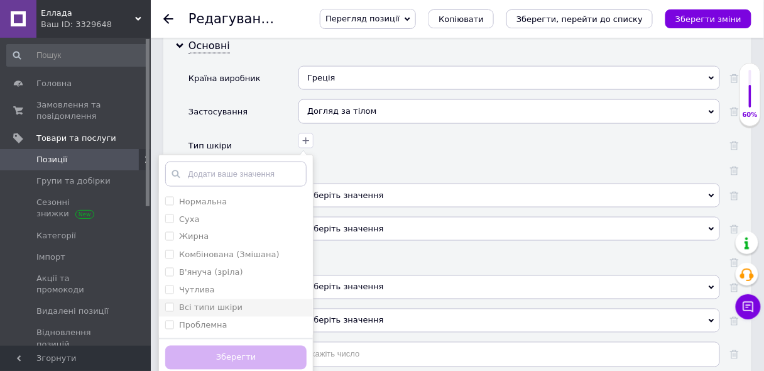
click at [169, 303] on шкіри "Всі типи шкіри" at bounding box center [169, 307] width 8 height 8
checkbox шкіри "true"
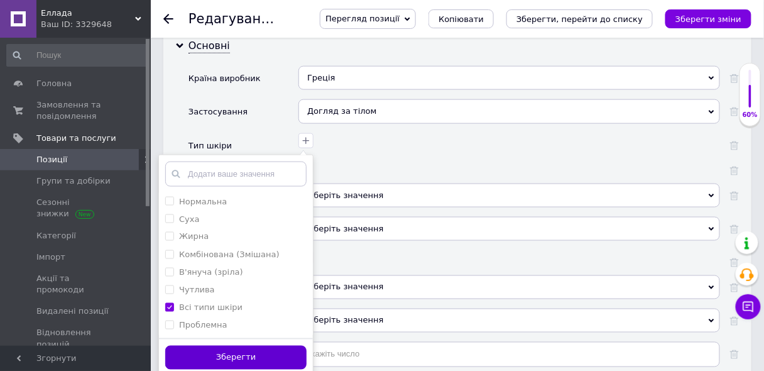
click at [209, 346] on button "Зберегти" at bounding box center [235, 358] width 141 height 25
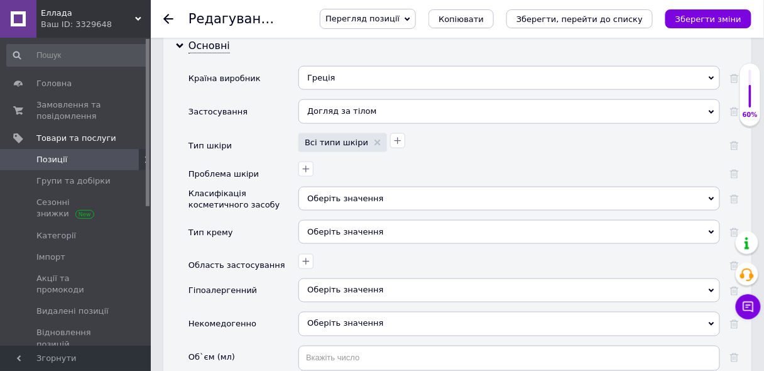
click at [318, 187] on div "Оберіть значення" at bounding box center [510, 199] width 422 height 24
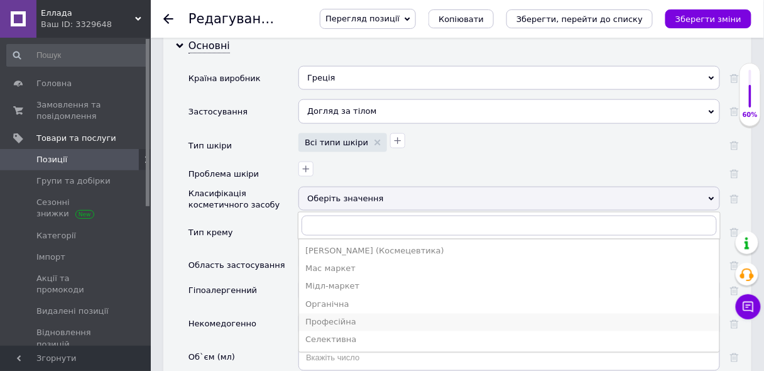
click at [337, 317] on div "Професійна" at bounding box center [509, 322] width 408 height 11
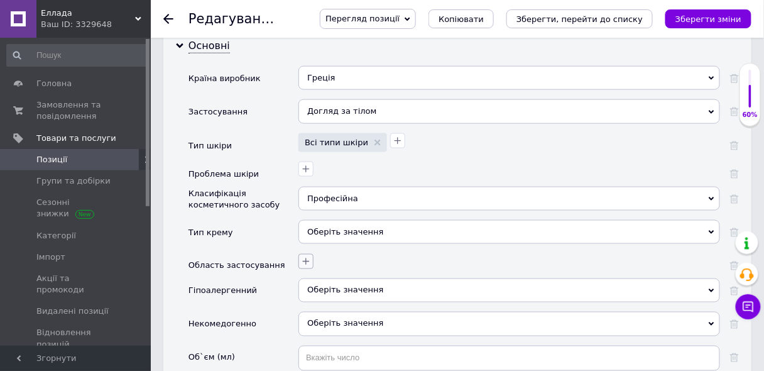
click at [304, 256] on icon "button" at bounding box center [306, 261] width 10 height 10
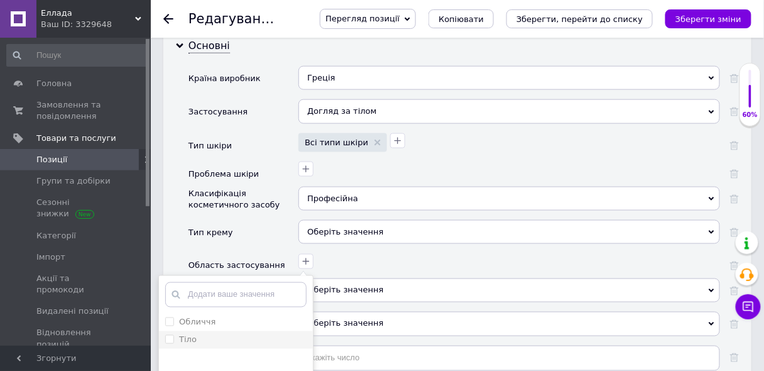
click at [170, 335] on input "Тіло" at bounding box center [169, 339] width 8 height 8
checkbox input "true"
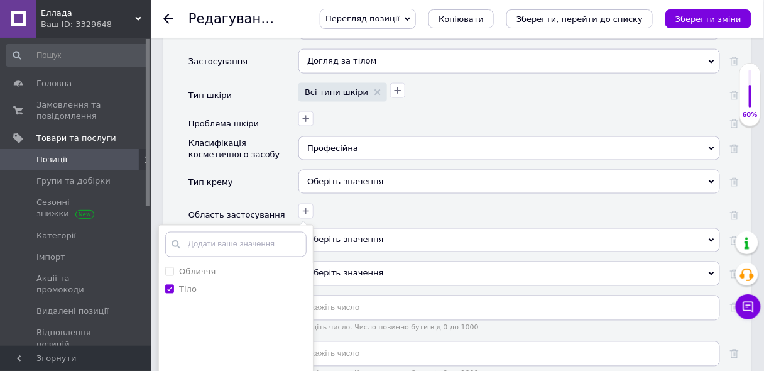
scroll to position [1655, 0]
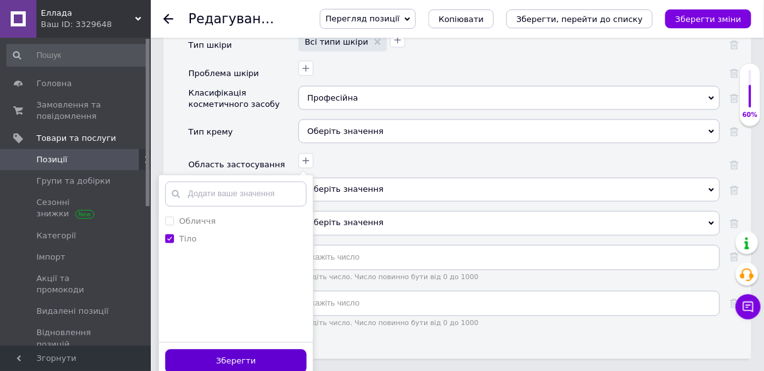
click at [234, 350] on button "Зберегти" at bounding box center [235, 362] width 141 height 25
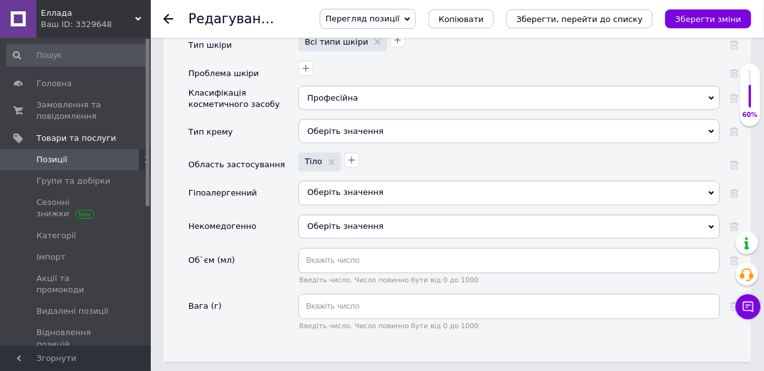
click at [315, 188] on span "Оберіть значення" at bounding box center [345, 192] width 76 height 9
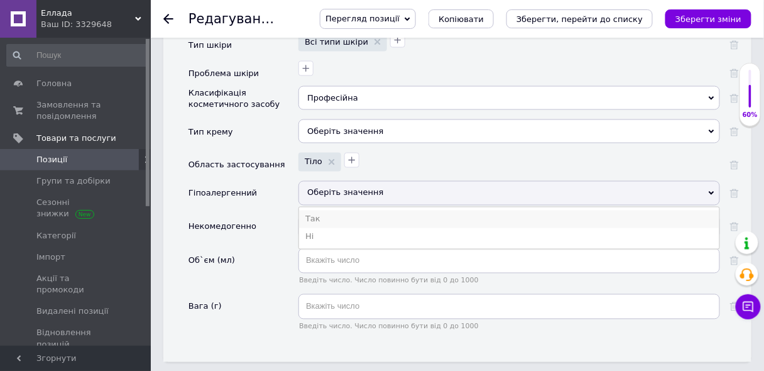
click at [311, 211] on li "Так" at bounding box center [509, 220] width 421 height 18
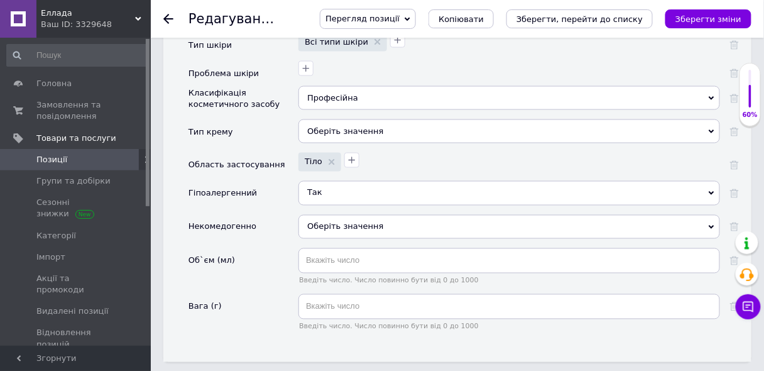
click at [326, 222] on span "Оберіть значення" at bounding box center [345, 226] width 76 height 9
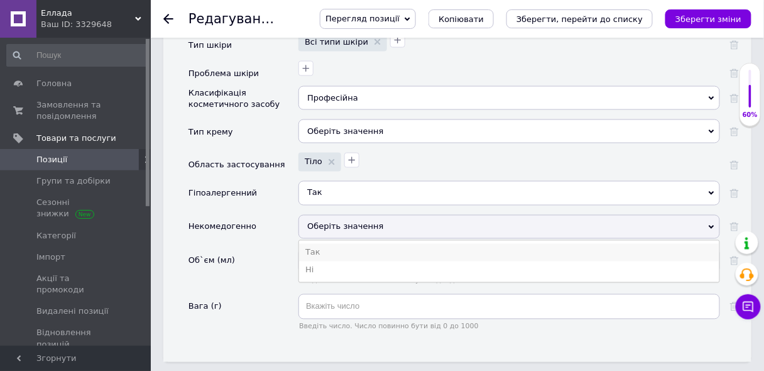
click at [309, 244] on li "Так" at bounding box center [509, 253] width 421 height 18
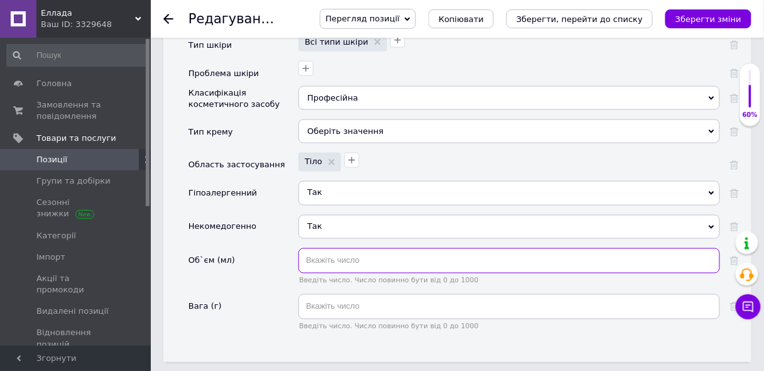
click at [319, 248] on input "text" at bounding box center [510, 260] width 422 height 25
type input "0.600"
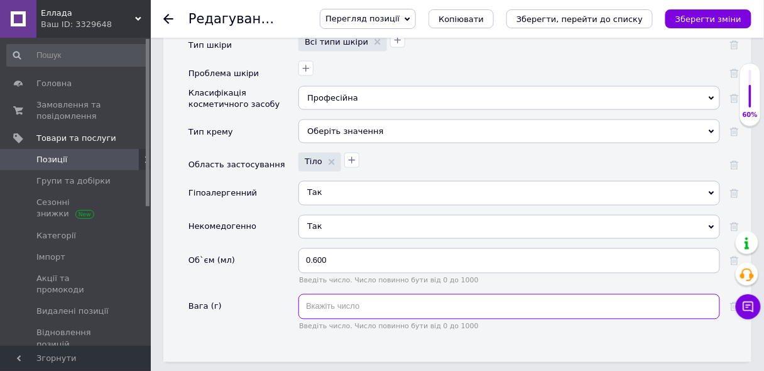
click at [304, 294] on input "text" at bounding box center [510, 306] width 422 height 25
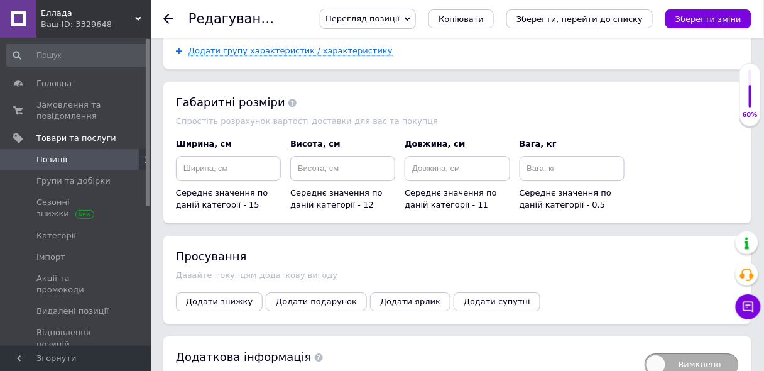
scroll to position [2105, 0]
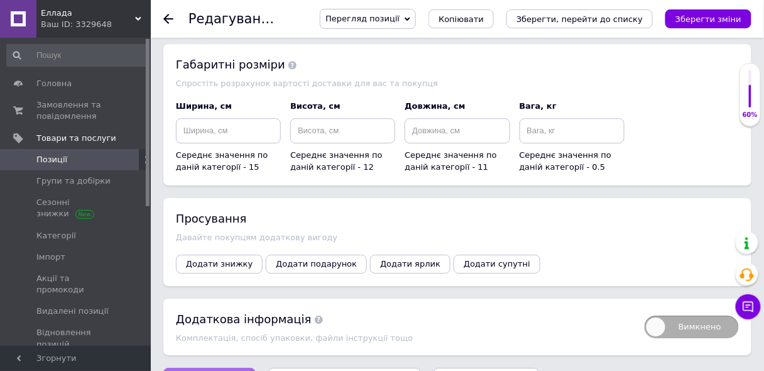
type input "0.692"
type input "Парфумований гель для душу троянда та гліцерин"
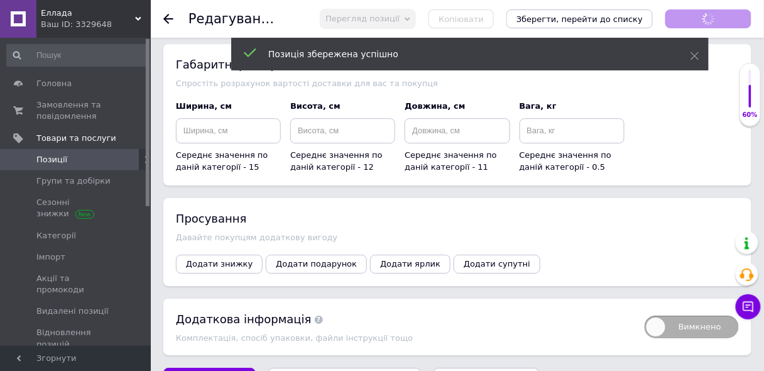
type input "0.6"
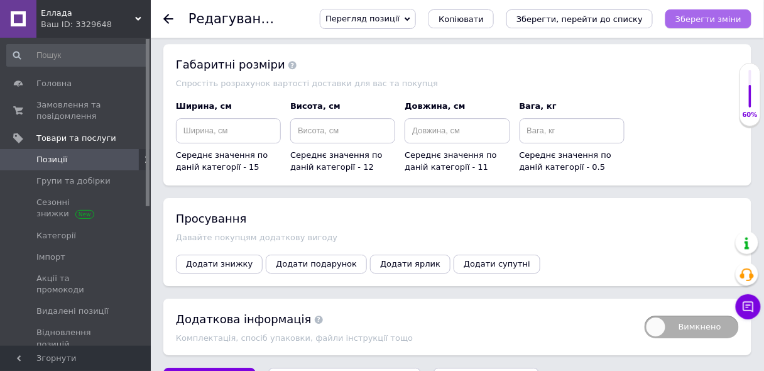
click at [716, 15] on icon "Зберегти зміни" at bounding box center [709, 18] width 66 height 9
